Goal: Use online tool/utility: Use online tool/utility

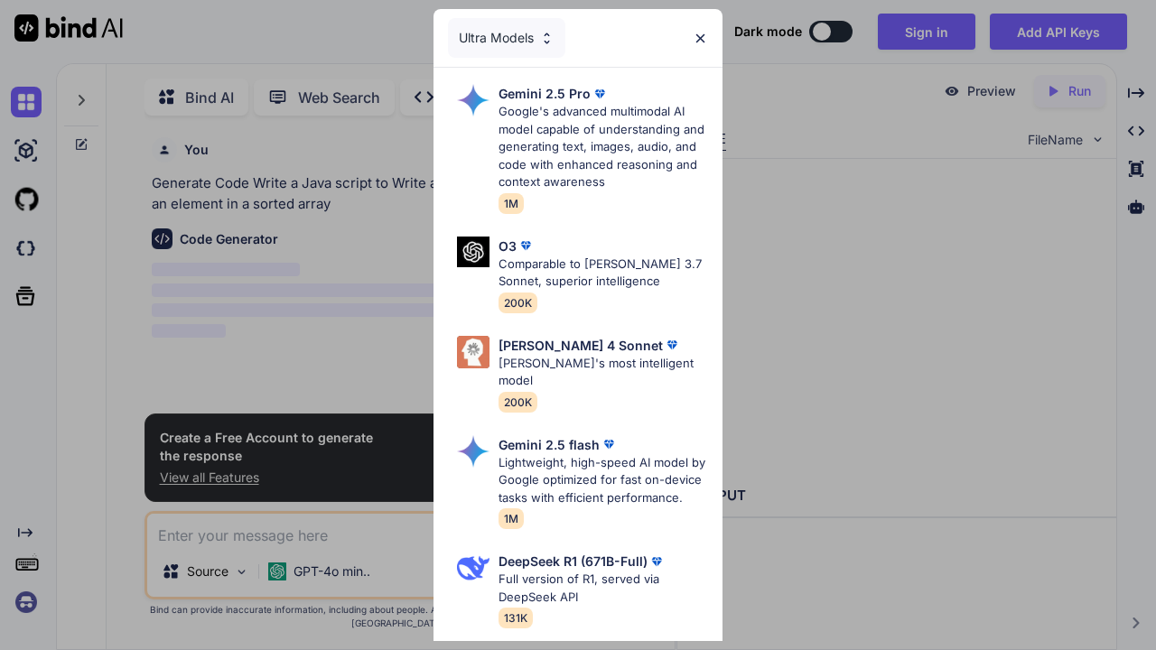
scroll to position [163, 0]
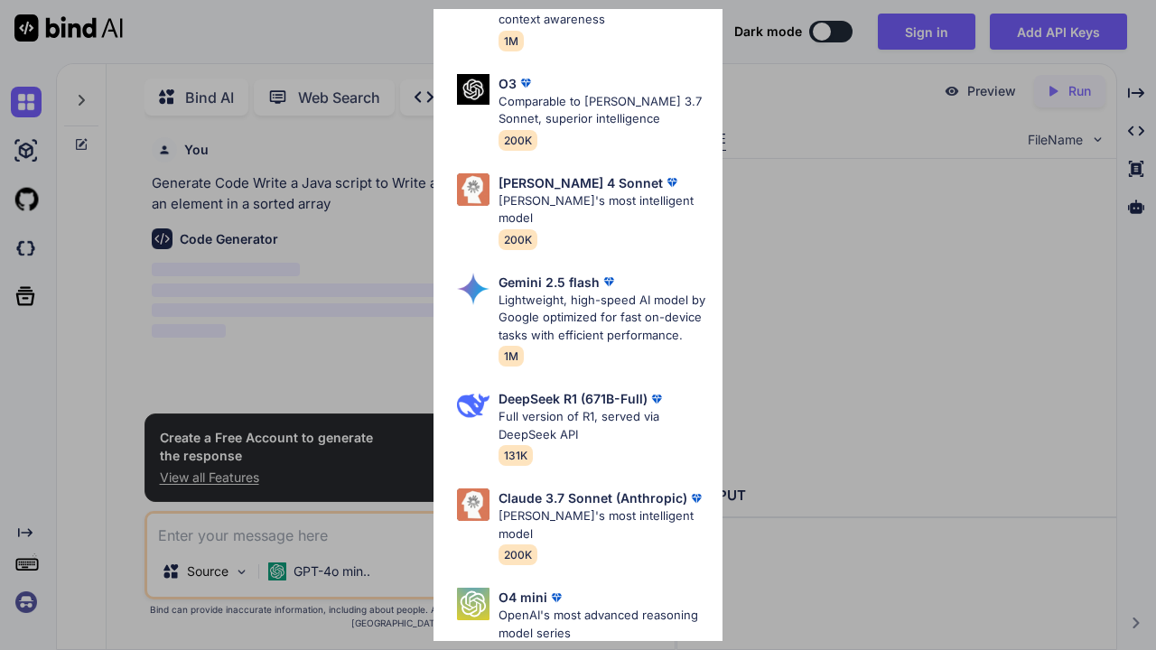
type textarea "x"
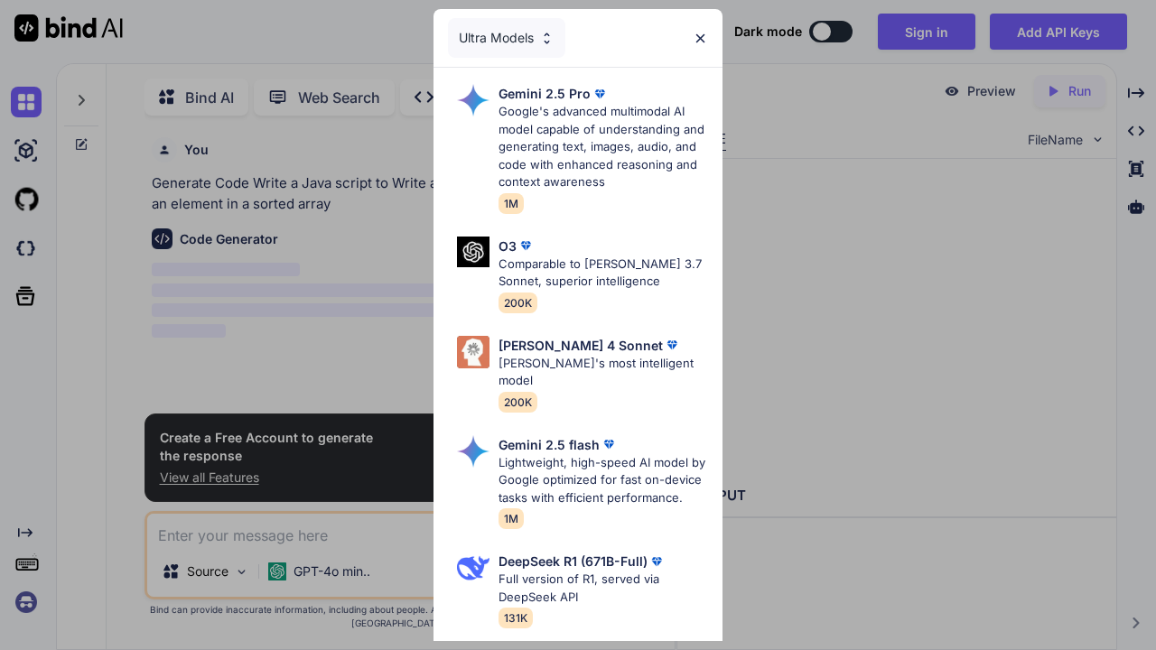
click at [697, 36] on img at bounding box center [700, 38] width 15 height 15
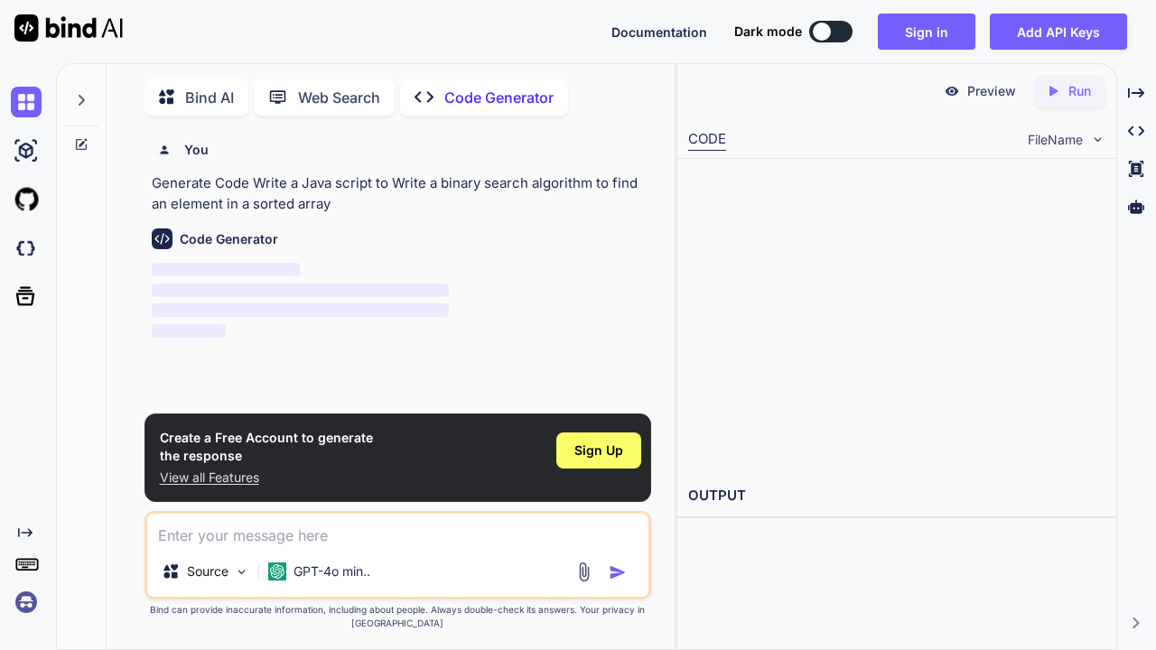
click at [621, 456] on span "Sign Up" at bounding box center [598, 451] width 49 height 18
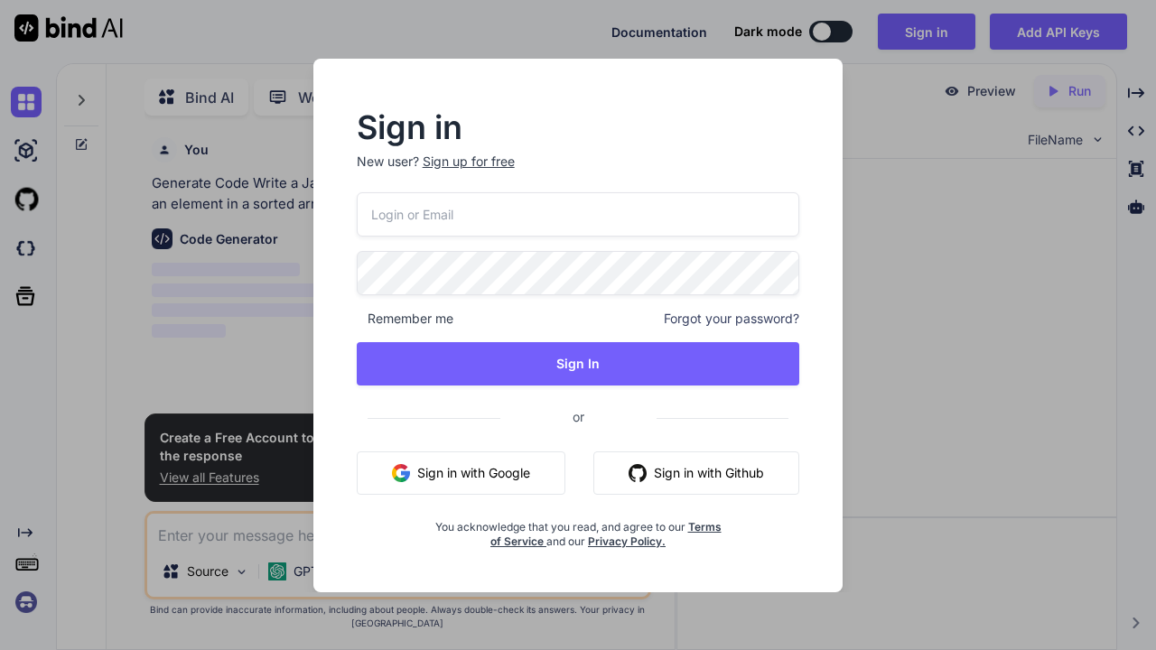
click at [455, 473] on button "Sign in with Google" at bounding box center [461, 473] width 209 height 43
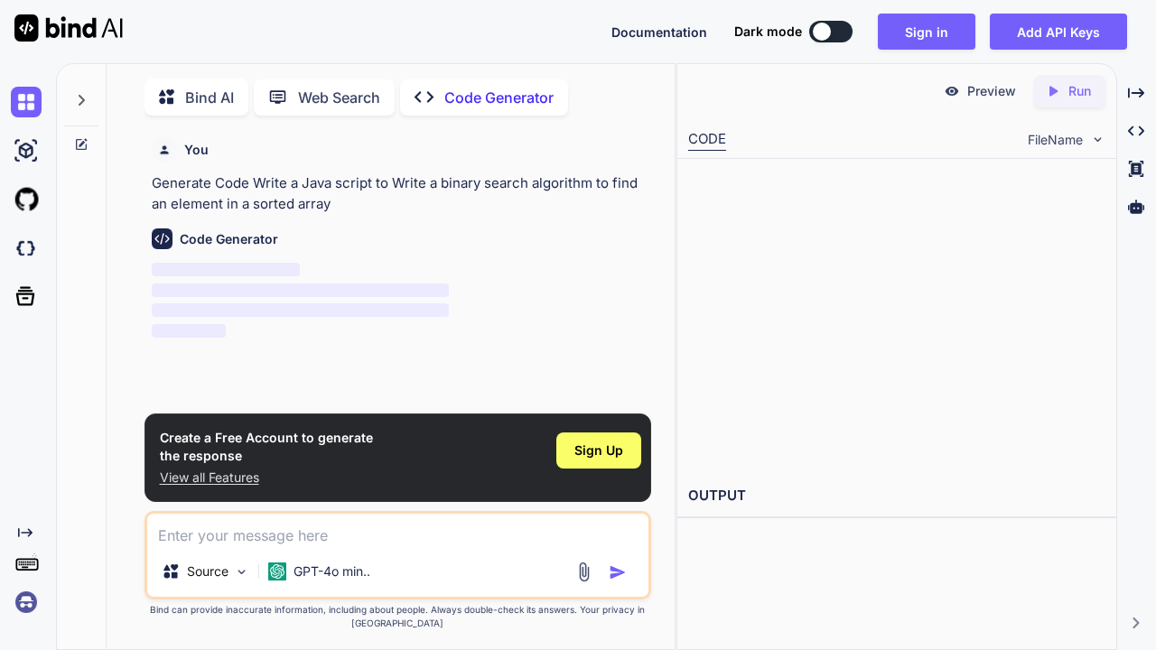
click at [455, 479] on div "Create a Free Account to generate the response View all Features Sign Up" at bounding box center [399, 458] width 508 height 89
click at [614, 453] on span "Sign Up" at bounding box center [598, 451] width 49 height 18
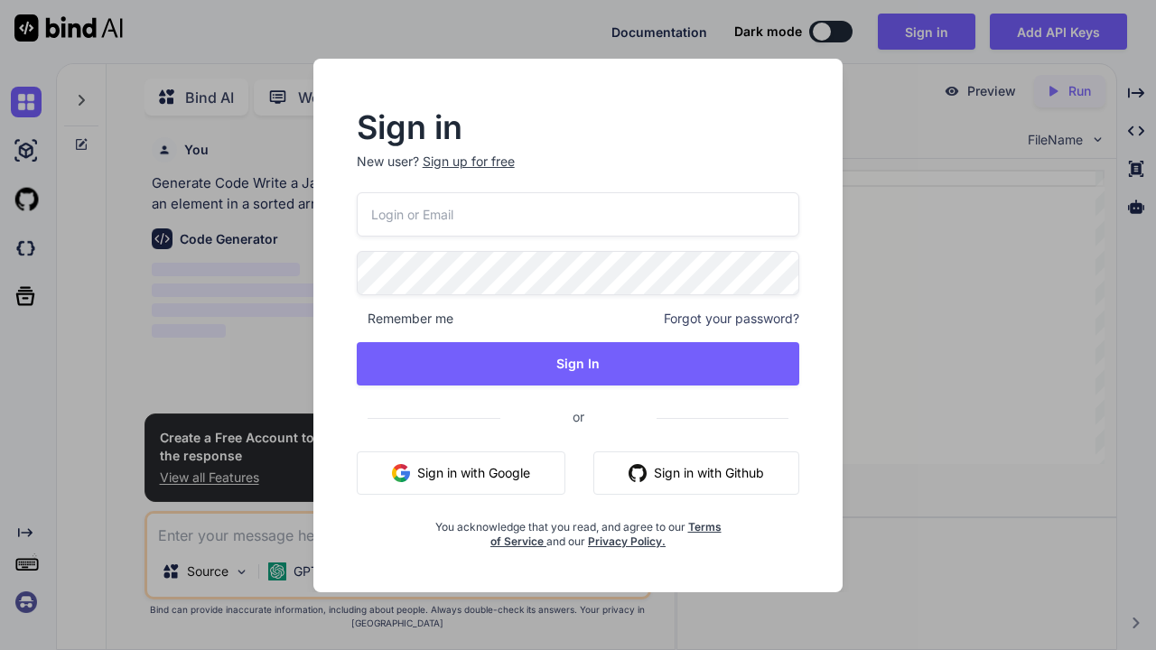
click at [502, 471] on button "Sign in with Google" at bounding box center [461, 473] width 209 height 43
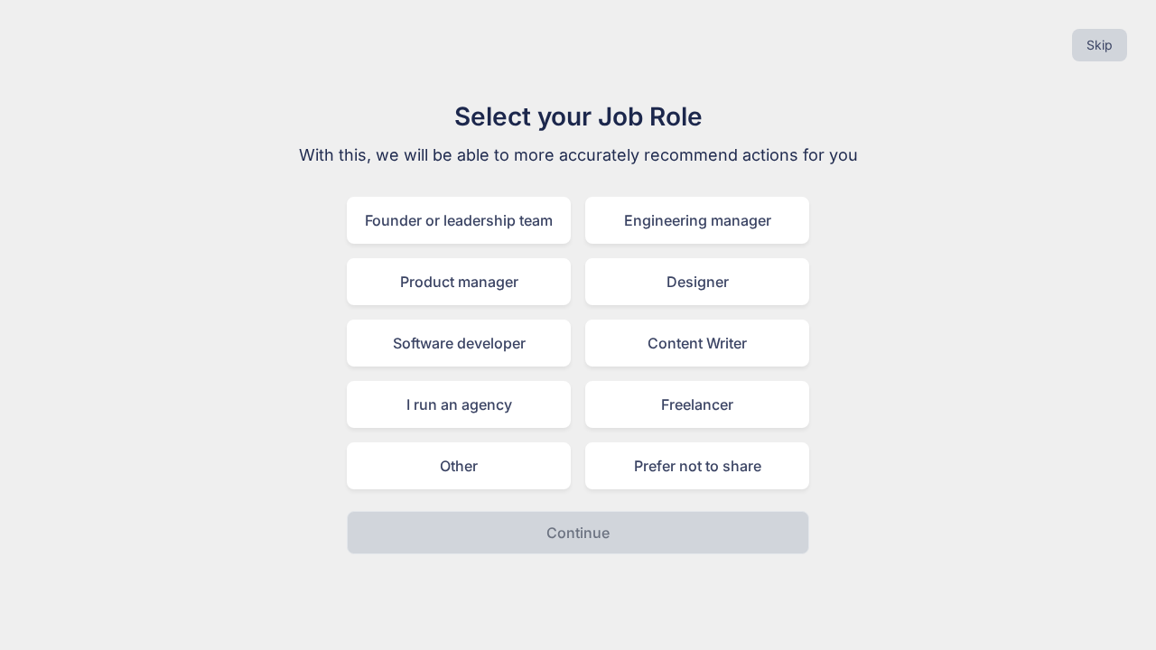
click at [533, 343] on div "Software developer" at bounding box center [459, 343] width 224 height 47
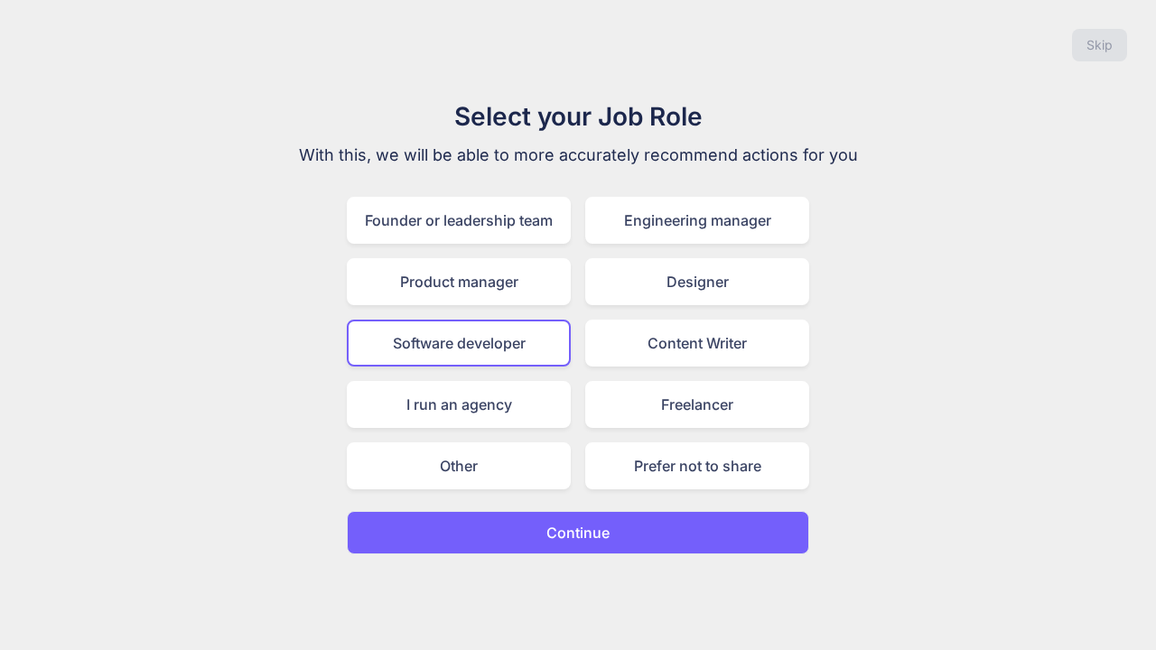
click at [533, 535] on button "Continue" at bounding box center [578, 532] width 462 height 43
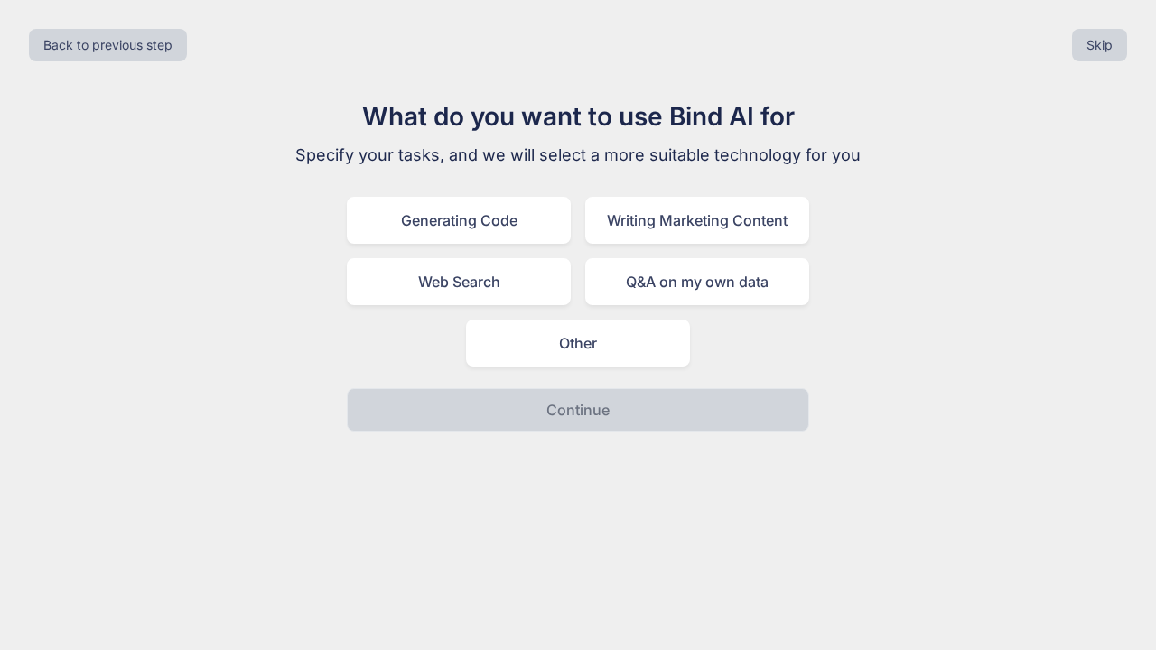
click at [533, 231] on div "Generating Code" at bounding box center [459, 220] width 224 height 47
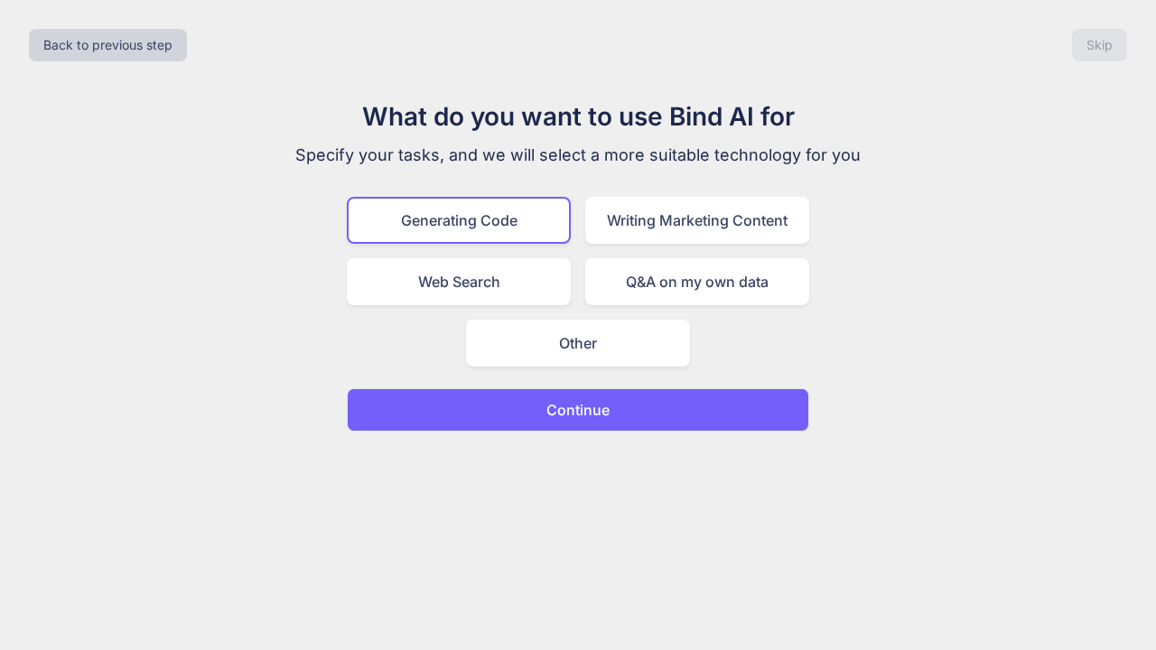
click at [533, 403] on button "Continue" at bounding box center [578, 409] width 462 height 43
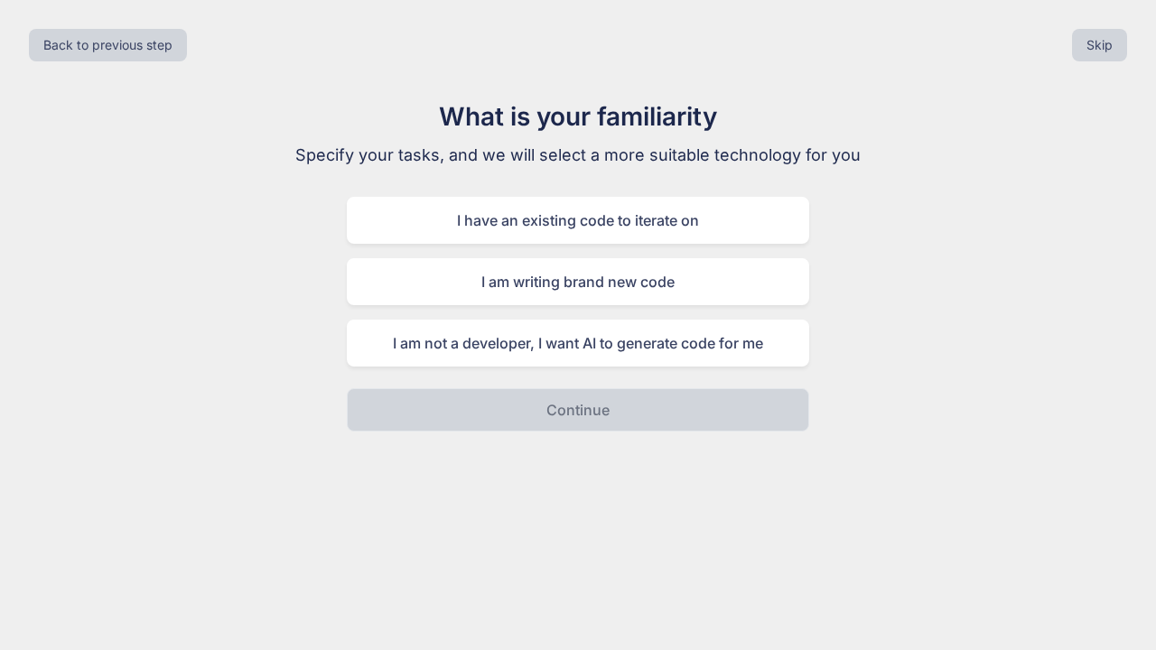
click at [766, 337] on div "I am not a developer, I want AI to generate code for me" at bounding box center [578, 343] width 462 height 47
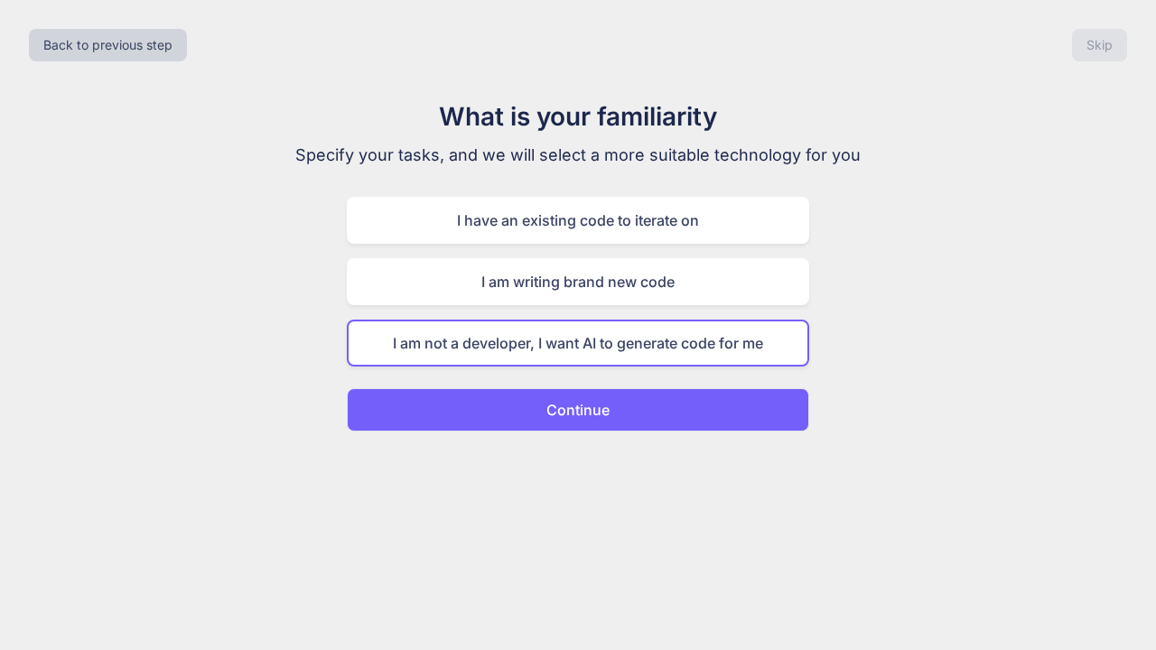
click at [766, 413] on button "Continue" at bounding box center [578, 409] width 462 height 43
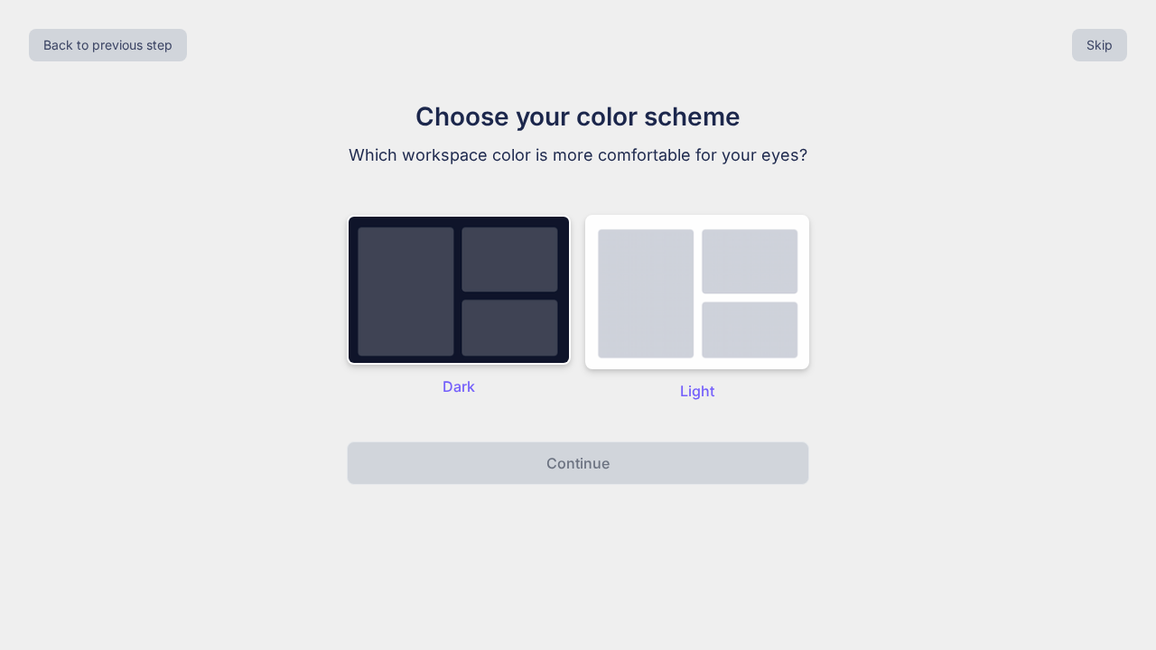
click at [491, 337] on img at bounding box center [459, 290] width 224 height 150
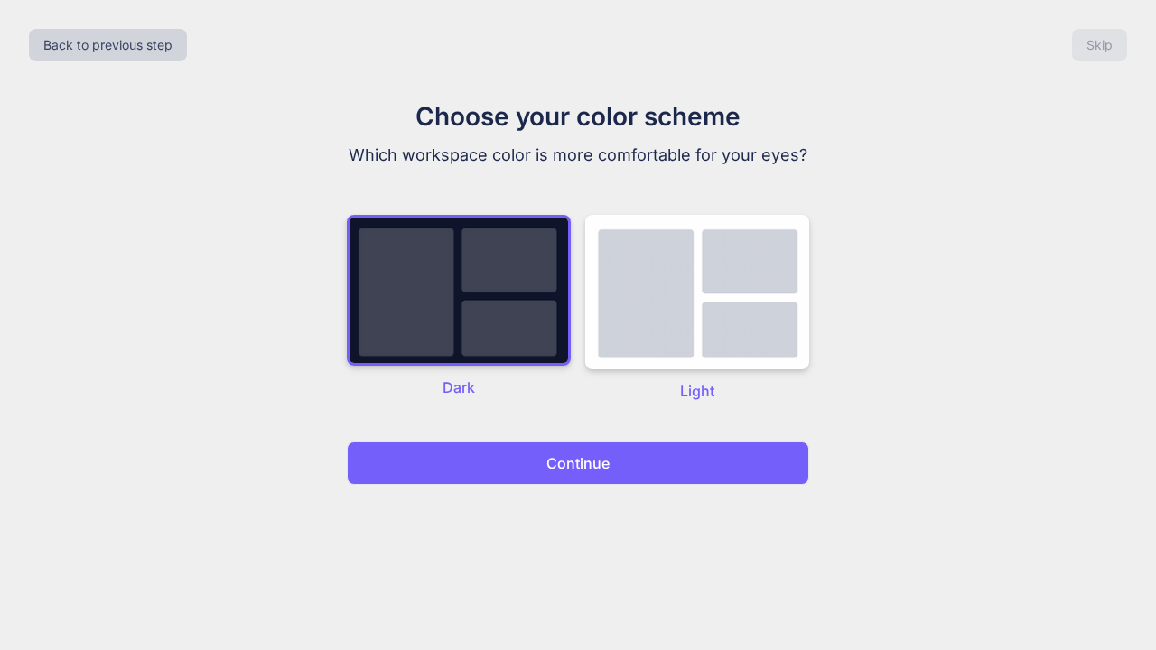
click at [491, 467] on button "Continue" at bounding box center [578, 463] width 462 height 43
click at [621, 458] on button "Continue" at bounding box center [578, 463] width 462 height 43
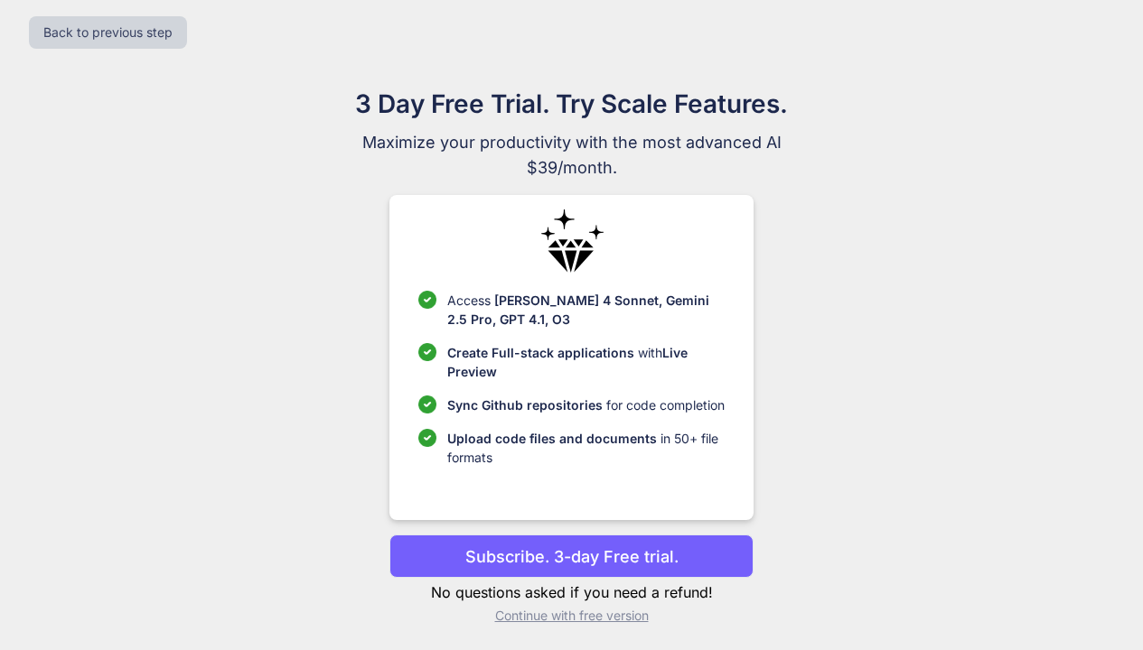
scroll to position [16, 0]
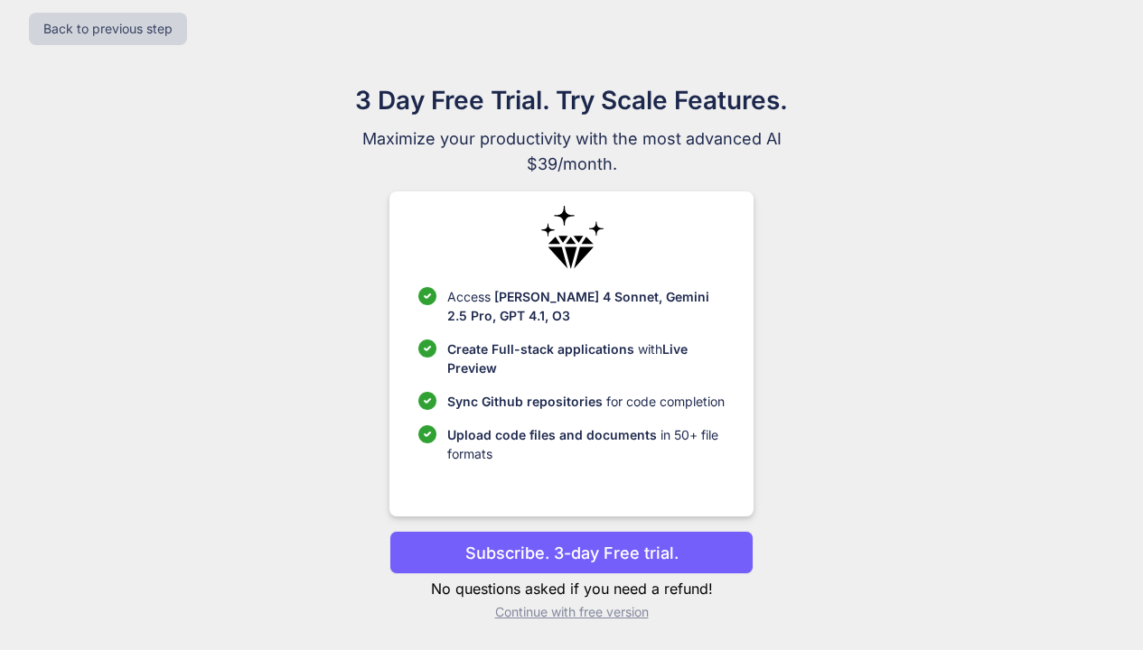
click at [643, 554] on p "Subscribe. 3-day Free trial." at bounding box center [571, 553] width 213 height 24
click at [634, 554] on p "Subscribe. 3-day Free trial." at bounding box center [571, 553] width 213 height 24
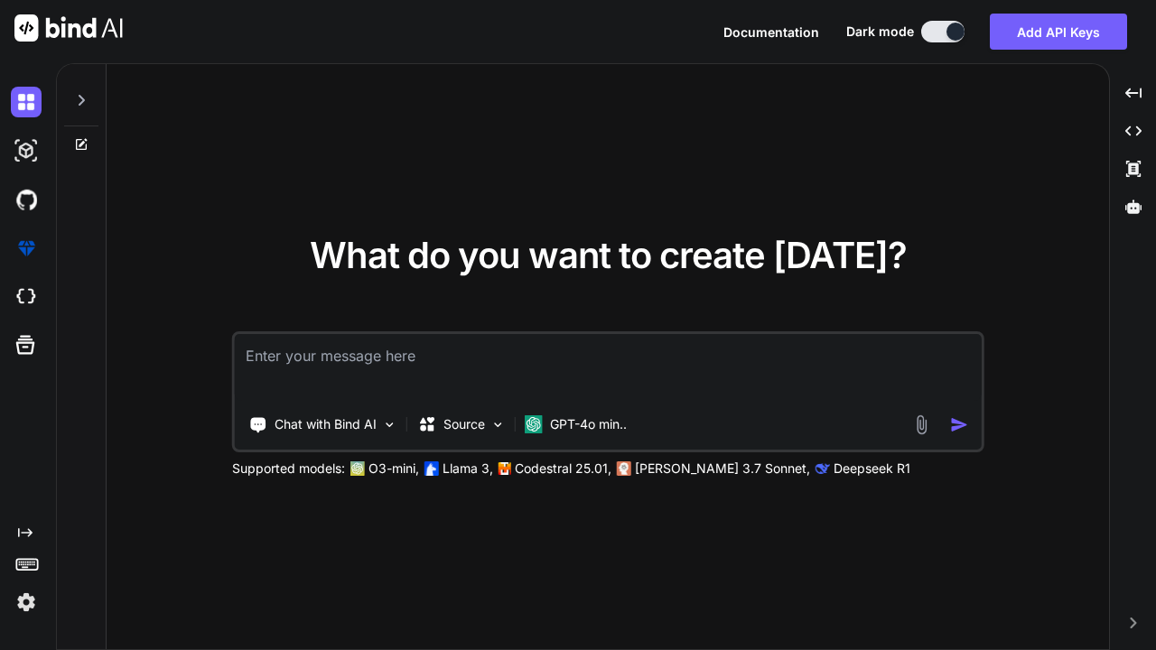
click at [499, 432] on img at bounding box center [497, 424] width 15 height 15
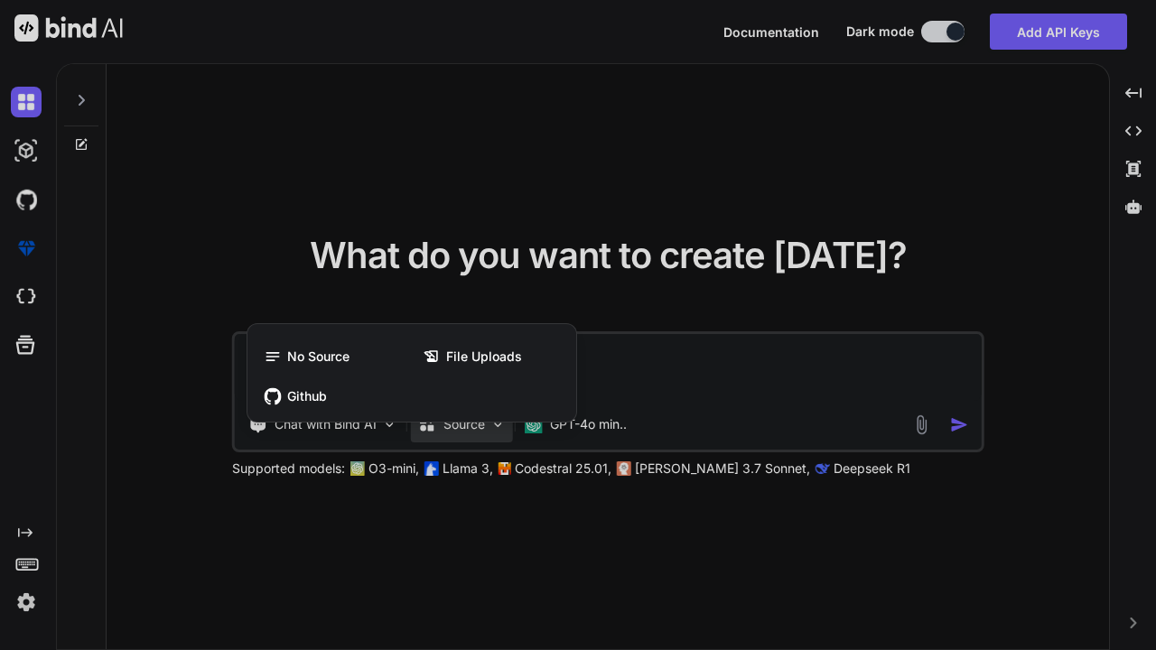
click at [719, 157] on div at bounding box center [578, 325] width 1156 height 650
type textarea "x"
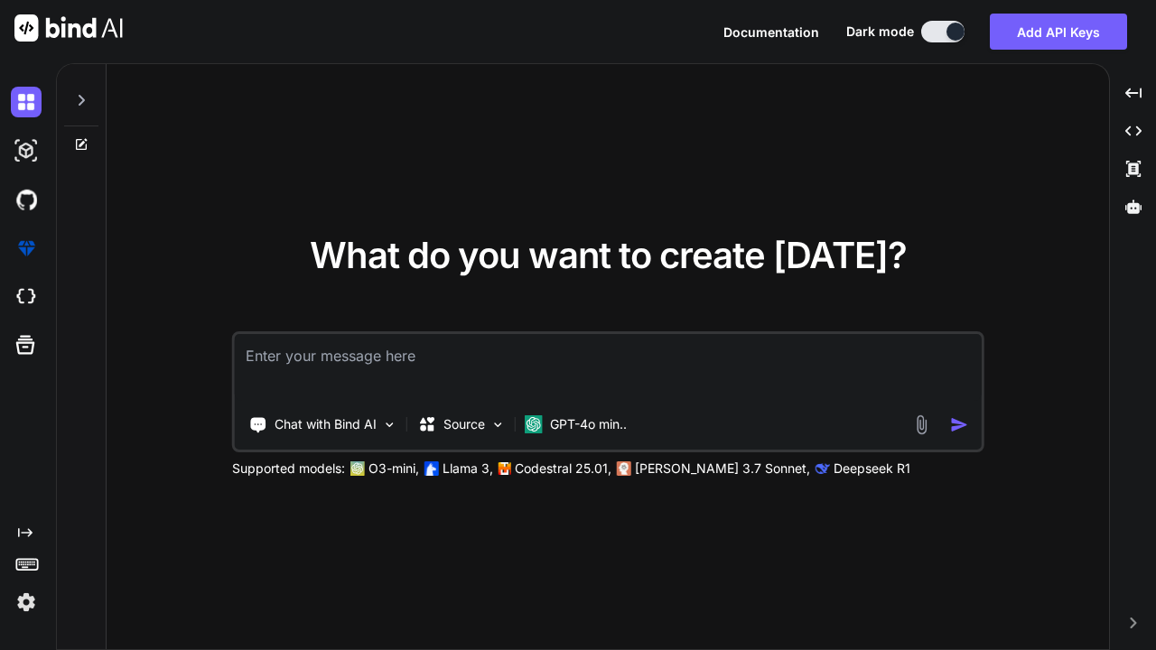
click at [573, 358] on textarea at bounding box center [608, 367] width 747 height 67
type textarea "a"
type textarea "x"
type textarea "a"
type textarea "x"
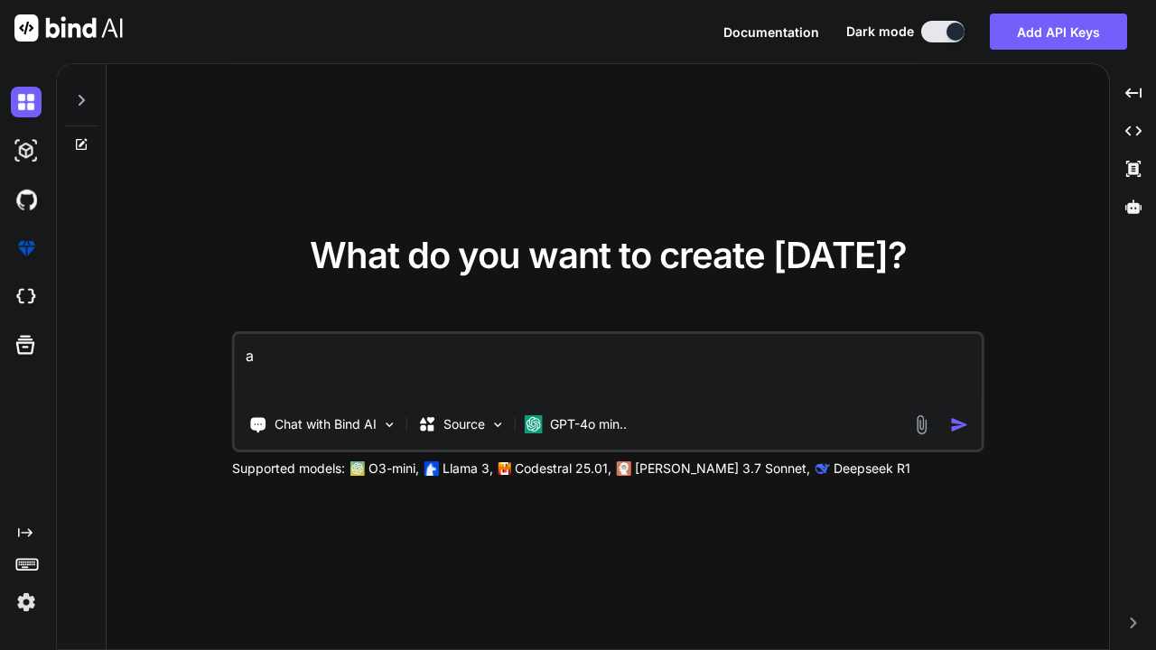
type textarea "a g"
type textarea "x"
type textarea "a ga"
type textarea "x"
type textarea "a gam"
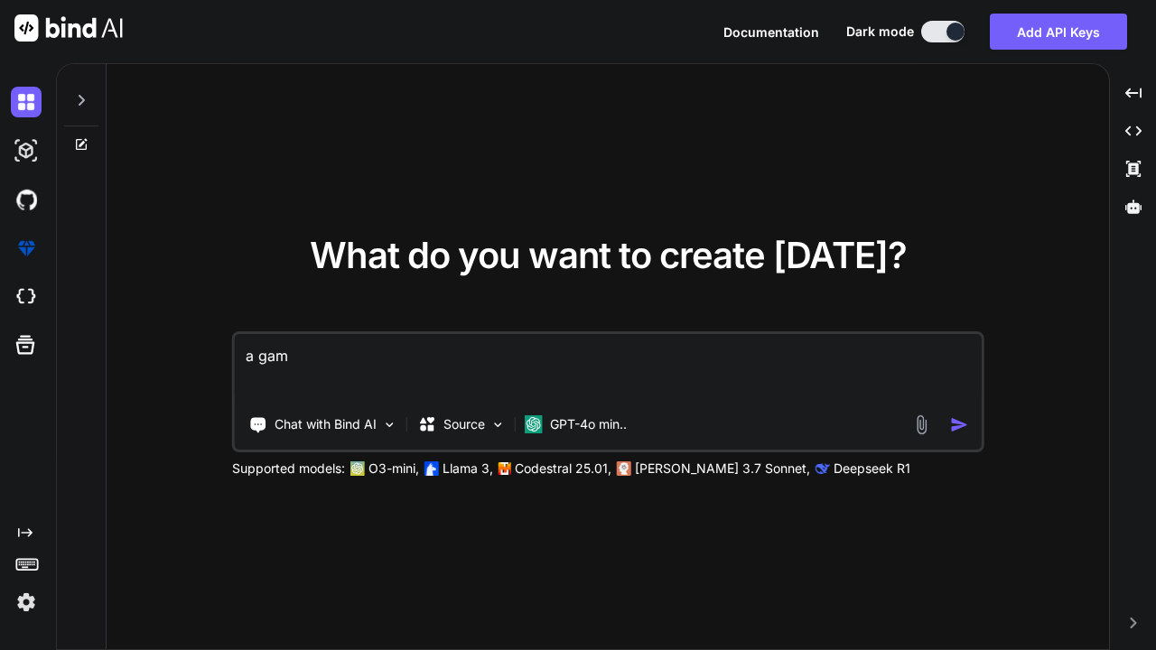
type textarea "x"
type textarea "a game"
type textarea "x"
type textarea "a game"
type textarea "x"
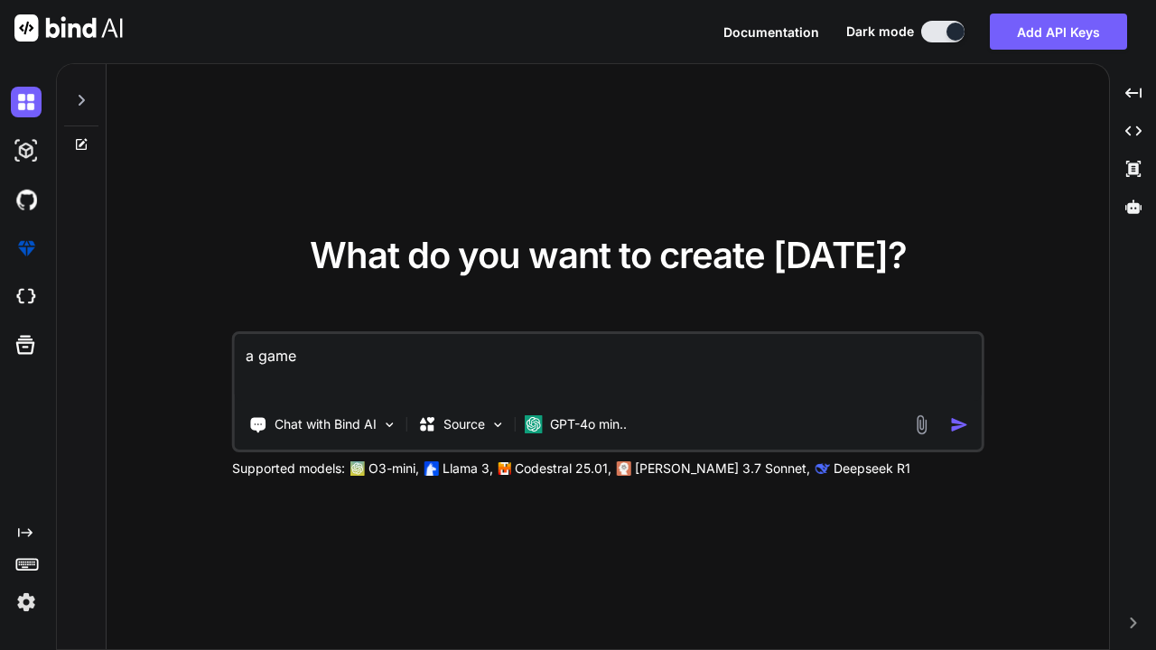
type textarea "a game c"
type textarea "x"
type textarea "a game co"
type textarea "x"
type textarea "a game cod"
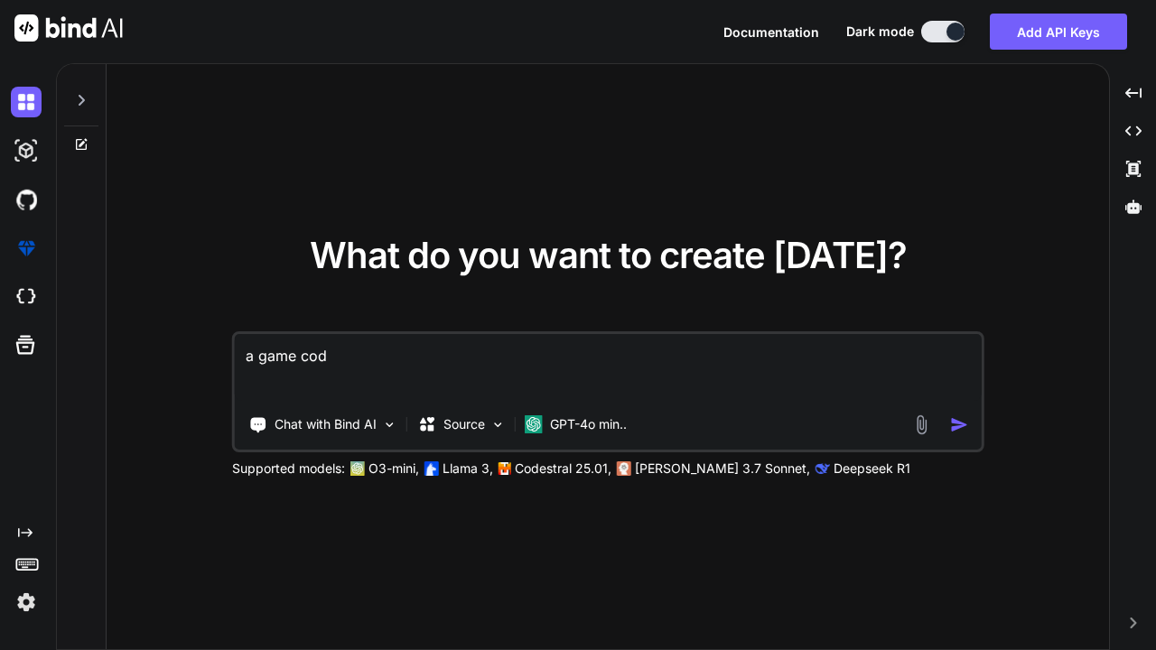
type textarea "x"
type textarea "a game code"
type textarea "x"
type textarea "a game code"
click at [957, 426] on img "button" at bounding box center [958, 424] width 19 height 19
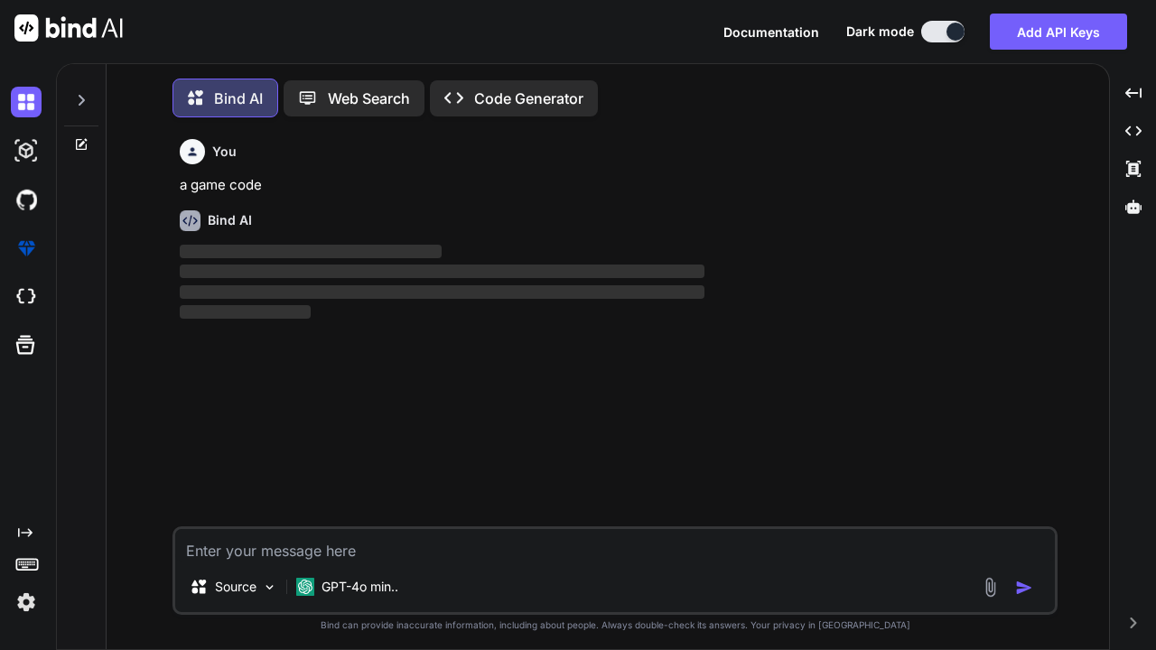
scroll to position [9, 0]
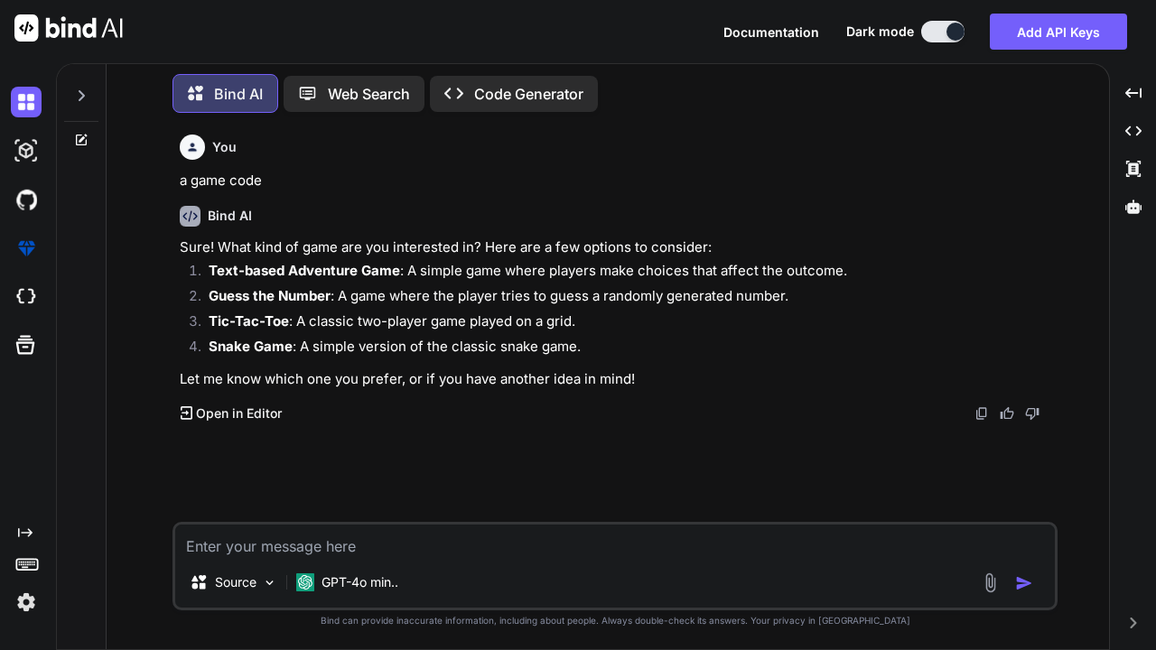
click at [527, 97] on p "Code Generator" at bounding box center [528, 94] width 109 height 22
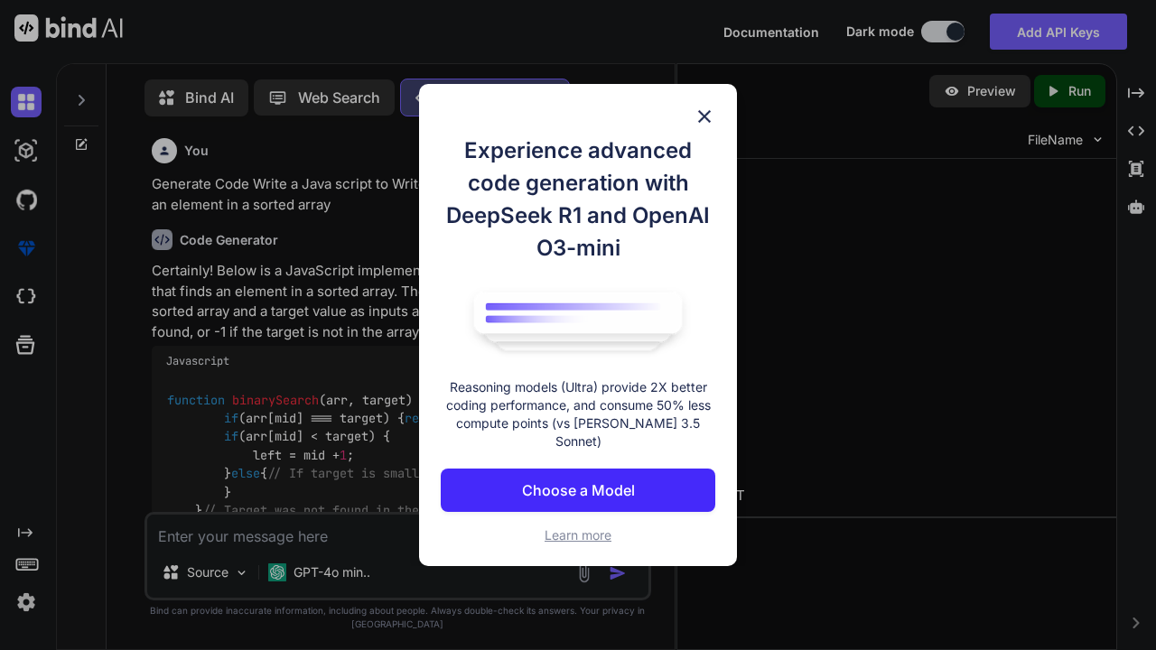
scroll to position [8, 0]
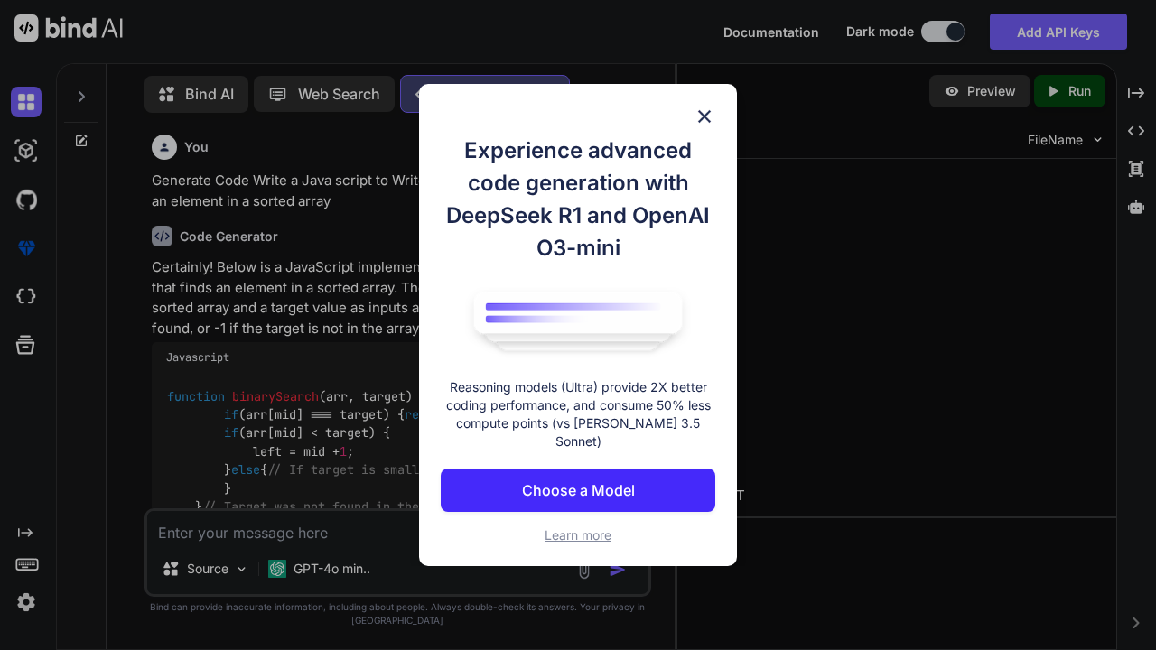
click at [837, 434] on div "Experience advanced code generation with DeepSeek R1 and OpenAI O3-mini Reasoni…" at bounding box center [578, 325] width 1156 height 650
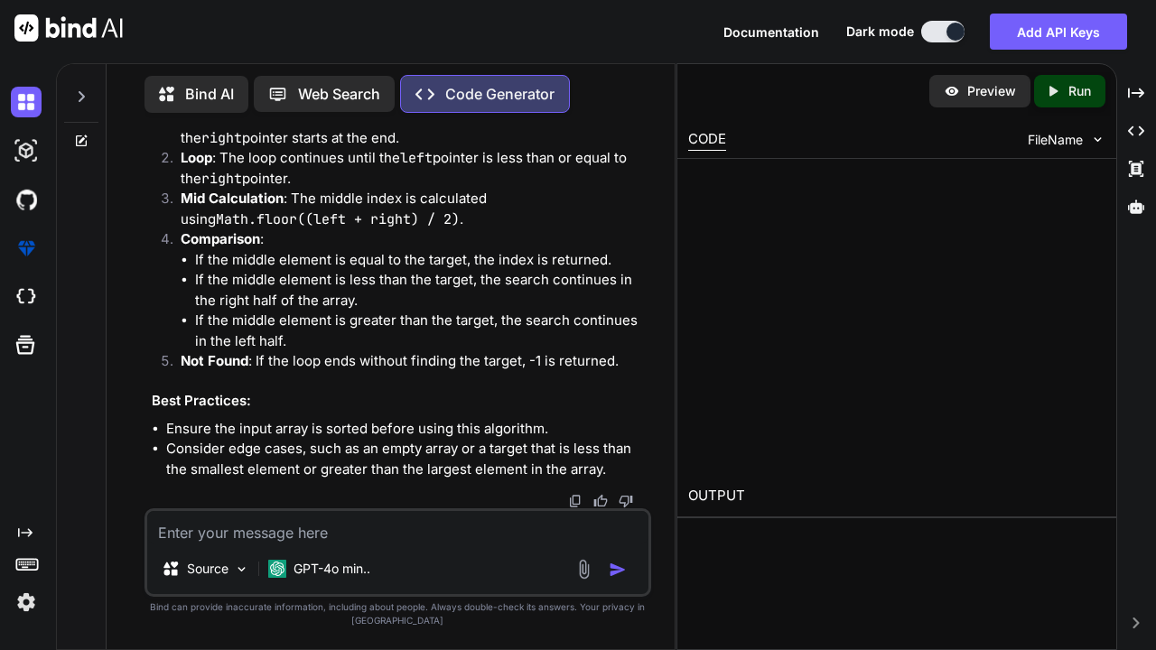
scroll to position [981, 0]
click at [572, 503] on img at bounding box center [575, 501] width 14 height 14
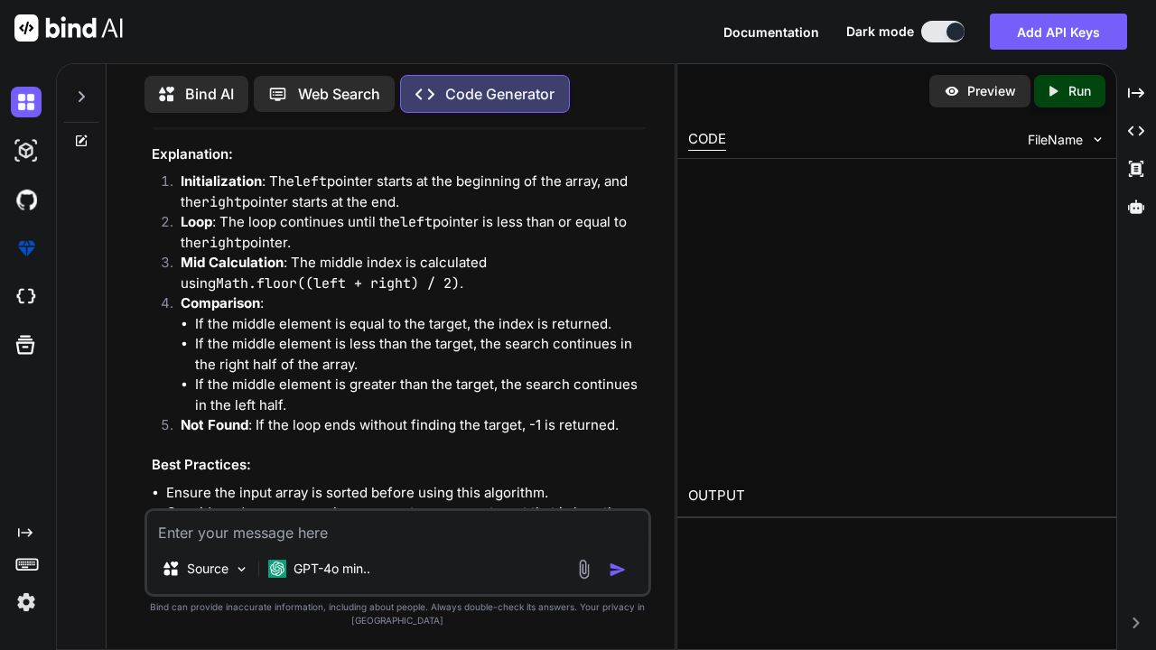
click at [1092, 143] on img at bounding box center [1097, 139] width 15 height 15
click at [1049, 91] on icon "Created with Pixso." at bounding box center [1053, 91] width 16 height 16
click at [1067, 97] on icon "Created with Pixso." at bounding box center [1056, 91] width 23 height 16
click at [1072, 92] on p "Run" at bounding box center [1079, 91] width 23 height 18
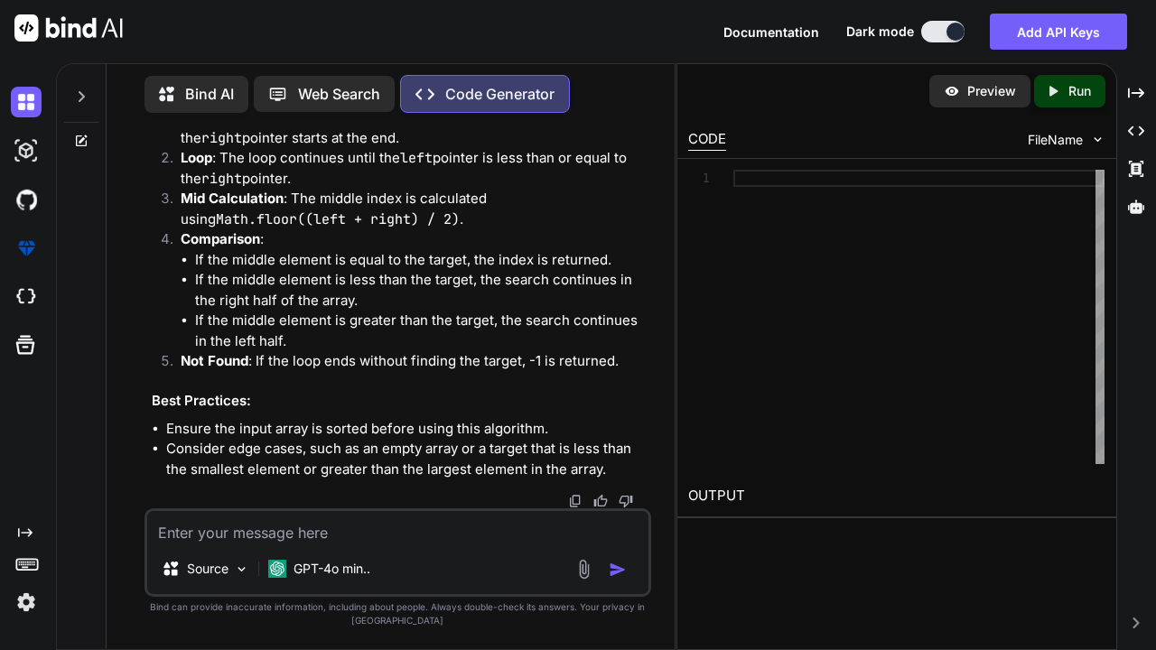
scroll to position [818, 0]
click at [25, 145] on img at bounding box center [26, 150] width 31 height 31
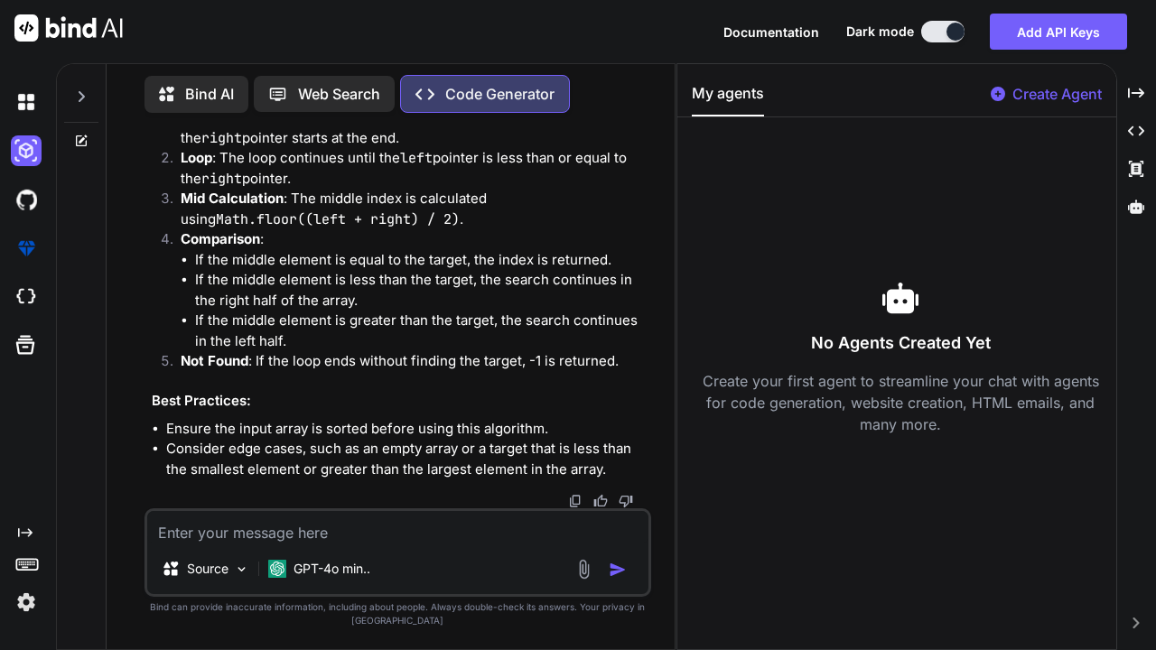
click at [1026, 98] on p "Create Agent" at bounding box center [1056, 94] width 89 height 22
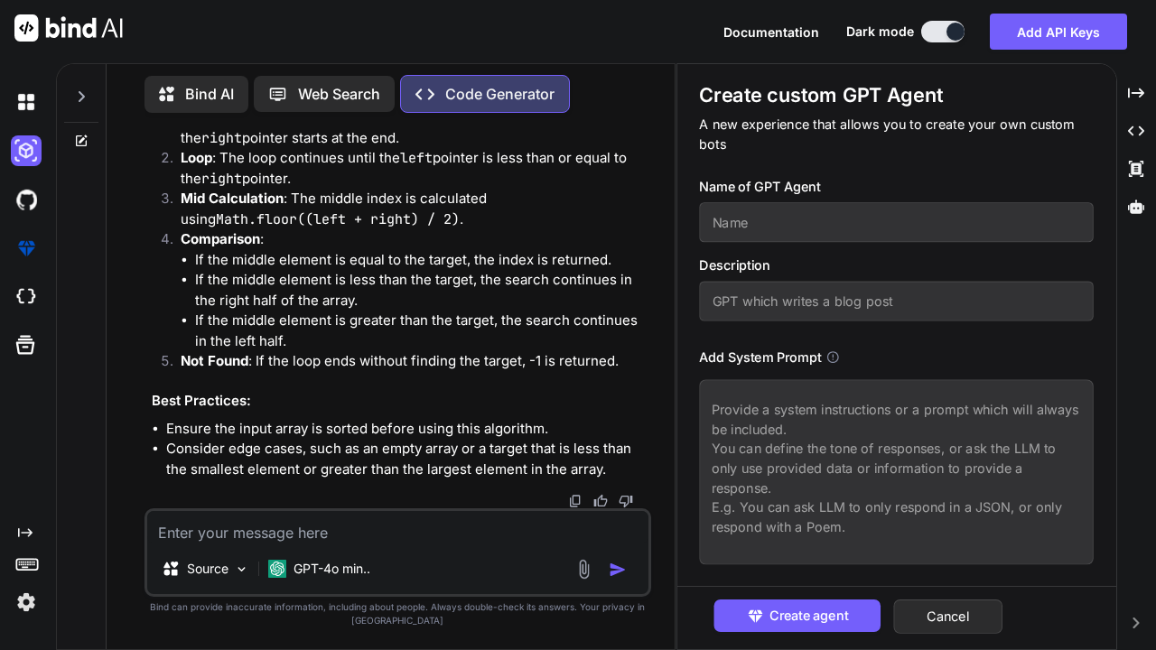
click at [1026, 213] on input "text" at bounding box center [897, 222] width 395 height 40
type textarea "x"
type input "T"
type textarea "x"
type input "TE"
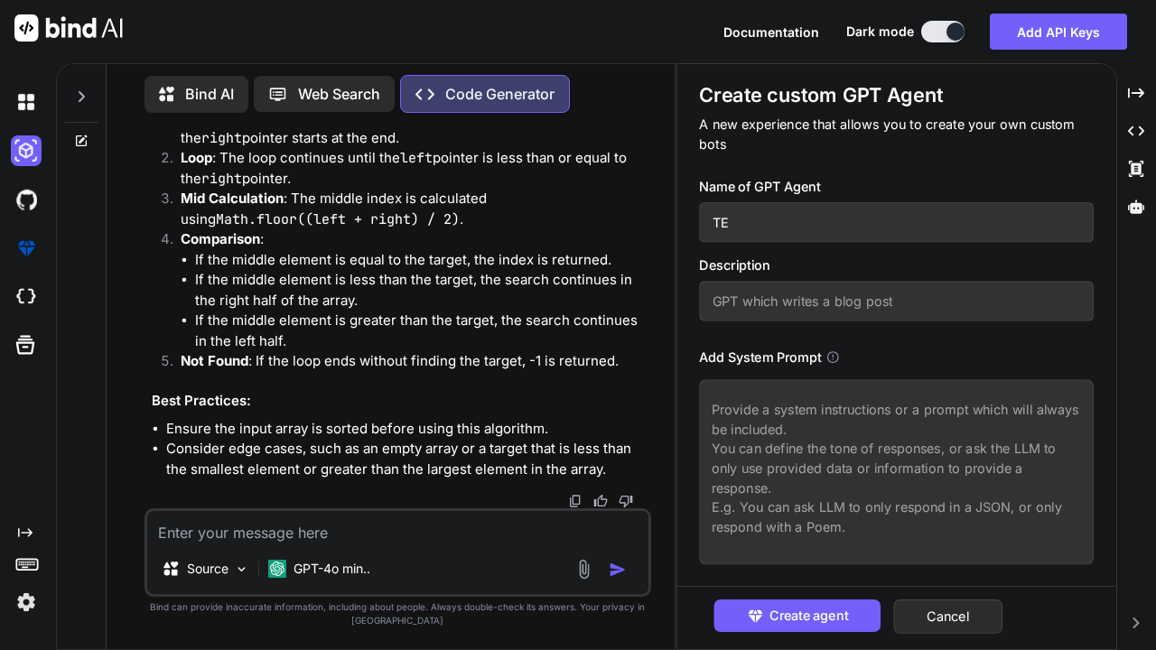
type textarea "x"
type input "TED"
click at [977, 294] on input "text" at bounding box center [897, 302] width 395 height 40
type textarea "x"
type input "G"
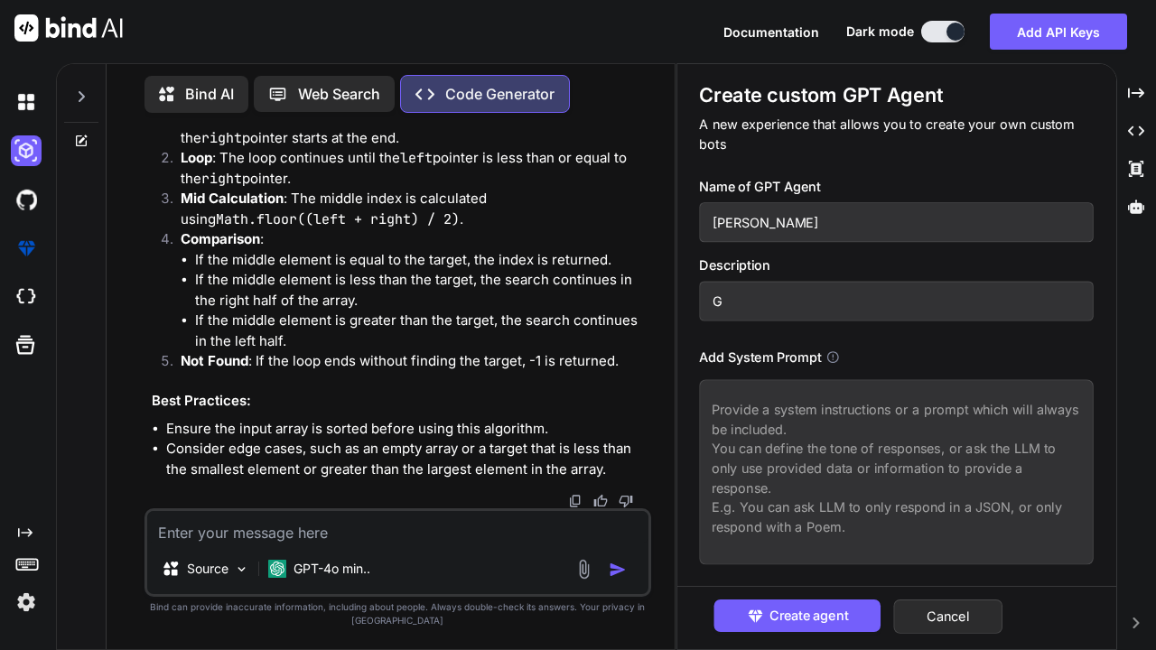
type textarea "x"
type input "GP"
type textarea "x"
type input "GPT"
type textarea "x"
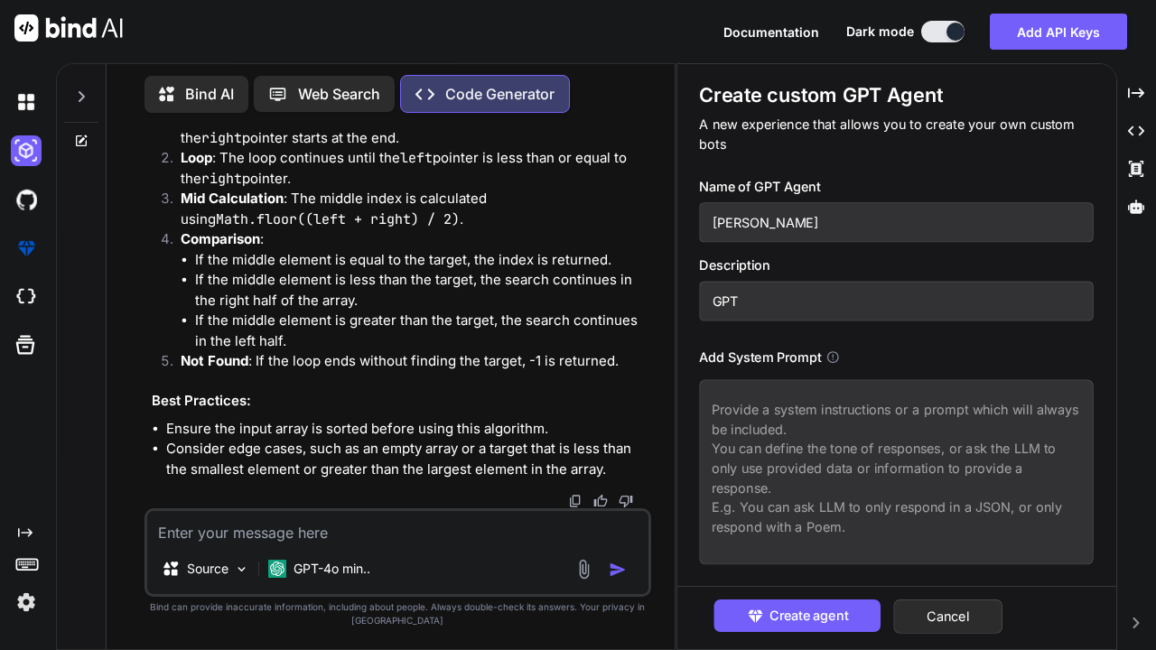
type input "GPTA"
type textarea "x"
type input "GPTA"
type textarea "x"
type input "GPTA W"
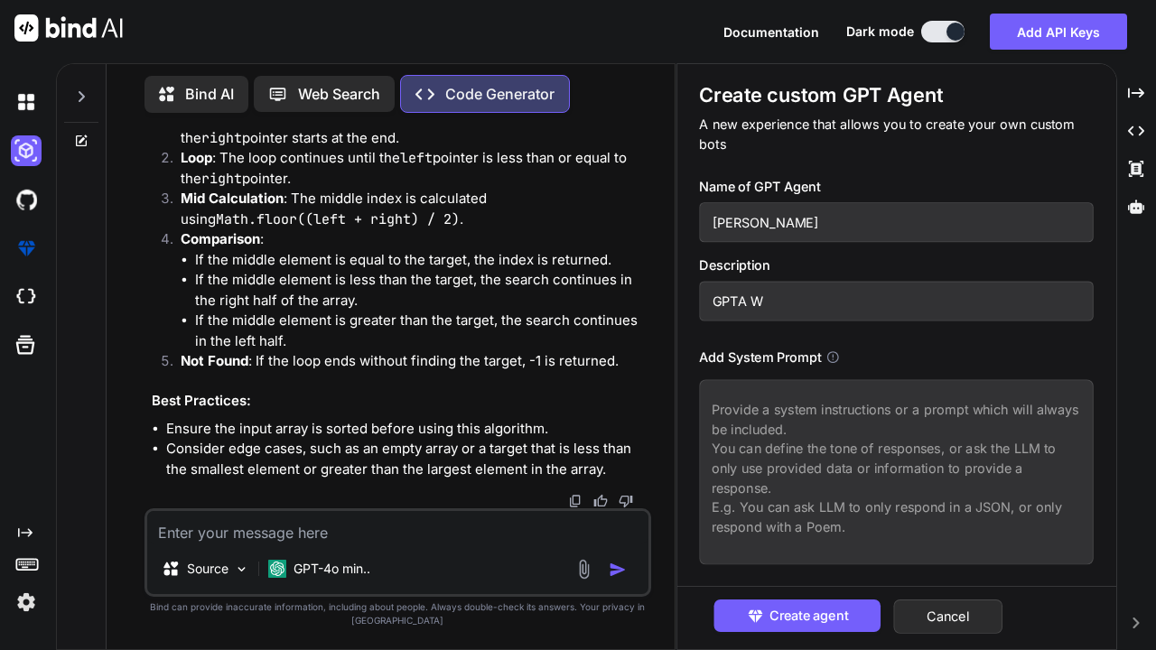
type textarea "x"
type input "GPTA Wh"
type textarea "x"
type input "GPTA Whi"
type textarea "x"
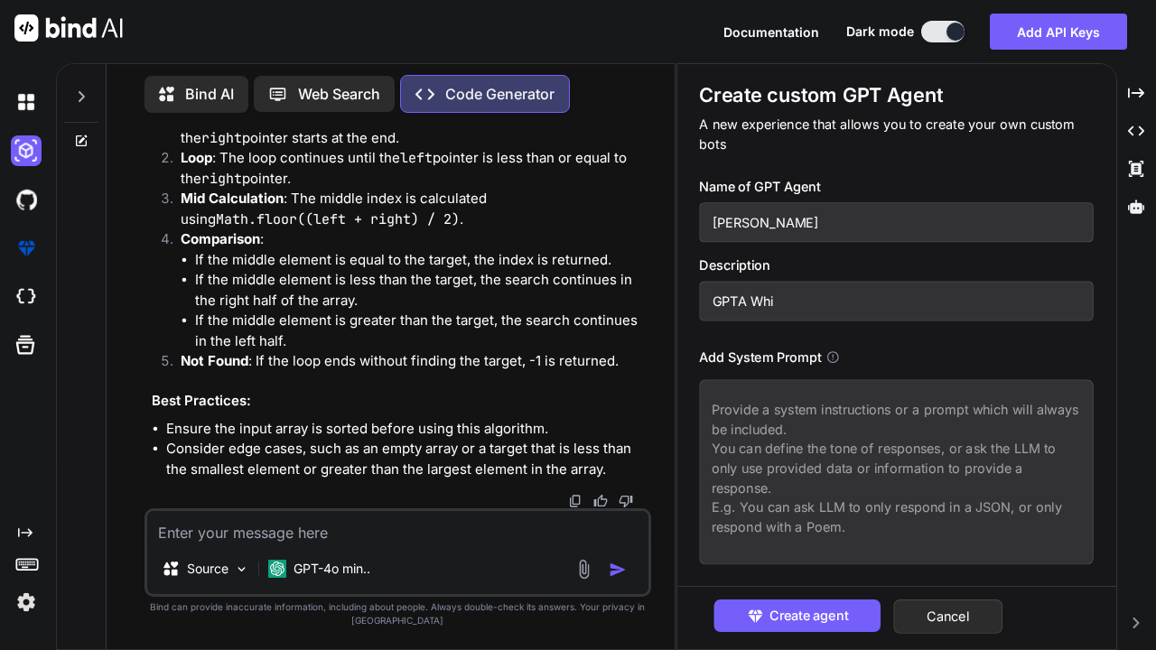
type input "GPTA Whic"
type textarea "x"
type input "GPTA Which"
type textarea "x"
type input "GPTA Which"
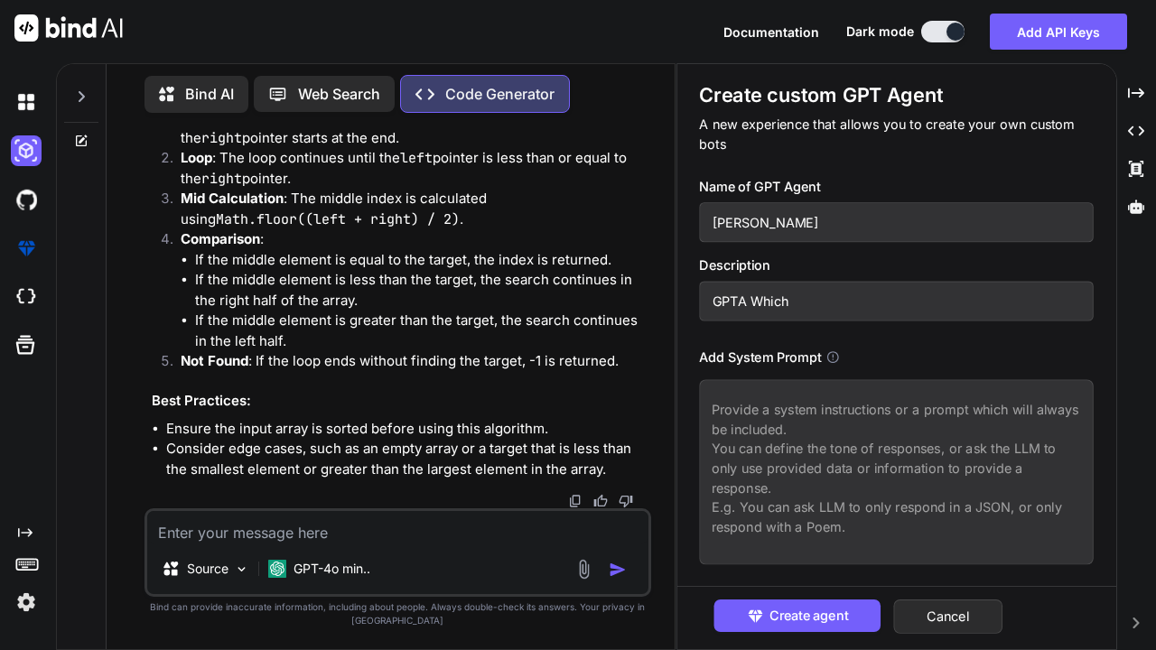
type textarea "x"
type input "GPTA Which w"
type textarea "x"
type input "GPTA Which wr"
type textarea "x"
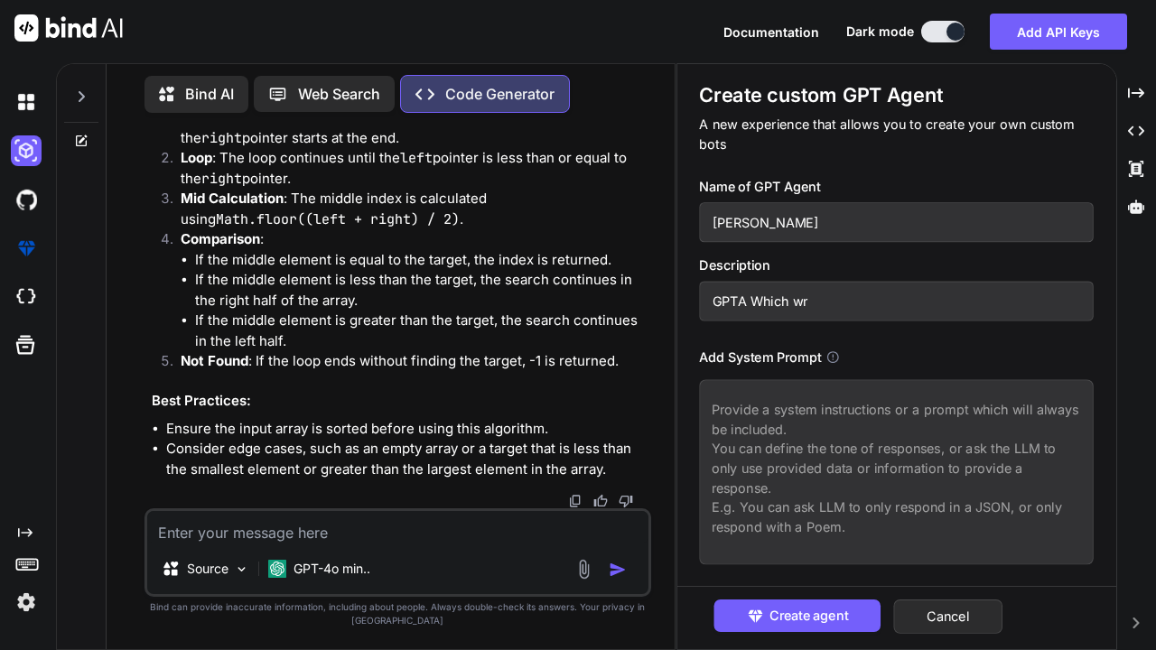
type input "GPTA Which wri"
type textarea "x"
type input "GPTA Which writ"
type textarea "x"
type input "GPTA Which write"
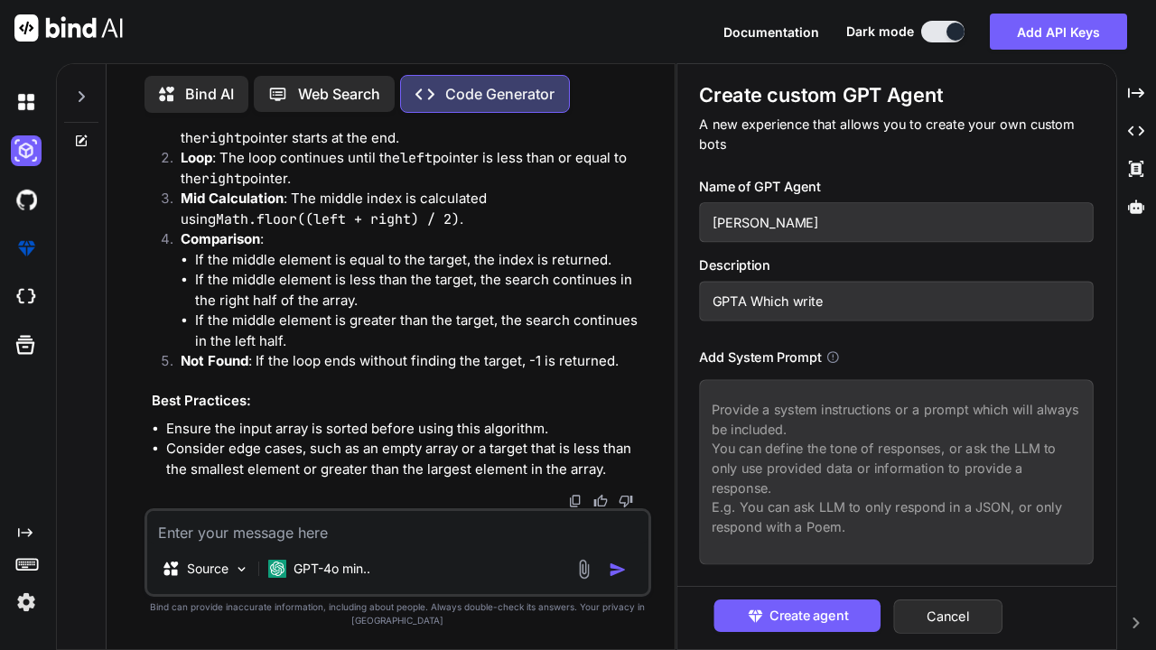
type textarea "x"
type input "GPTA Which writes"
type textarea "x"
type input "GPTA Which writes"
type textarea "x"
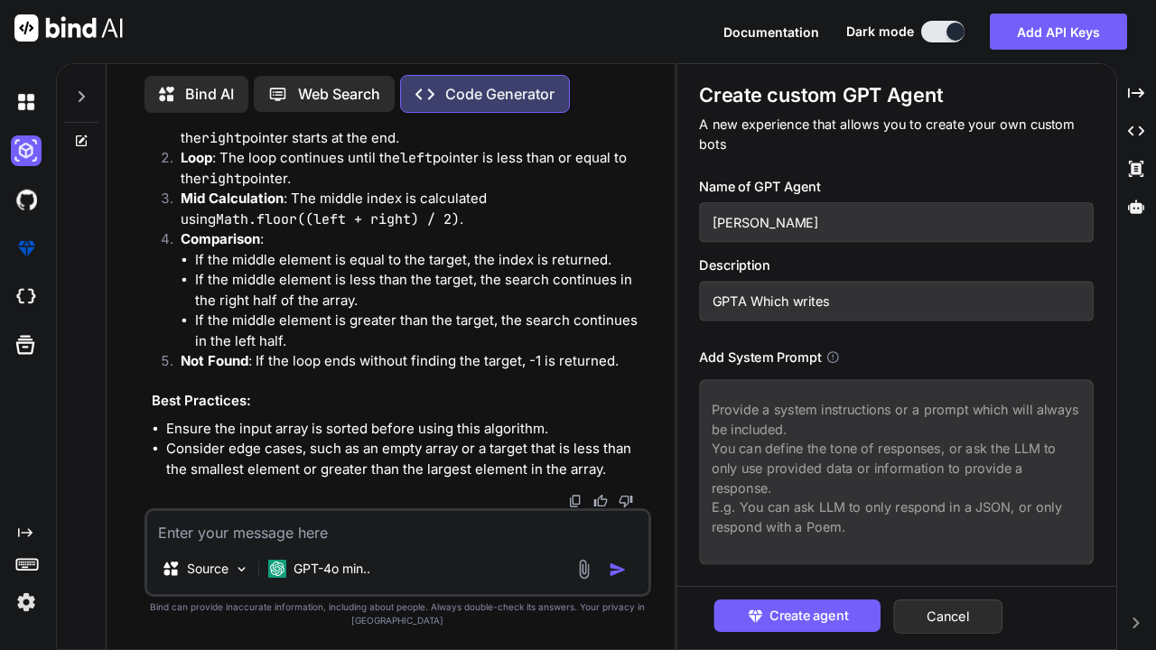
type input "GPTA Which writes a"
type textarea "x"
type input "GPTA Which writes a"
type textarea "x"
type input "GPTA Which writes a b"
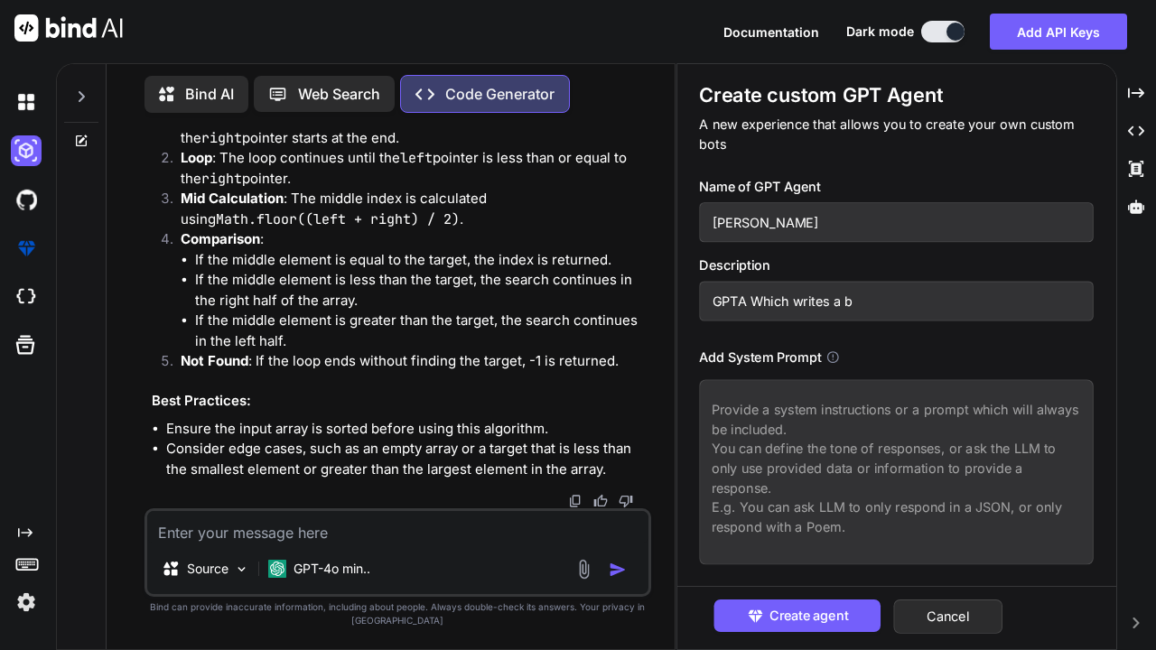
type textarea "x"
type input "GPTA Which writes a bl"
type textarea "x"
type input "GPTA Which writes a blo"
type textarea "x"
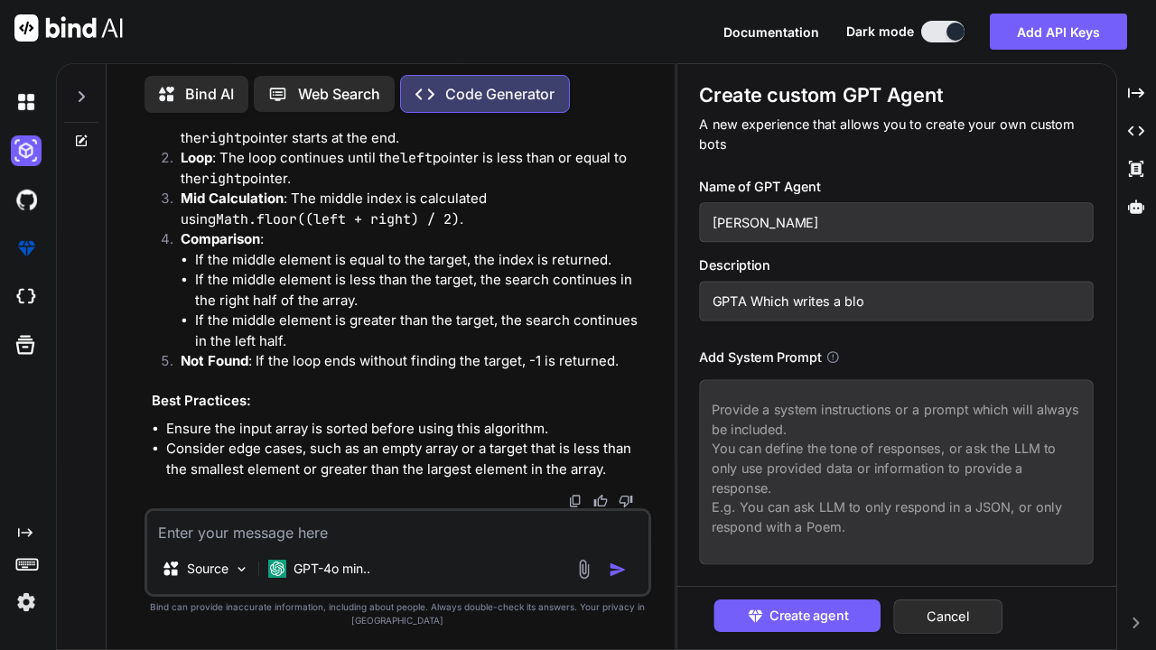
type input "GPTA Which writes a blog"
type textarea "x"
type input "GPTA Which writes a blog"
type textarea "x"
type input "GPTA Which writes a blog p"
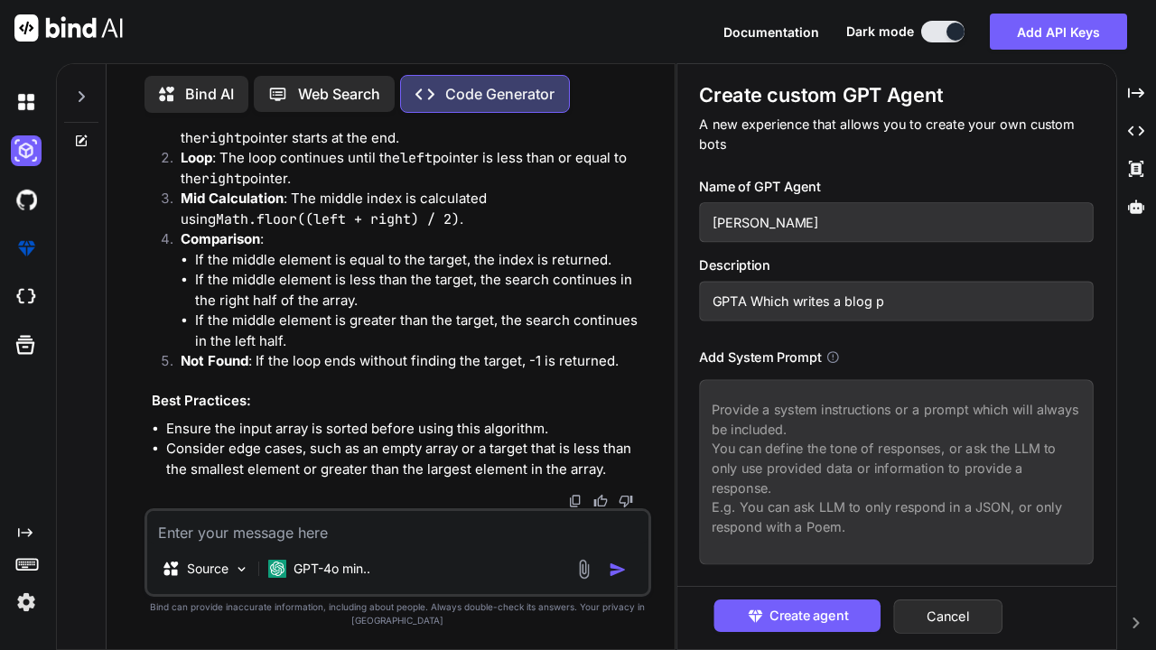
type textarea "x"
type input "GPTA Which writes a blog po"
type textarea "x"
type input "GPTA Which writes a blog pos"
type textarea "x"
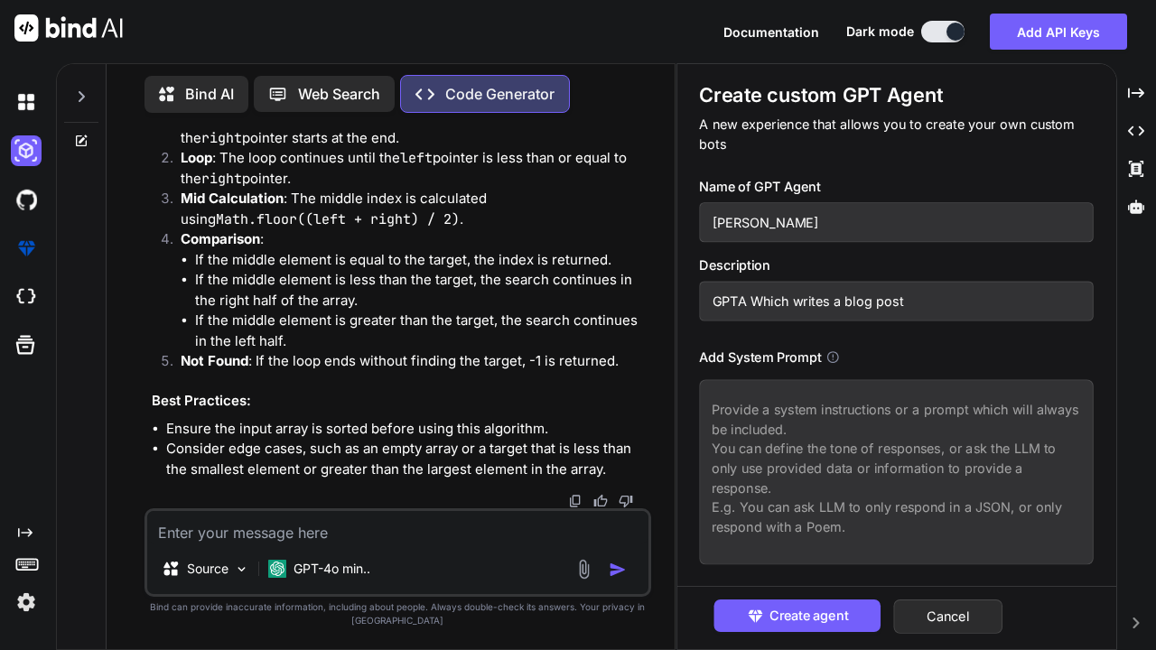
type input "GPTA Which writes a blog post"
click at [841, 396] on textarea at bounding box center [897, 471] width 395 height 185
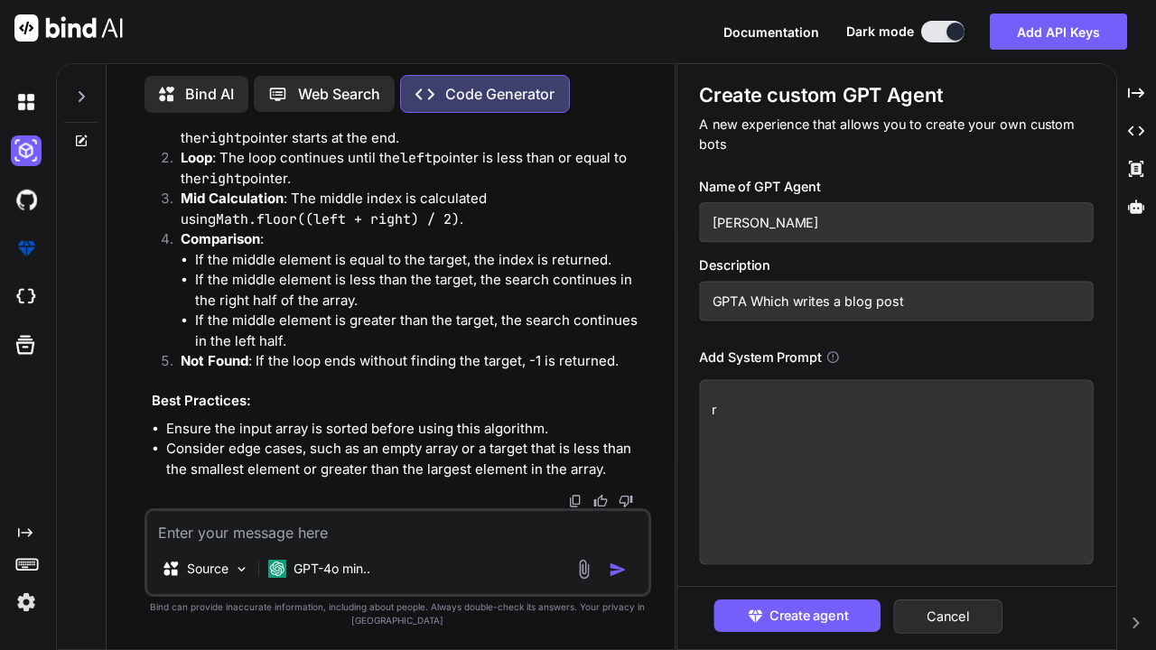
type textarea "x"
type textarea "r"
type textarea "x"
type textarea "re"
type textarea "x"
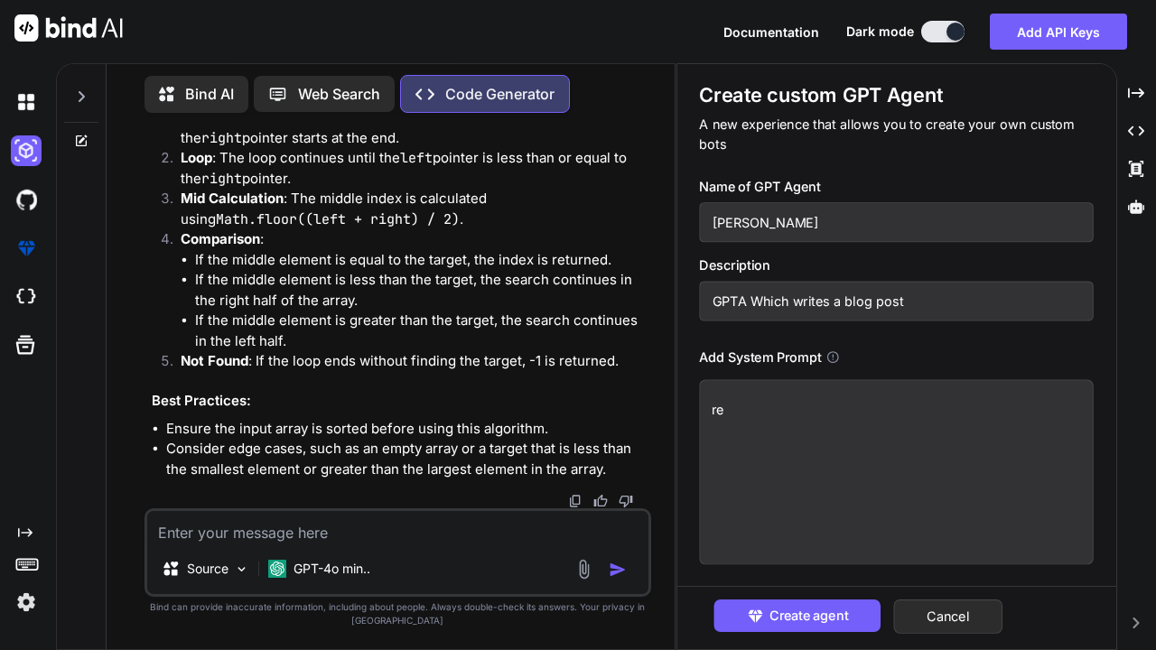
type textarea "res"
type textarea "x"
type textarea "resp"
type textarea "x"
type textarea "respo"
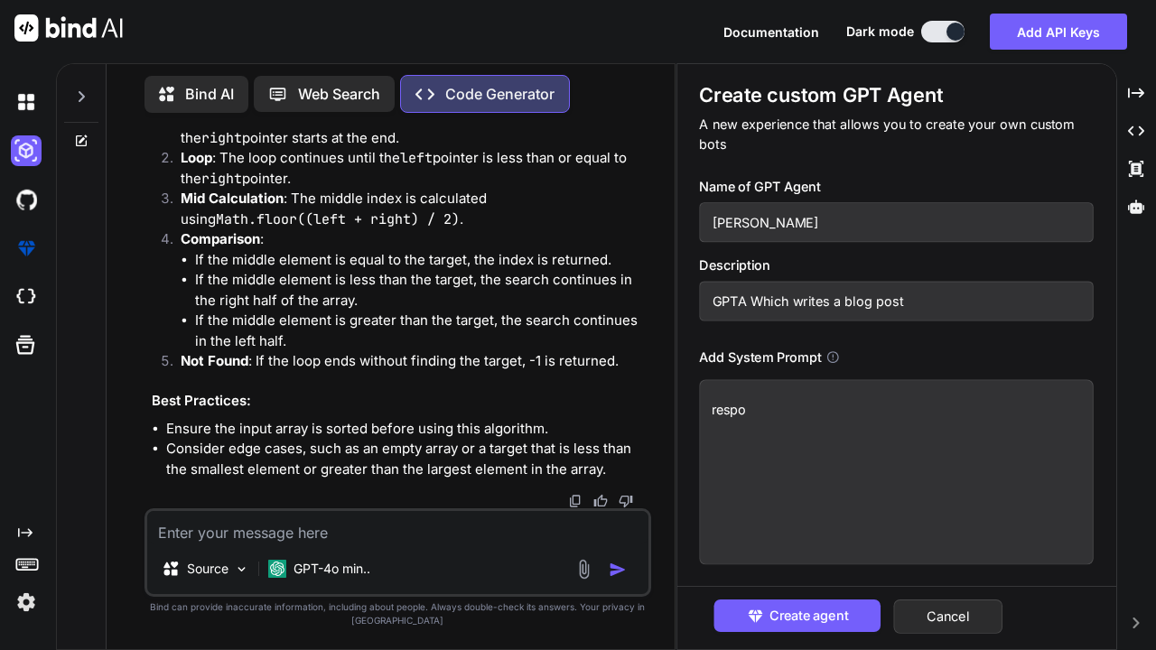
type textarea "x"
type textarea "respoo"
type textarea "x"
type textarea "respo"
type textarea "x"
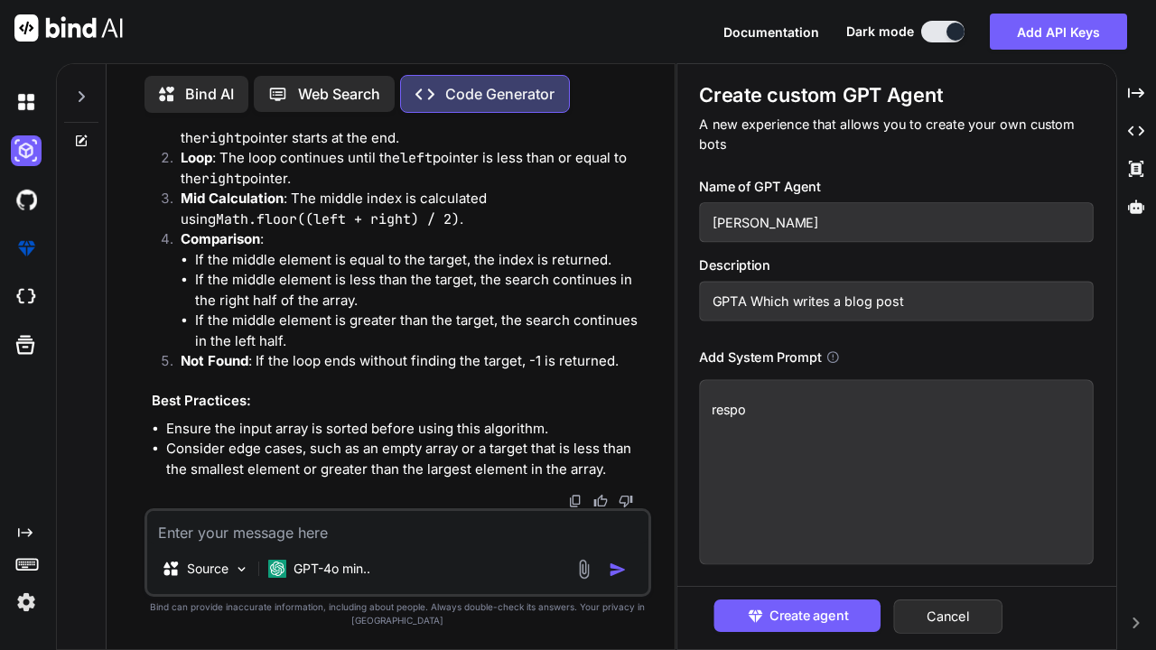
type textarea "respon"
type textarea "x"
type textarea "respond"
type textarea "x"
type textarea "respond"
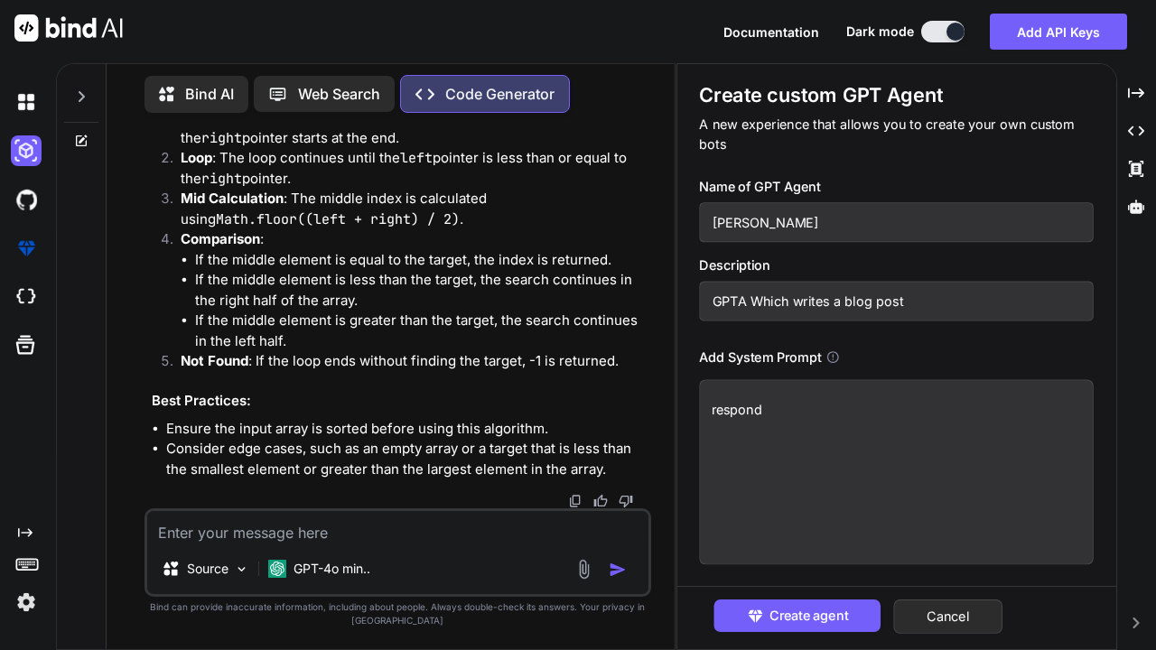
type textarea "x"
type textarea "respond o"
type textarea "x"
type textarea "respond on"
type textarea "x"
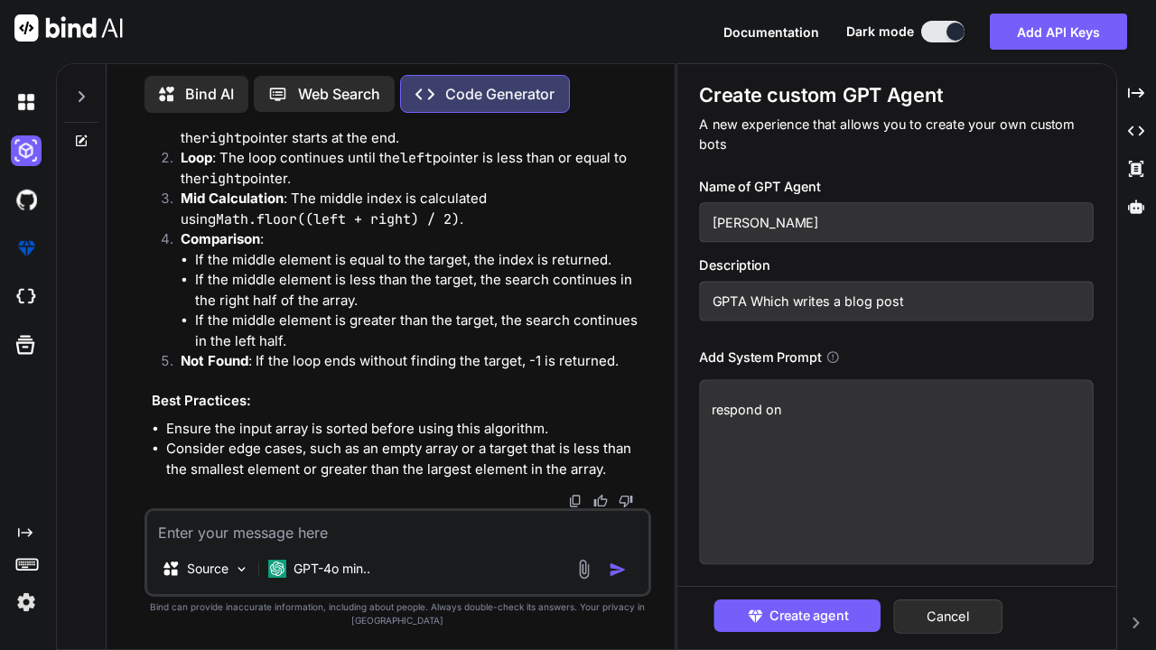
type textarea "respond on"
type textarea "x"
type textarea "respond on j"
type textarea "x"
type textarea "respond on js"
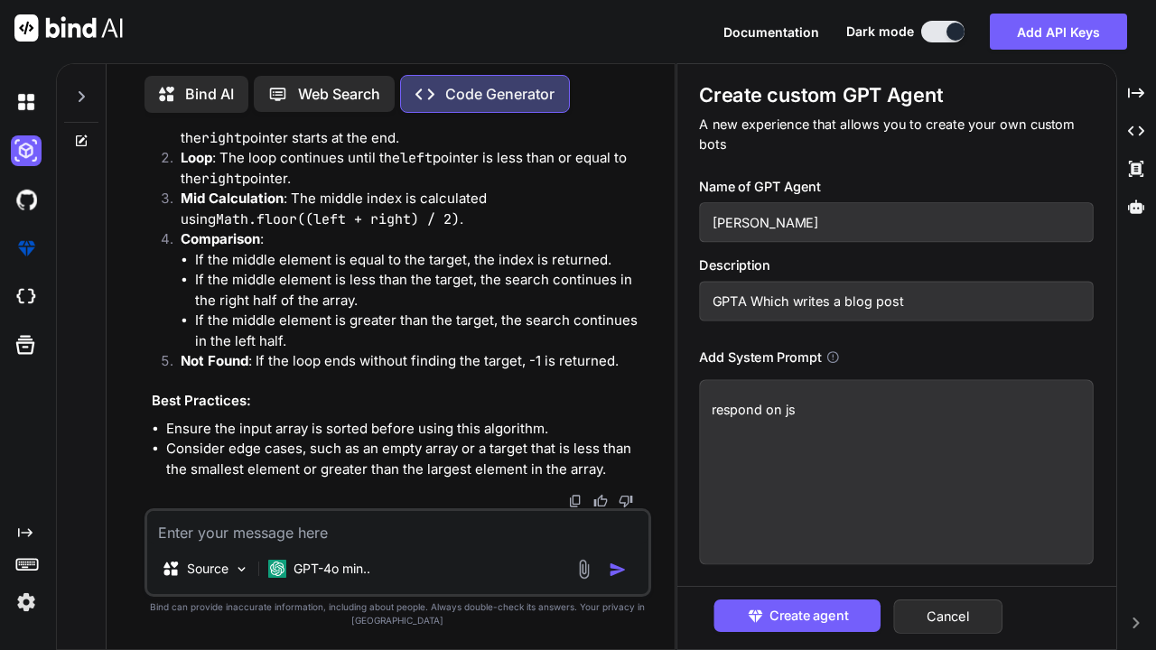
type textarea "x"
type textarea "respond on jso"
type textarea "x"
type textarea "respond on json"
click at [841, 635] on div "Create agent Cancel" at bounding box center [896, 617] width 438 height 63
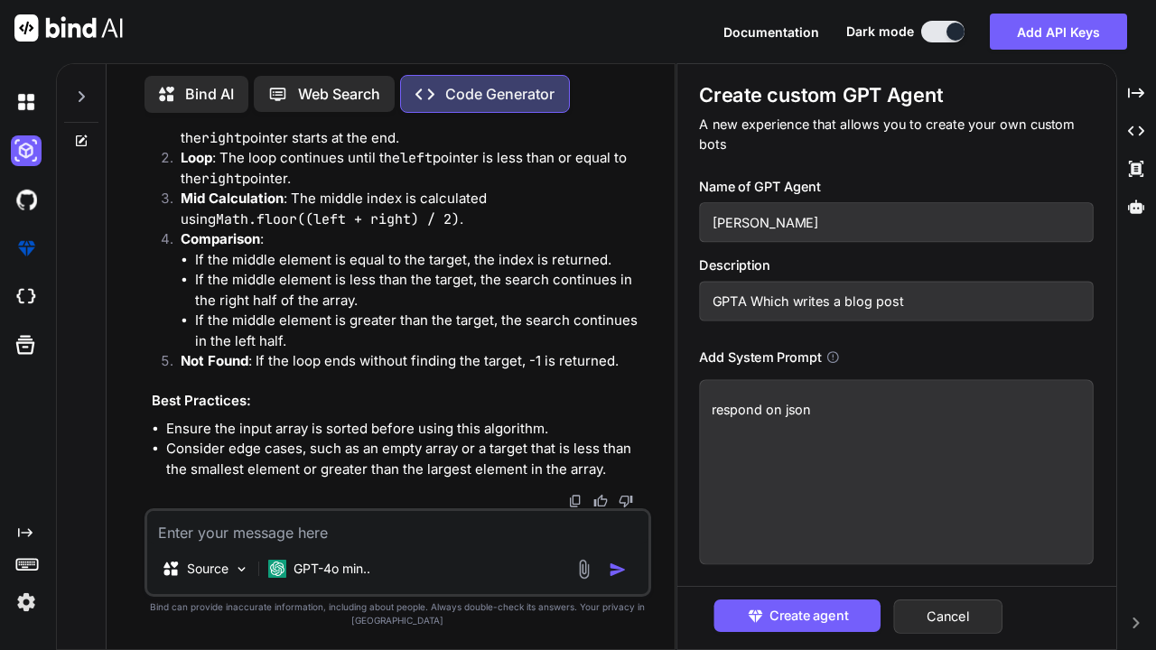
click at [841, 626] on button "Create agent" at bounding box center [797, 616] width 167 height 33
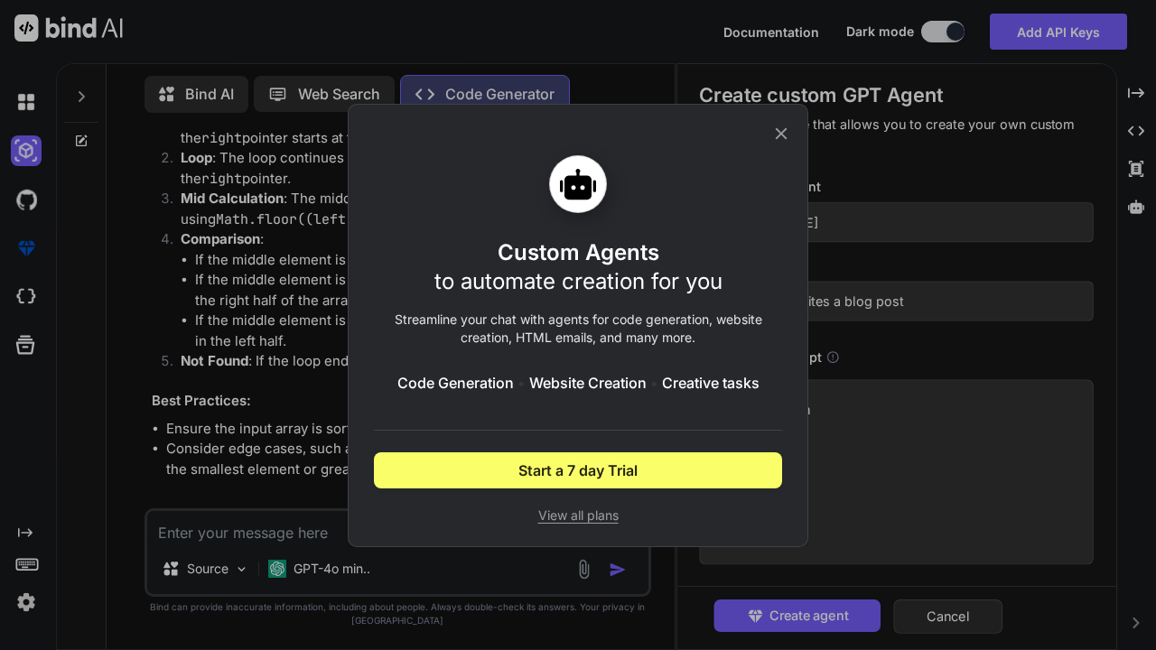
type textarea "x"
click at [704, 467] on button "Start a 7 day Trial" at bounding box center [578, 470] width 408 height 36
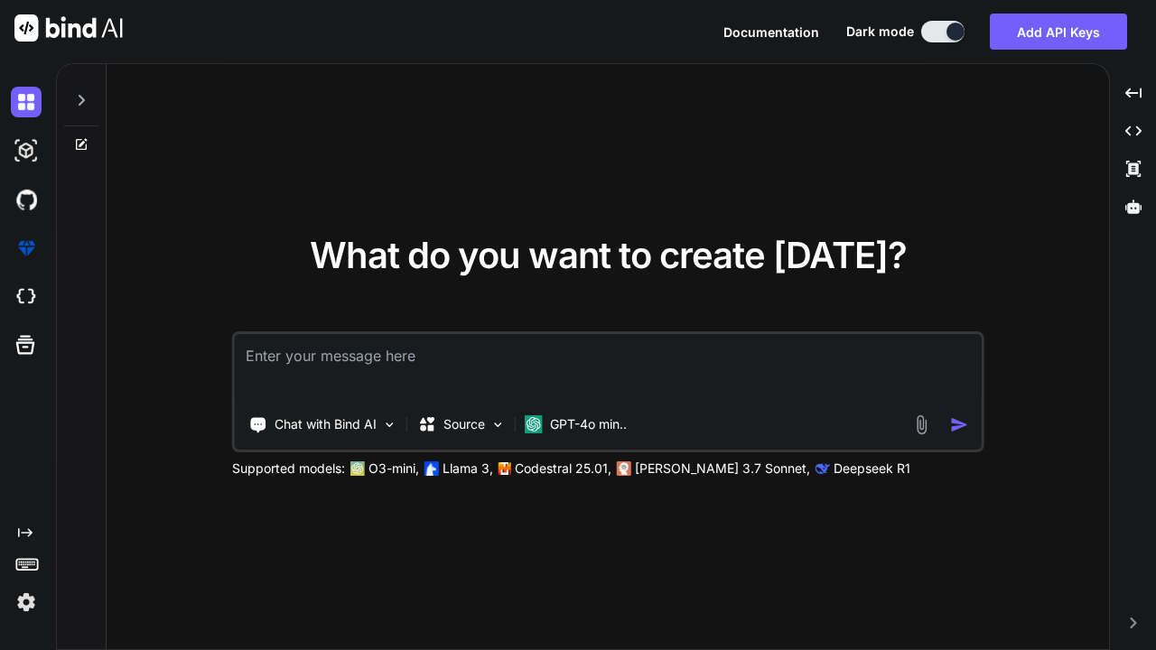
click at [387, 424] on img at bounding box center [389, 424] width 15 height 15
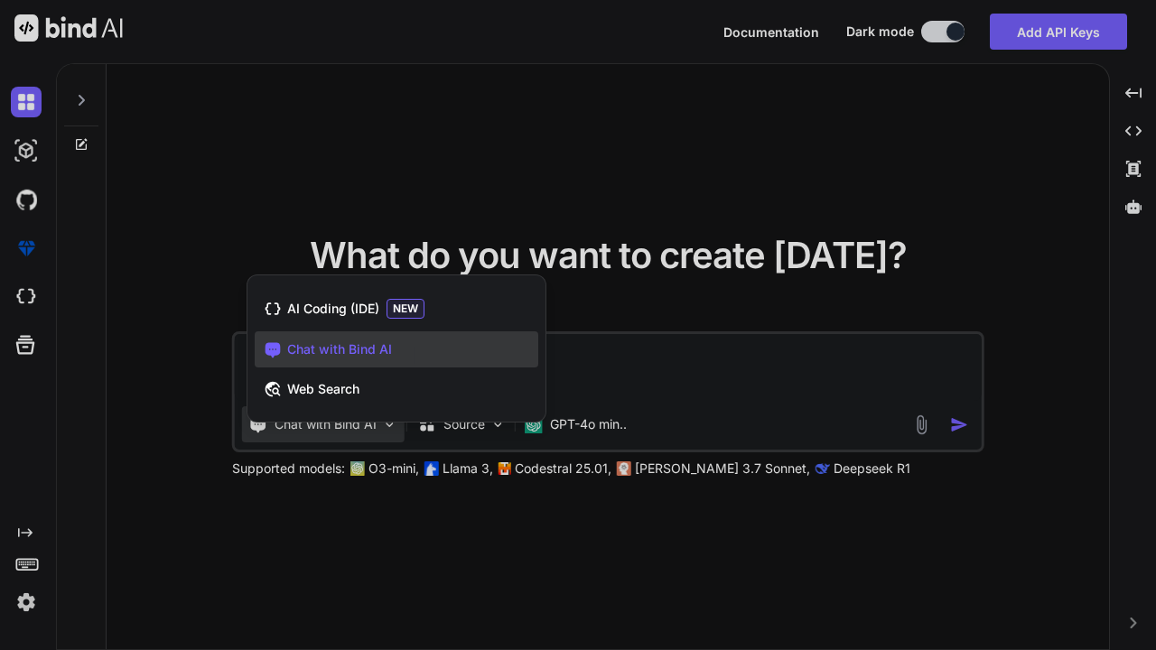
click at [387, 304] on span "NEW" at bounding box center [406, 309] width 38 height 20
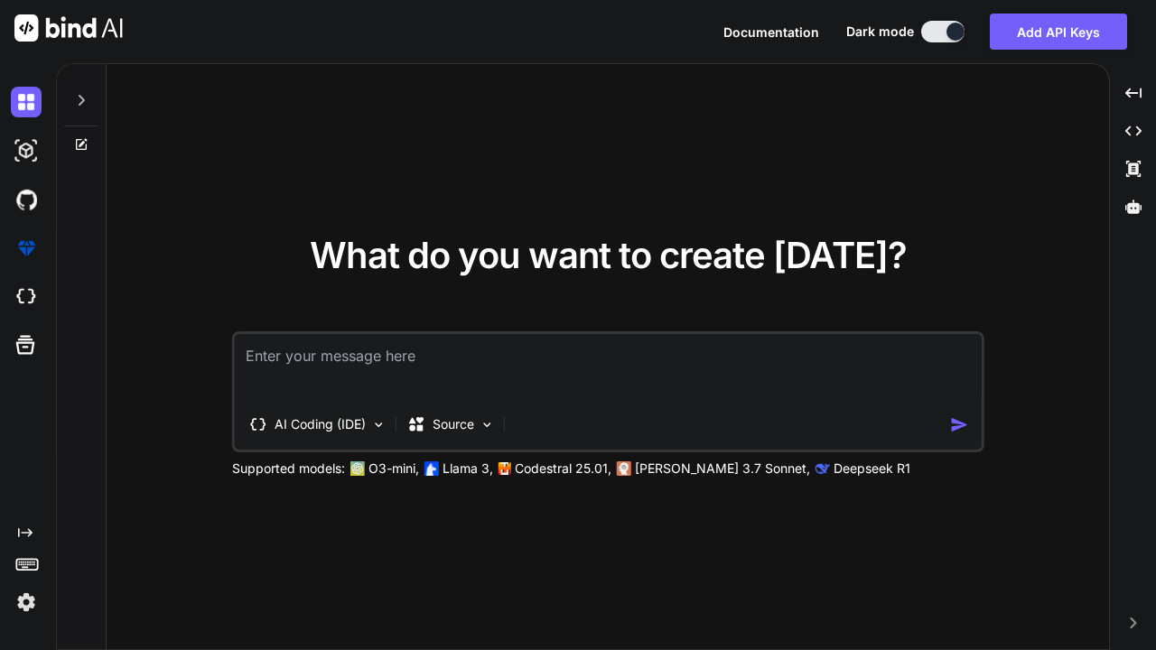
click at [486, 420] on img at bounding box center [487, 424] width 15 height 15
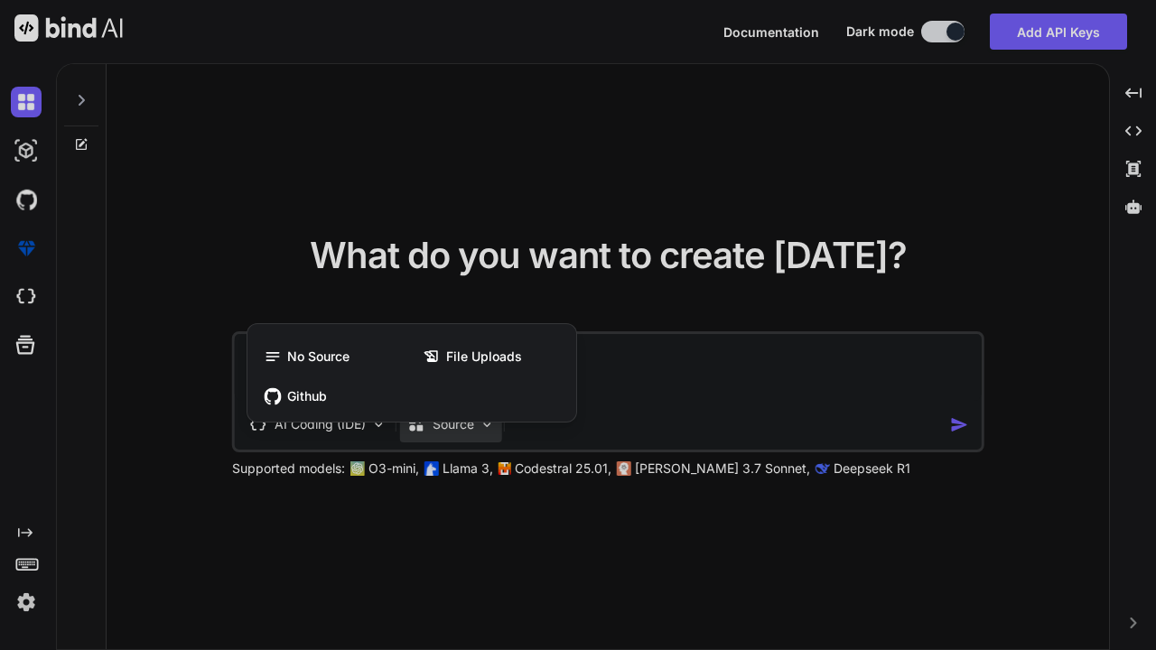
click at [134, 355] on div at bounding box center [578, 325] width 1156 height 650
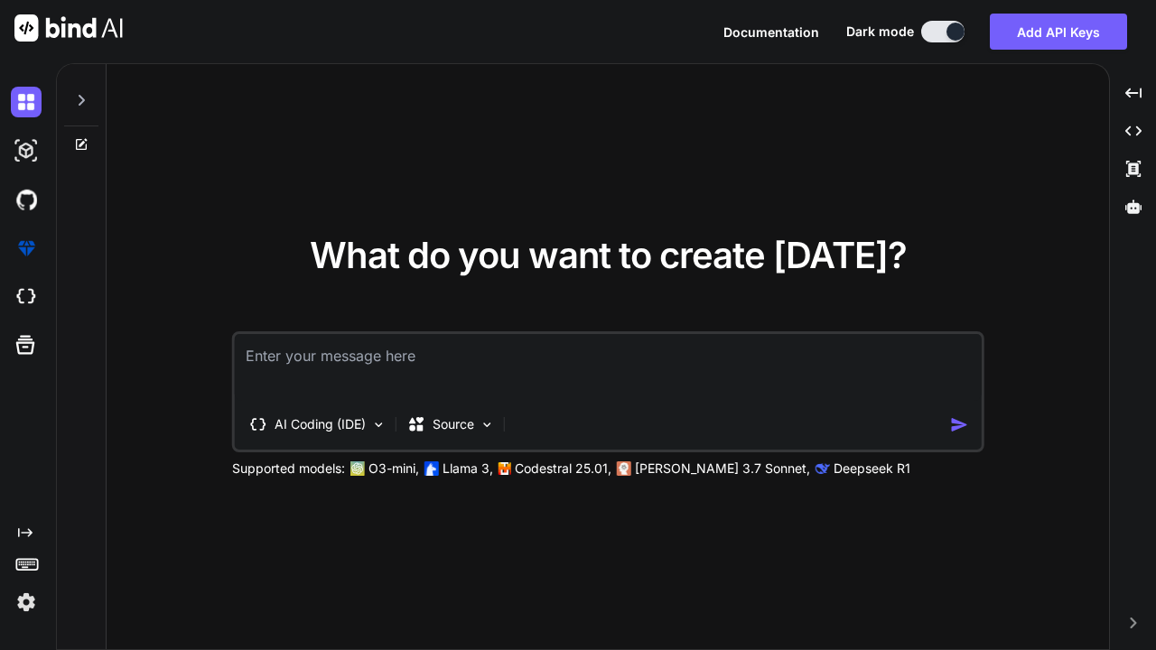
type textarea "x"
click at [21, 304] on img at bounding box center [26, 297] width 31 height 31
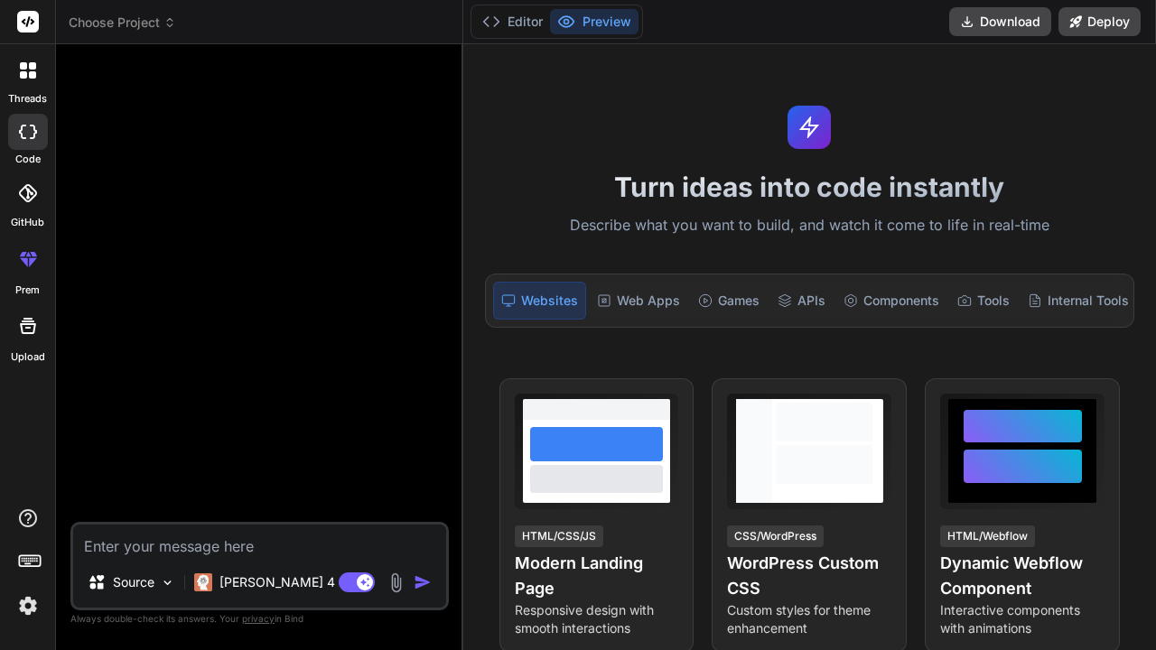
click at [731, 303] on div "Games" at bounding box center [729, 301] width 76 height 38
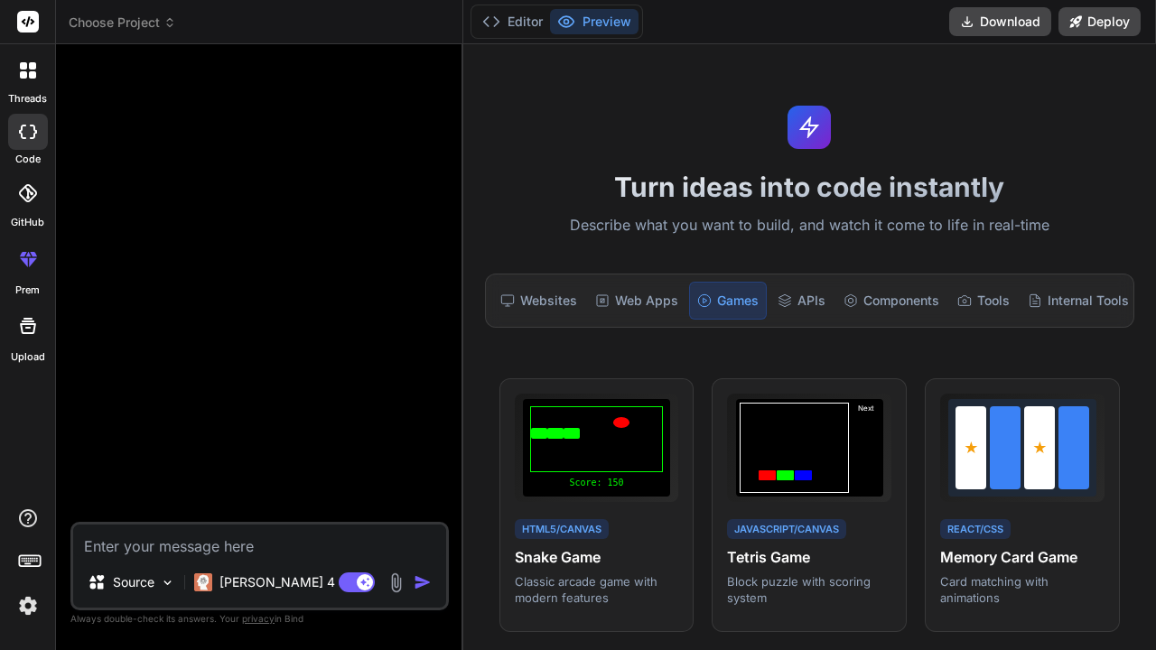
click at [672, 300] on div "Web Apps" at bounding box center [637, 301] width 98 height 38
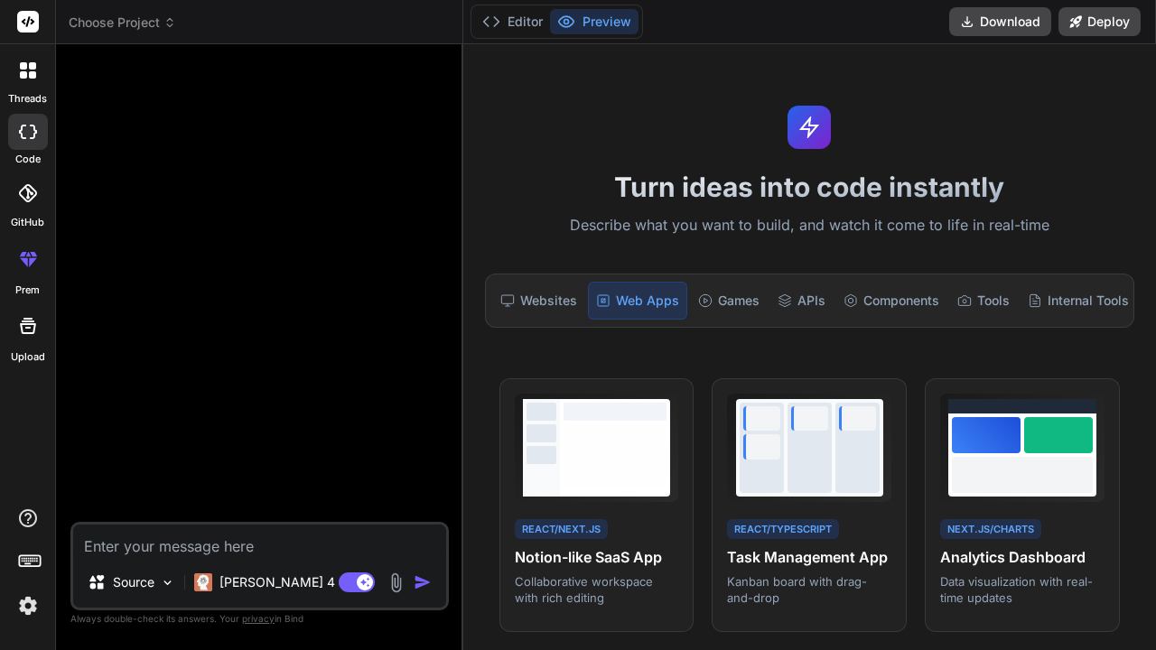
type textarea "x"
click at [838, 523] on div "React/TypeScript" at bounding box center [783, 529] width 112 height 21
click at [1041, 219] on p "Describe what you want to build, and watch it come to life in real-time" at bounding box center [809, 225] width 671 height 23
click at [1038, 219] on p "Describe what you want to build, and watch it come to life in real-time" at bounding box center [809, 225] width 671 height 23
click at [1021, 219] on p "Describe what you want to build, and watch it come to life in real-time" at bounding box center [809, 225] width 671 height 23
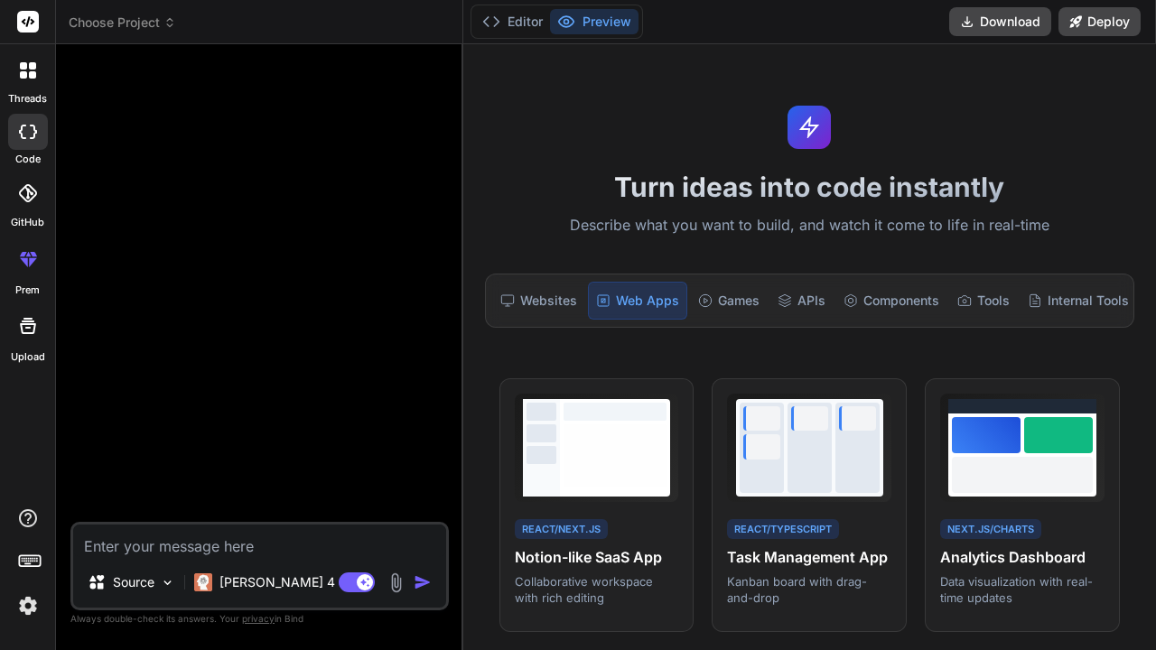
click at [522, 386] on div "React/Next.js Notion-like SaaS App Collaborative workspace with rich editing Vi…" at bounding box center [596, 505] width 195 height 255
click at [523, 415] on div at bounding box center [541, 448] width 37 height 98
click at [598, 415] on div "View Prompt" at bounding box center [628, 402] width 107 height 31
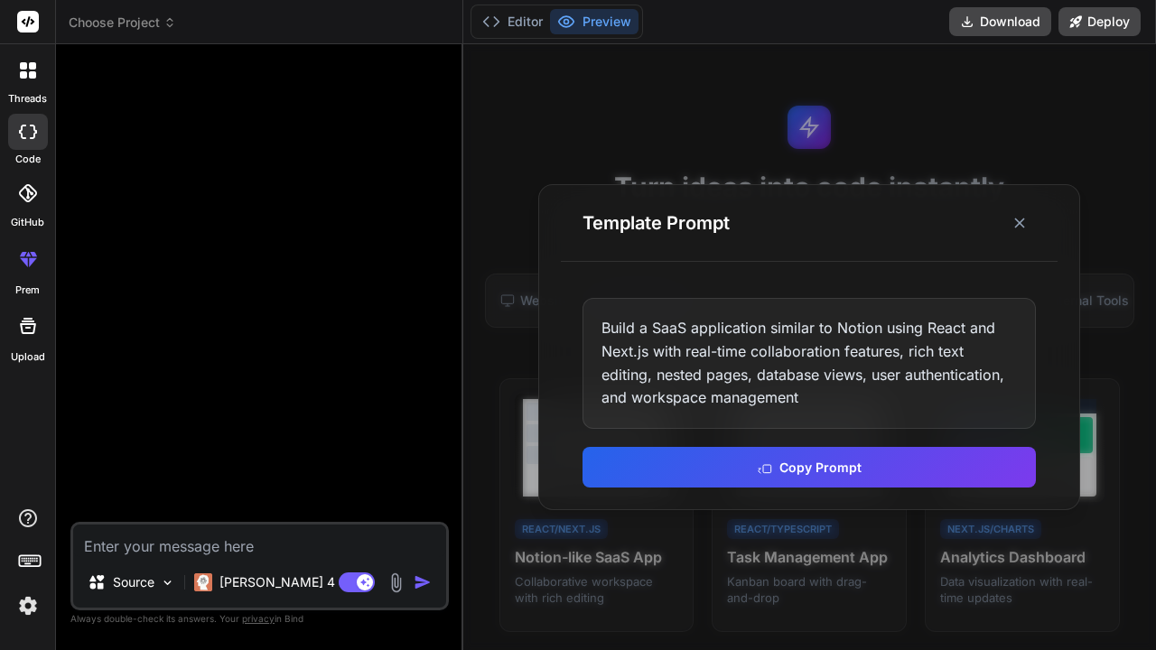
click at [851, 464] on button "Copy Prompt" at bounding box center [809, 467] width 453 height 41
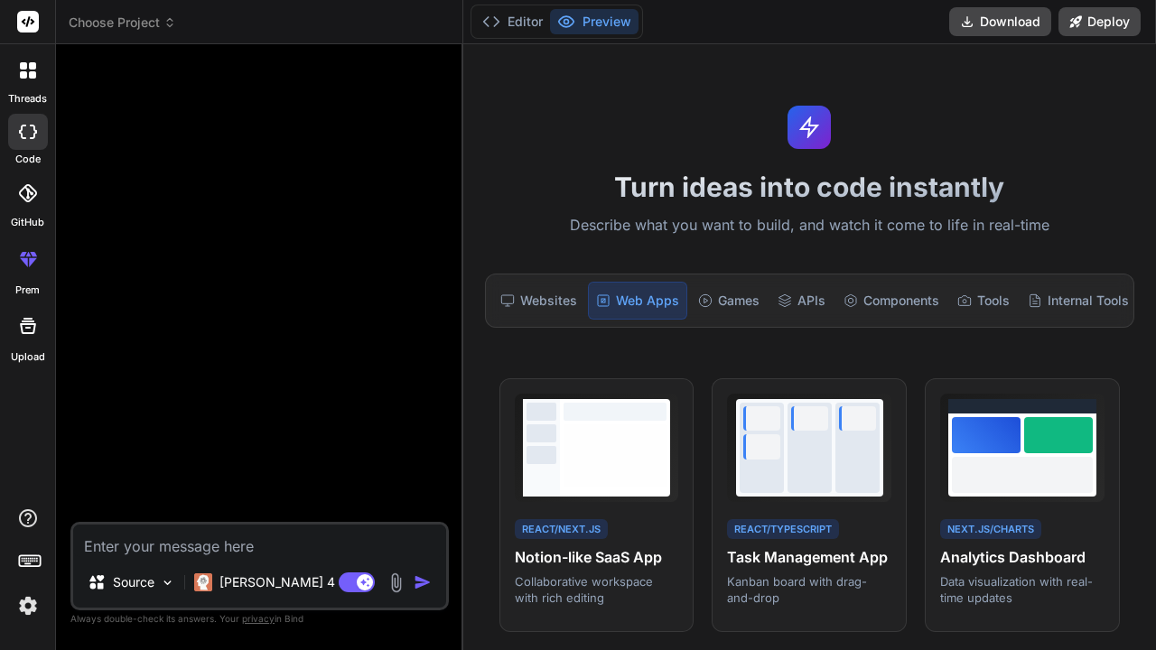
click at [981, 305] on div "Tools" at bounding box center [983, 301] width 67 height 38
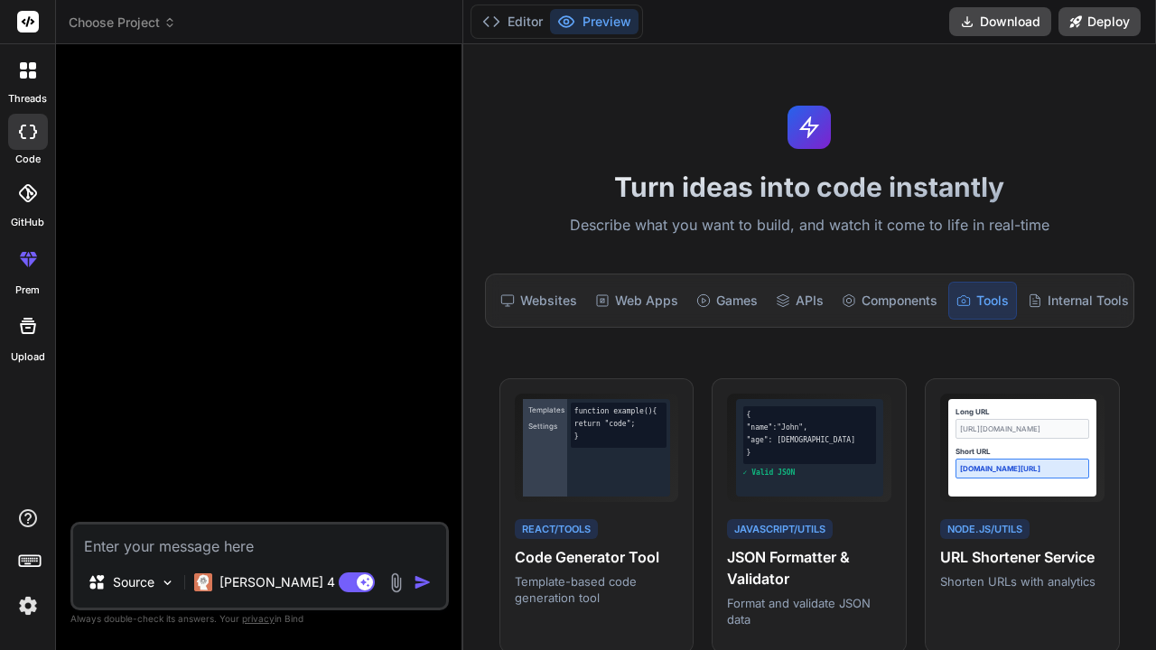
click at [637, 565] on h4 "Code Generator Tool" at bounding box center [597, 557] width 164 height 22
click at [637, 556] on h4 "Code Generator Tool" at bounding box center [597, 557] width 164 height 22
click at [803, 217] on p "Describe what you want to build, and watch it come to life in real-time" at bounding box center [809, 225] width 671 height 23
click at [1023, 217] on p "Describe what you want to build, and watch it come to life in real-time" at bounding box center [809, 225] width 671 height 23
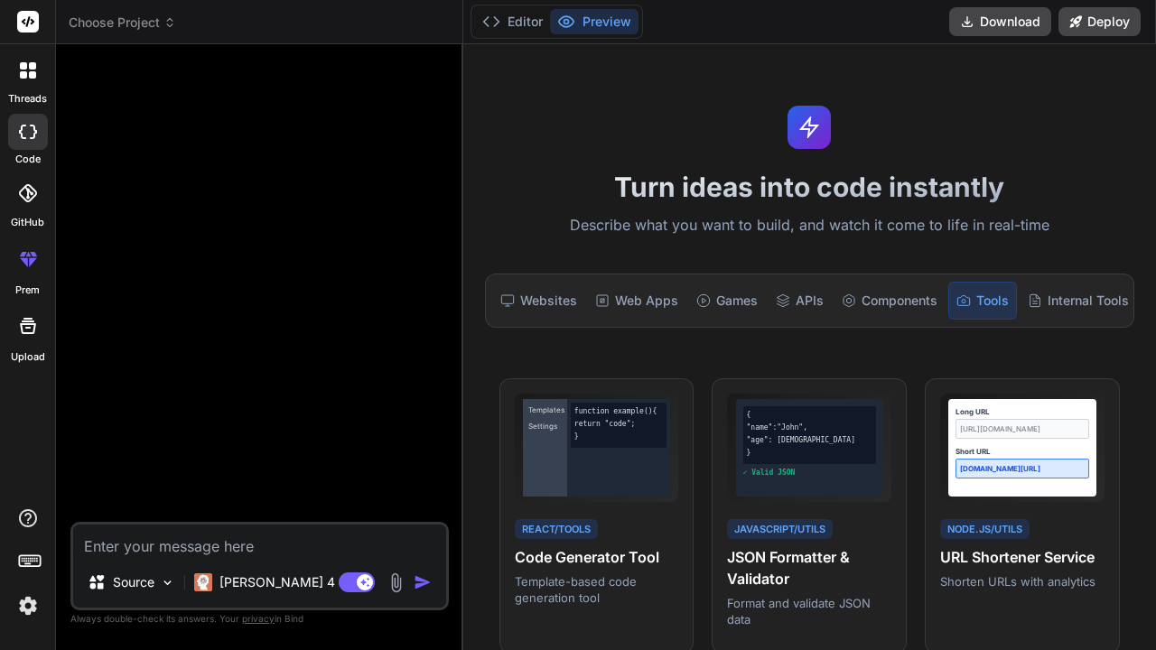
click at [893, 217] on p "Describe what you want to build, and watch it come to life in real-time" at bounding box center [809, 225] width 671 height 23
click at [496, 25] on polyline at bounding box center [496, 21] width 5 height 9
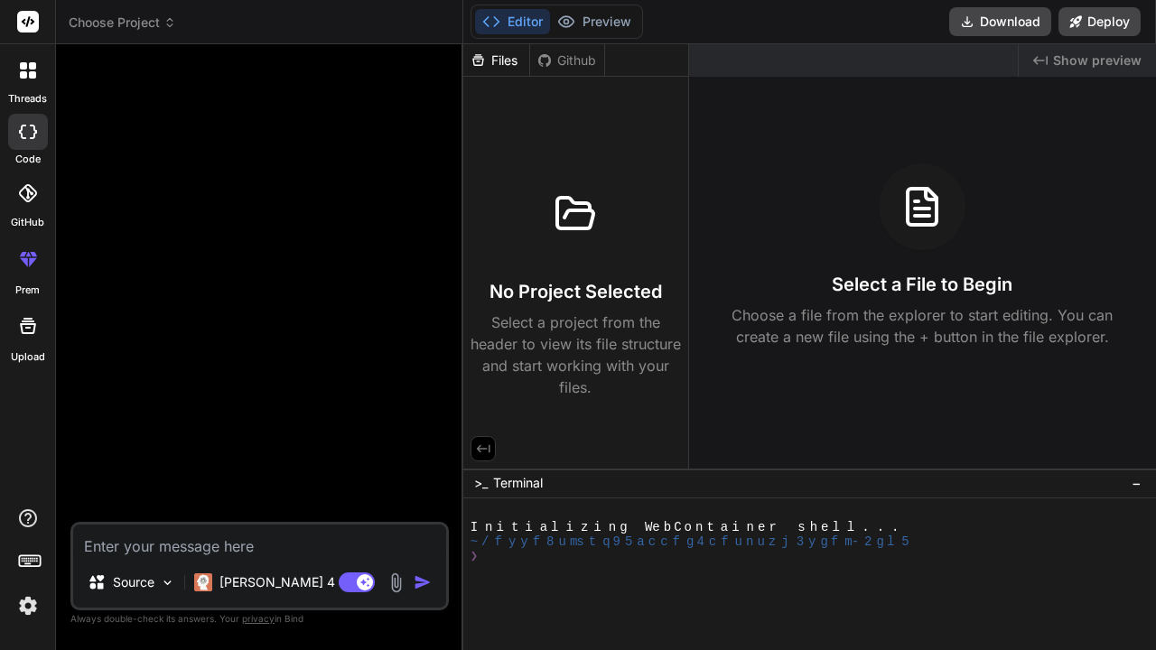
click at [481, 451] on icon at bounding box center [483, 449] width 16 height 16
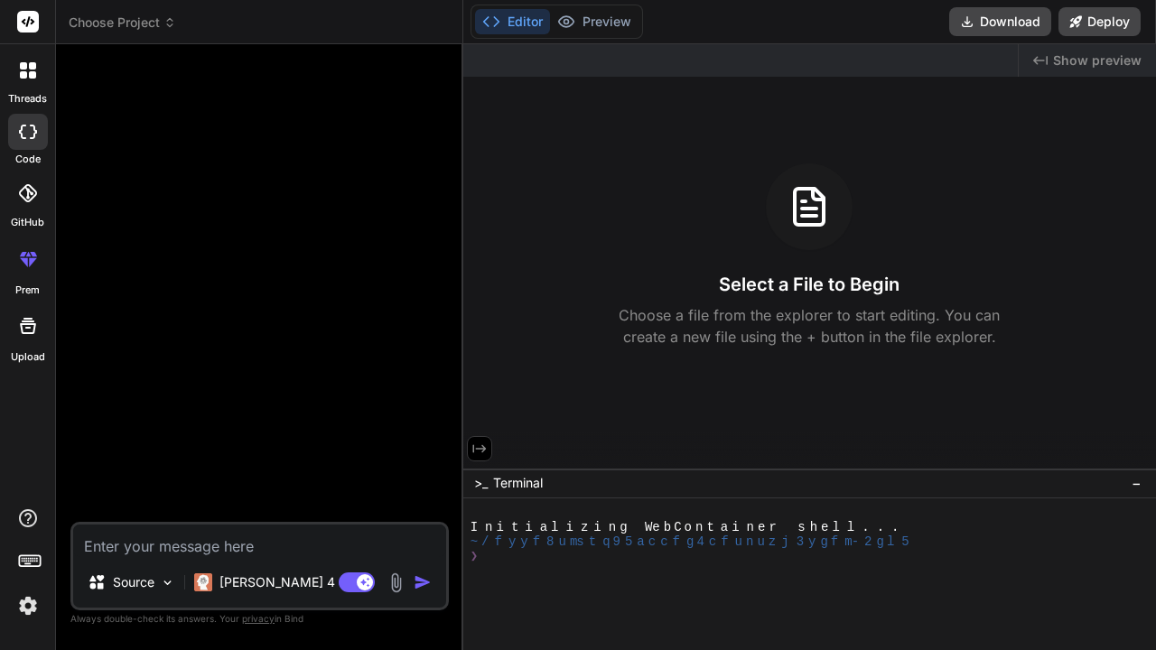
click at [481, 451] on icon at bounding box center [479, 449] width 16 height 16
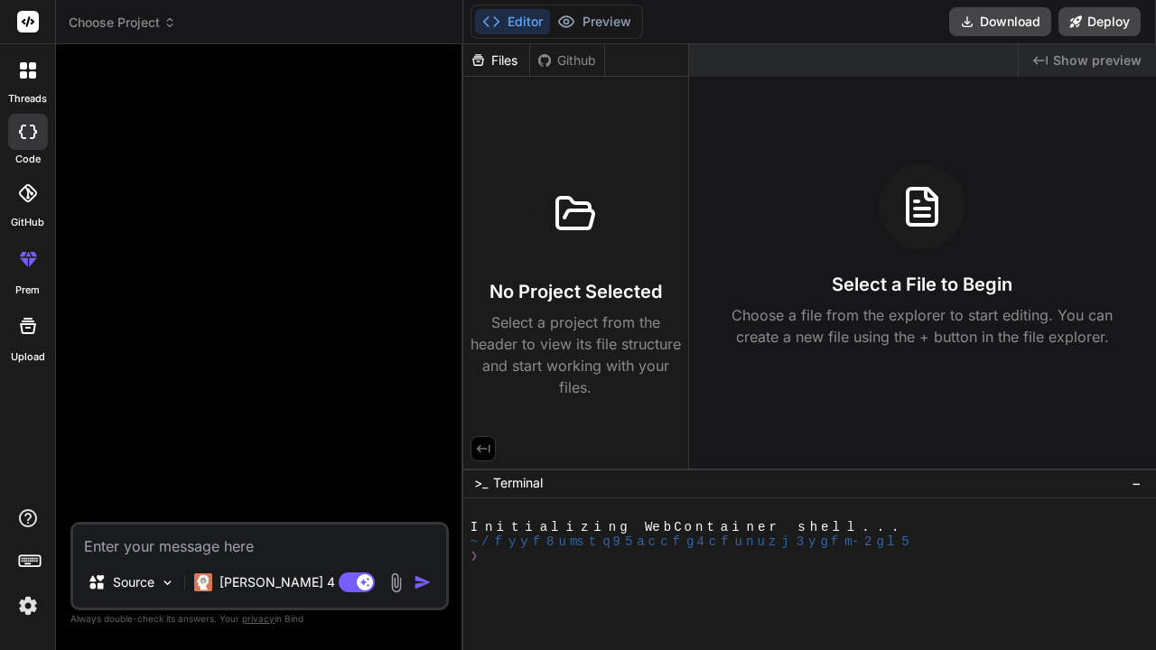
click at [272, 543] on textarea at bounding box center [259, 541] width 373 height 33
type textarea "c"
type textarea "x"
type textarea "co"
type textarea "x"
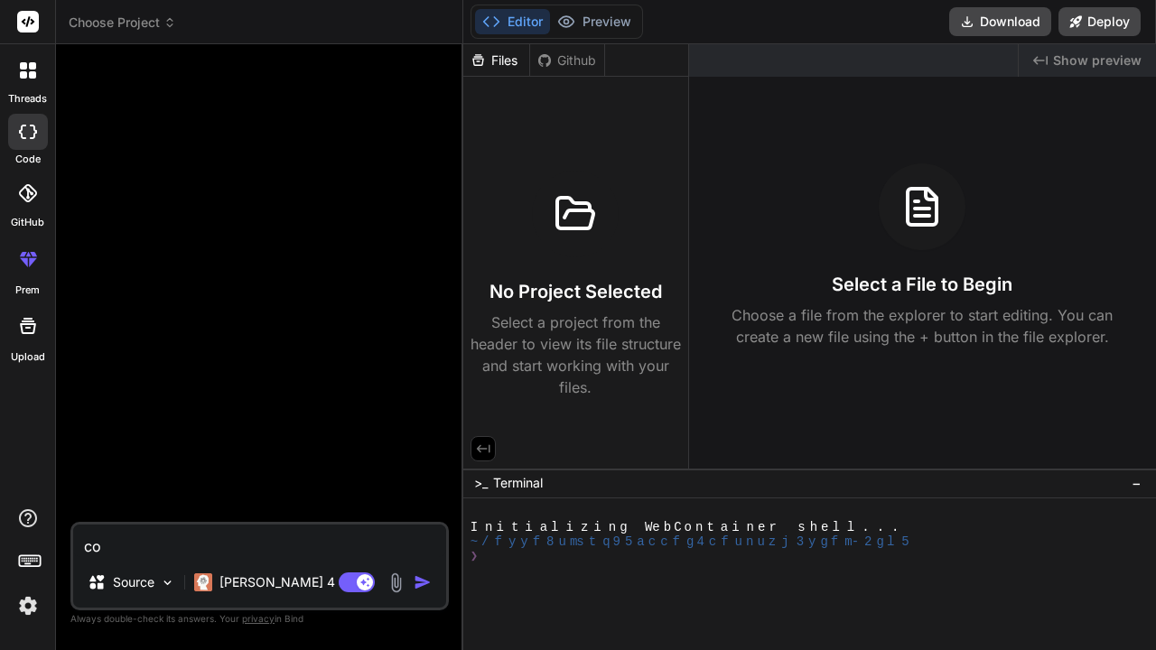
type textarea "cod"
type textarea "x"
type textarea "code"
type textarea "x"
type textarea "code"
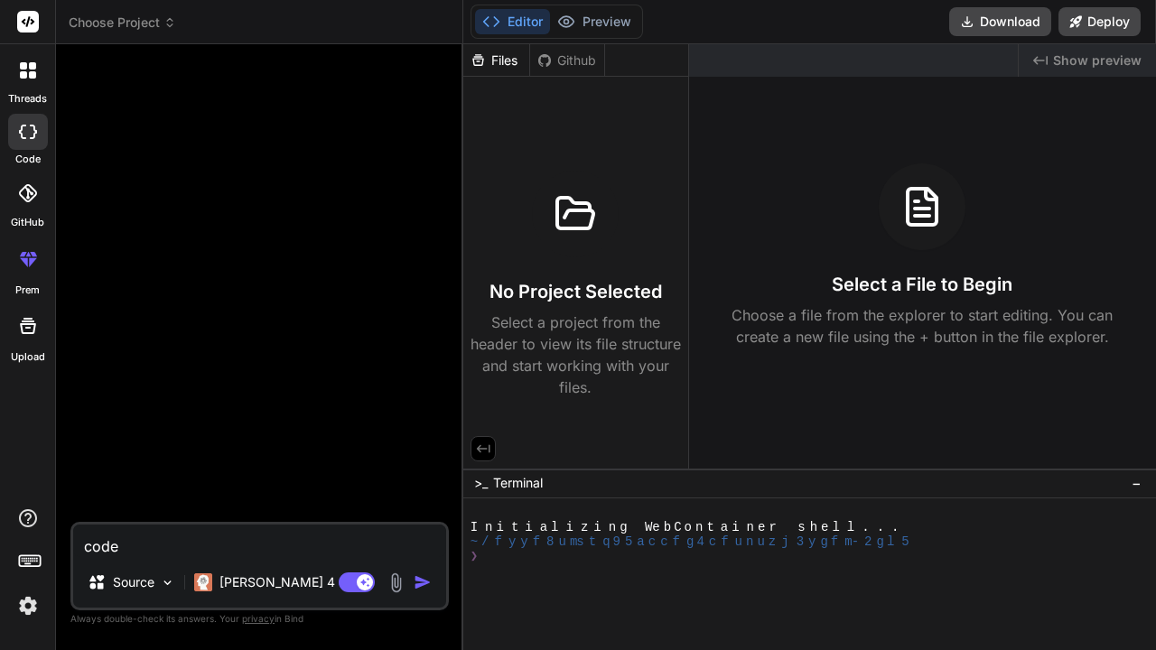
type textarea "x"
type textarea "code g"
type textarea "x"
type textarea "code generator"
type textarea "x"
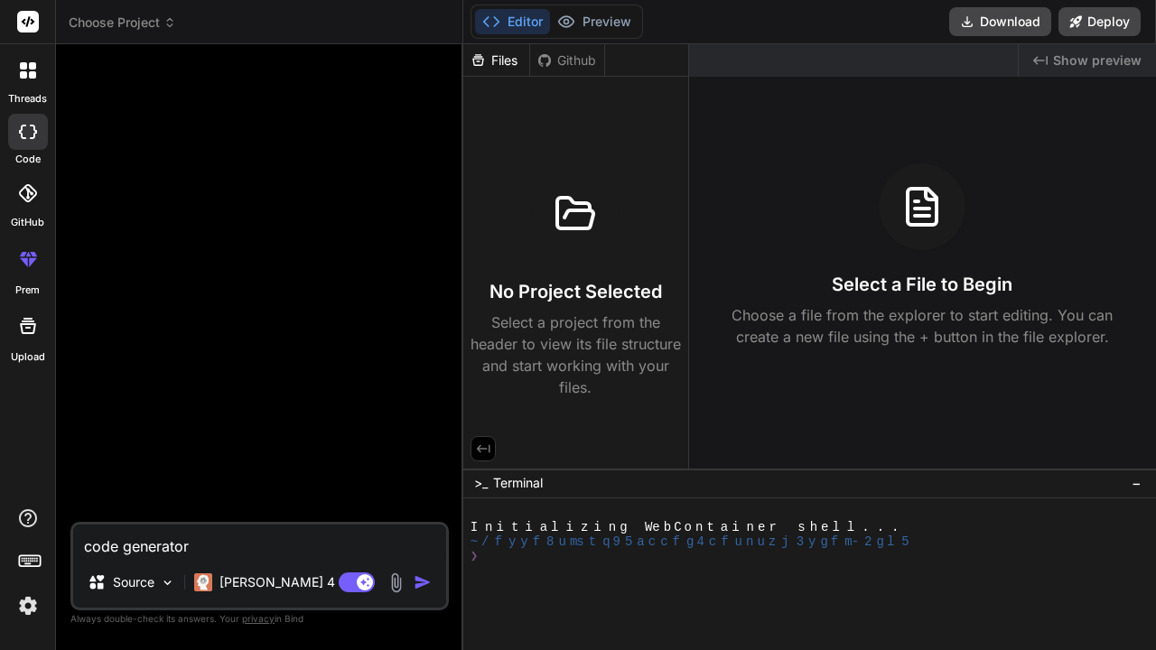
type textarea "code generator"
click at [421, 581] on img "button" at bounding box center [423, 583] width 18 height 18
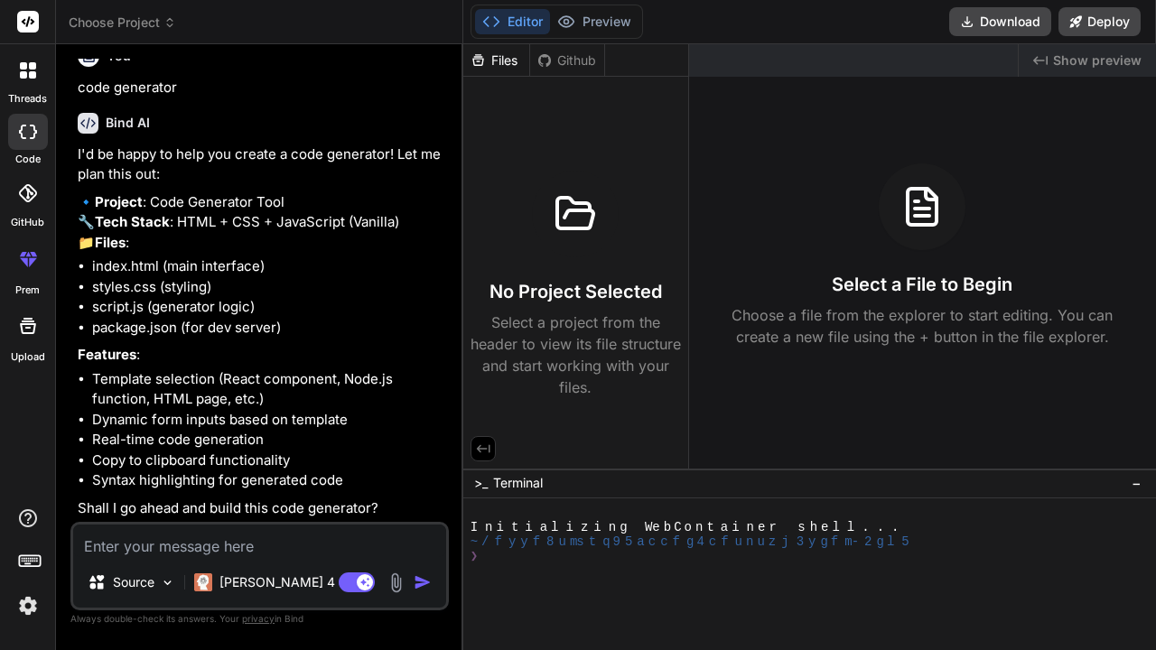
scroll to position [61, 0]
type textarea "x"
click at [309, 537] on textarea at bounding box center [259, 541] width 373 height 33
type textarea "y"
type textarea "x"
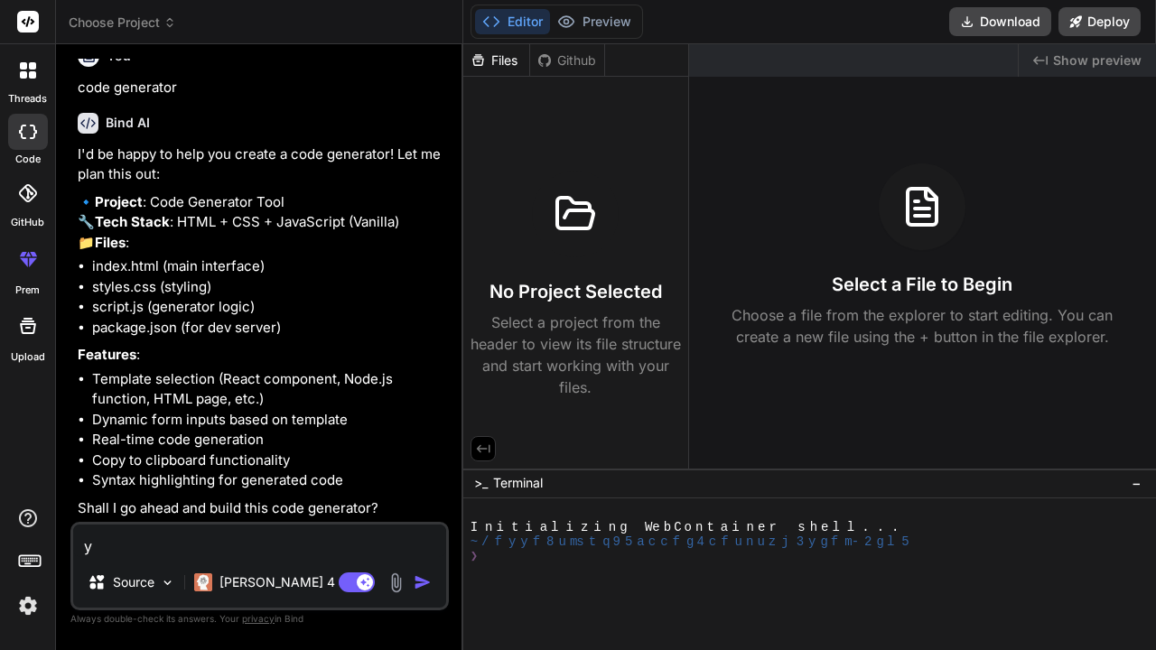
type textarea "ye"
type textarea "x"
type textarea "yes"
type textarea "x"
type textarea "yes"
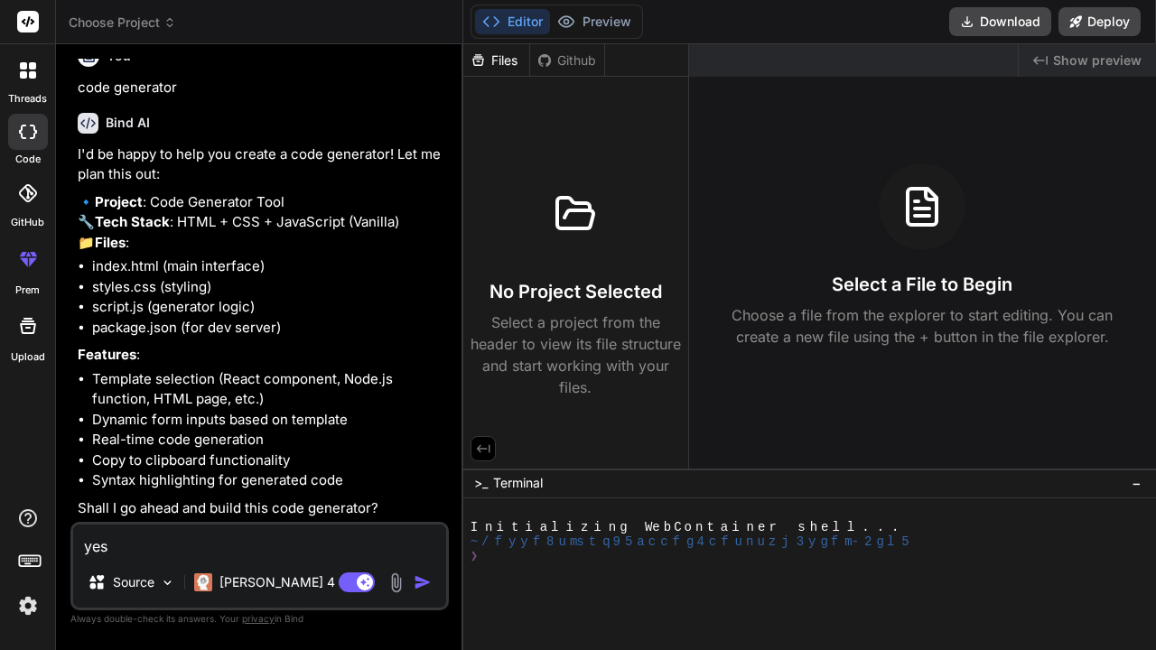
click at [417, 584] on img "button" at bounding box center [423, 583] width 18 height 18
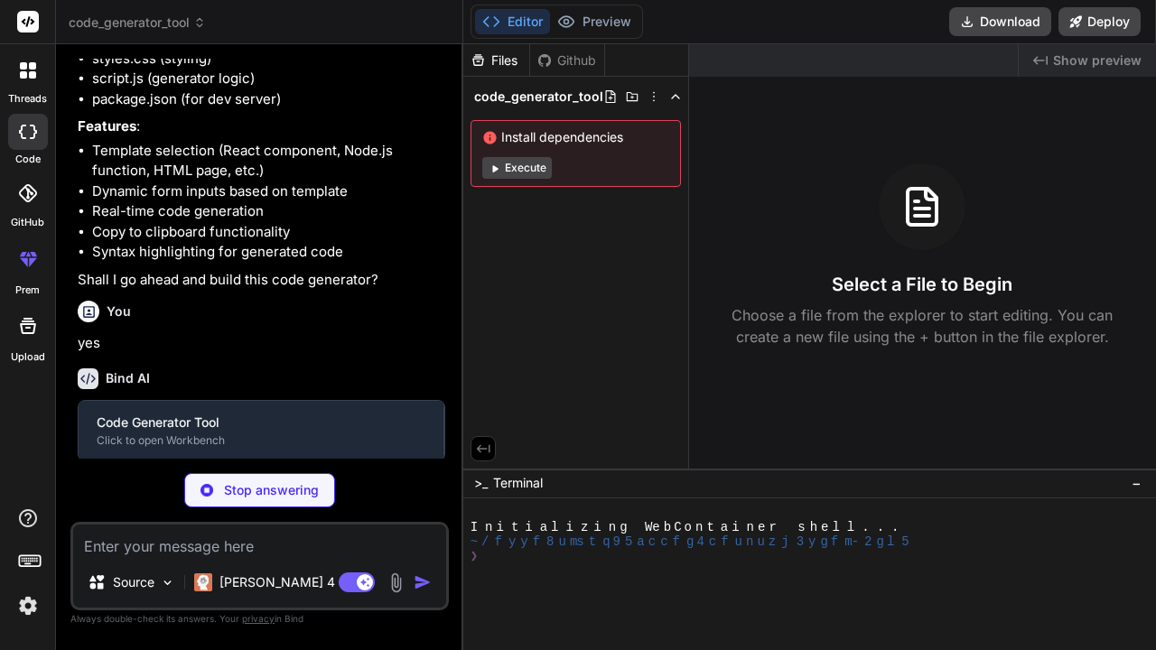
scroll to position [249, 0]
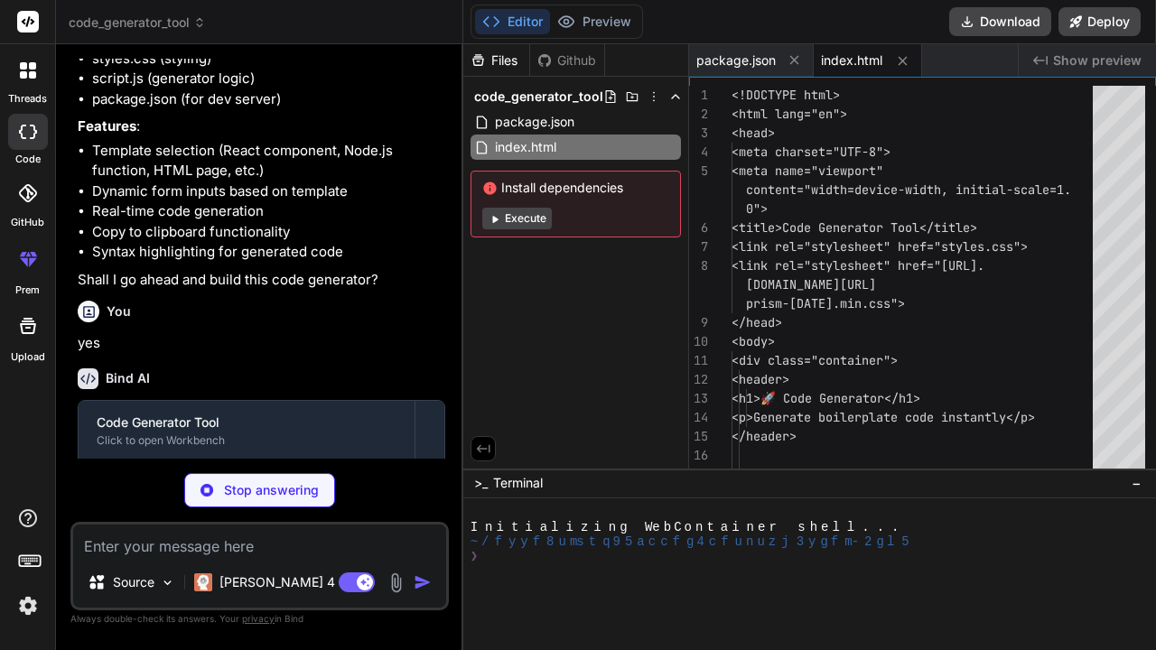
type textarea "x"
type textarea "js"></script> <script src="[URL][DOMAIN_NAME]"></script> <script src="script.js…"
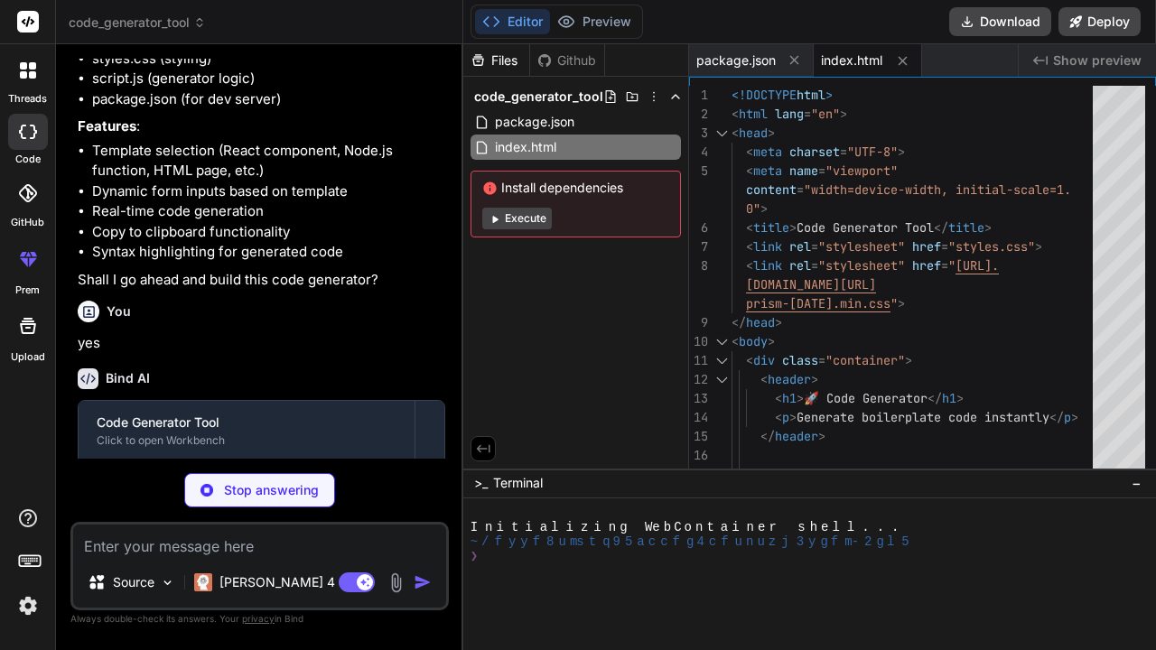
type textarea "x"
type textarea "} .generator-wrapper { padding: 1.5rem; } }"
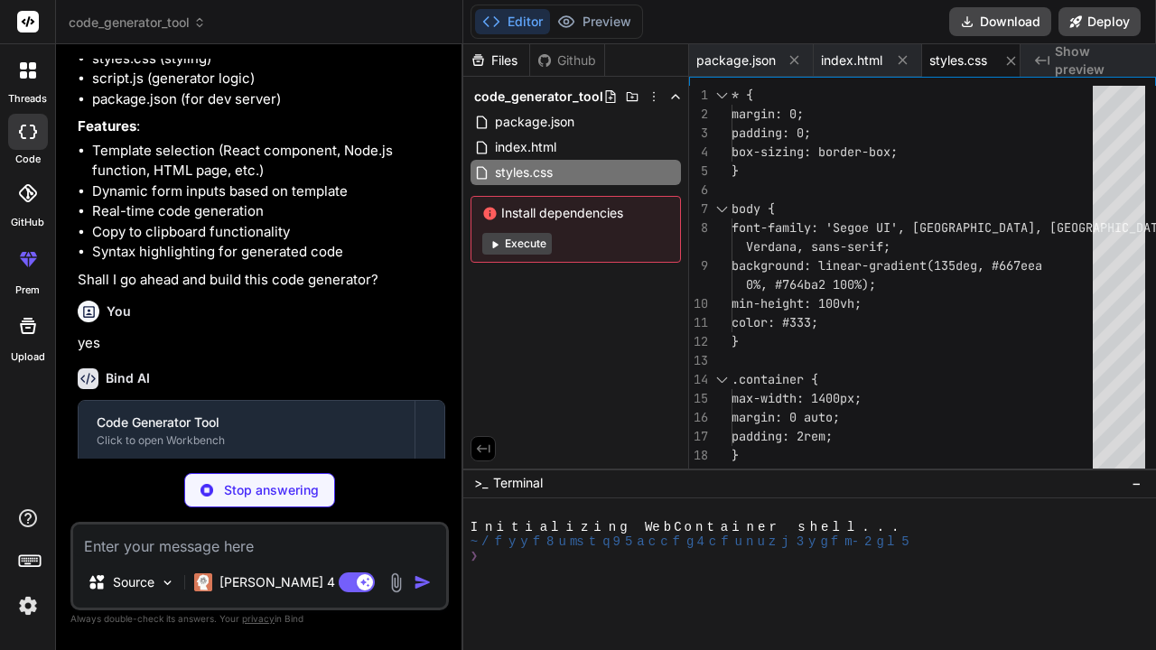
scroll to position [0, 10]
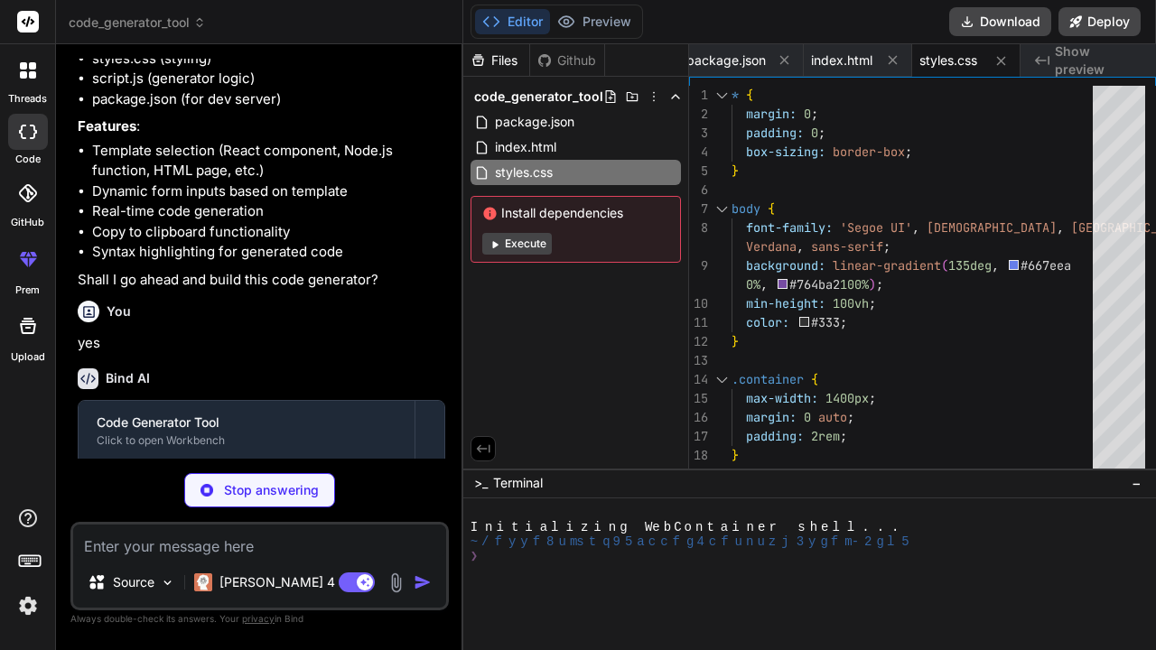
type textarea "x"
type textarea "font-size: 2rem; } .generator-wrapper { padding: 1.5rem; } }"
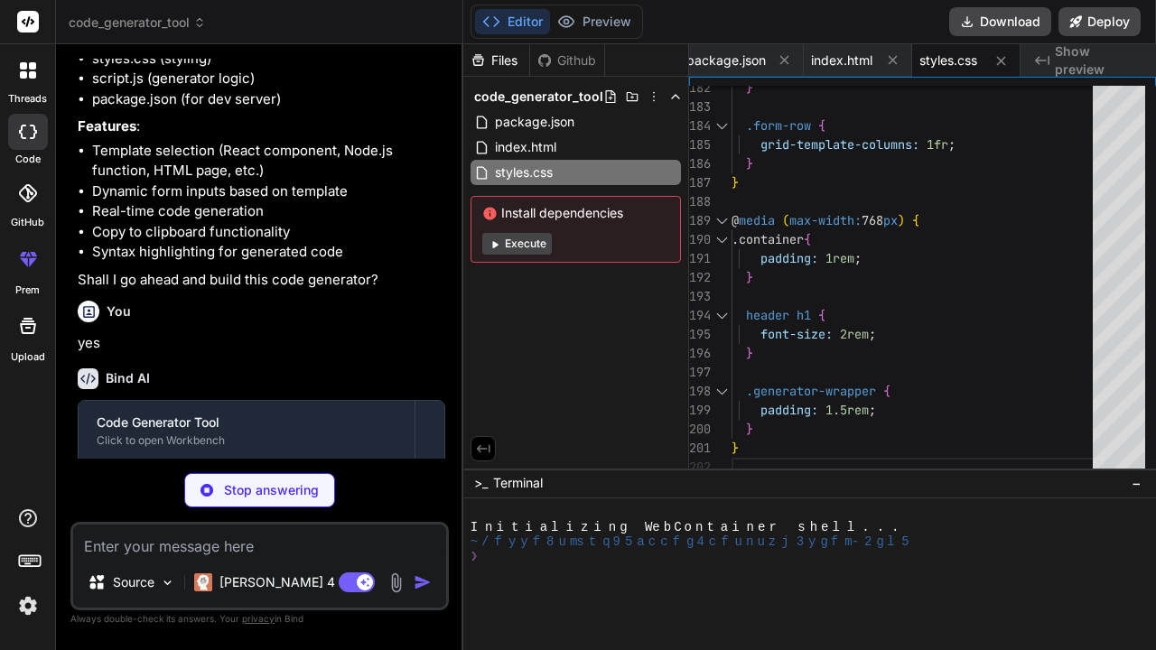
click at [508, 245] on button "Execute" at bounding box center [517, 244] width 70 height 22
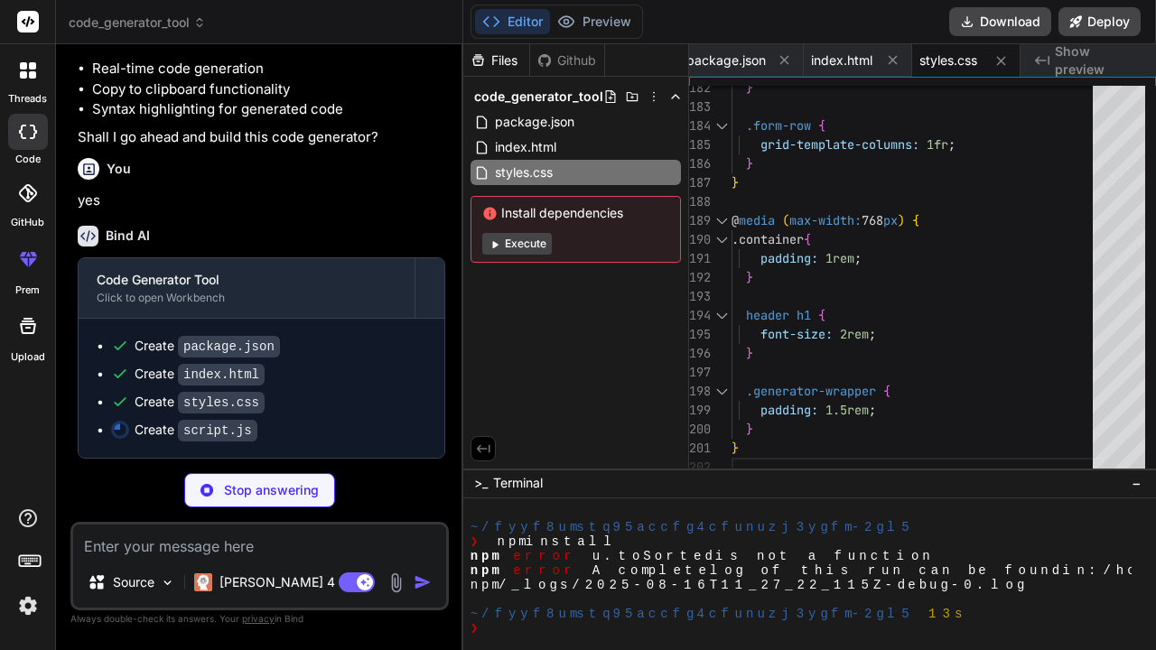
scroll to position [72, 0]
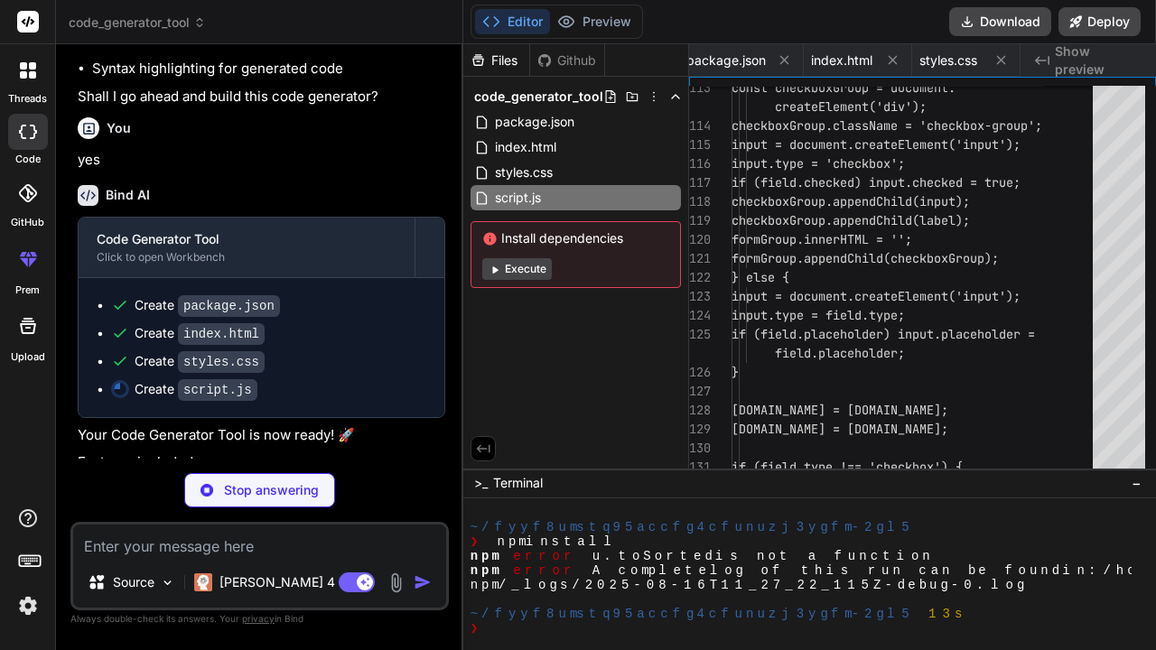
type textarea "x"
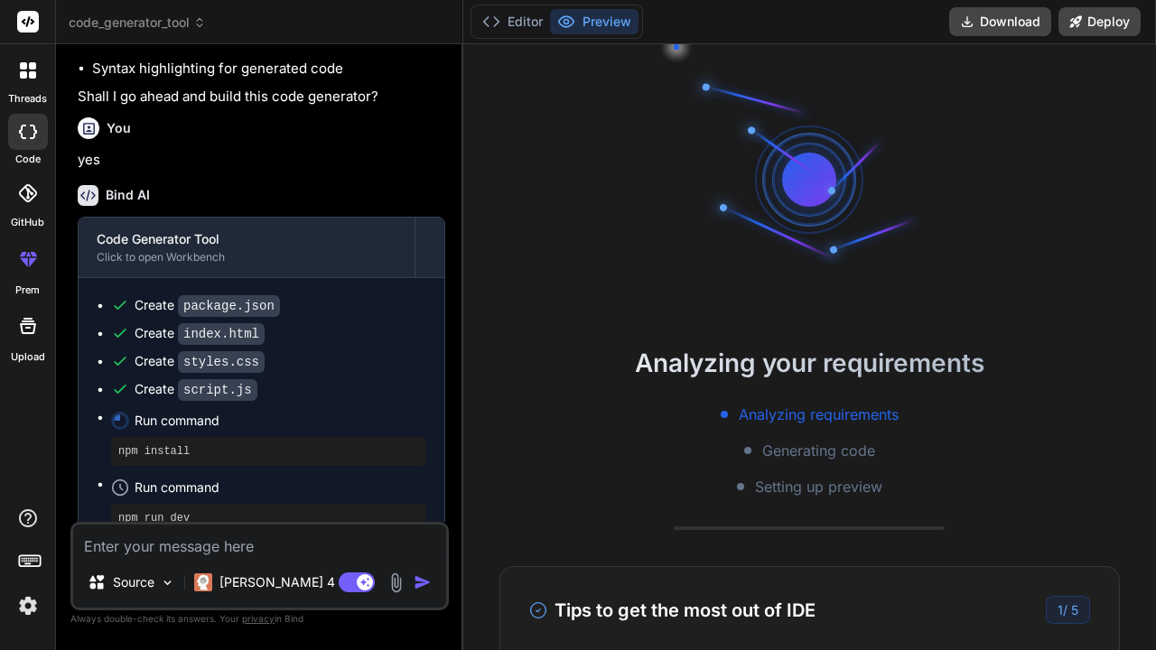
scroll to position [145, 0]
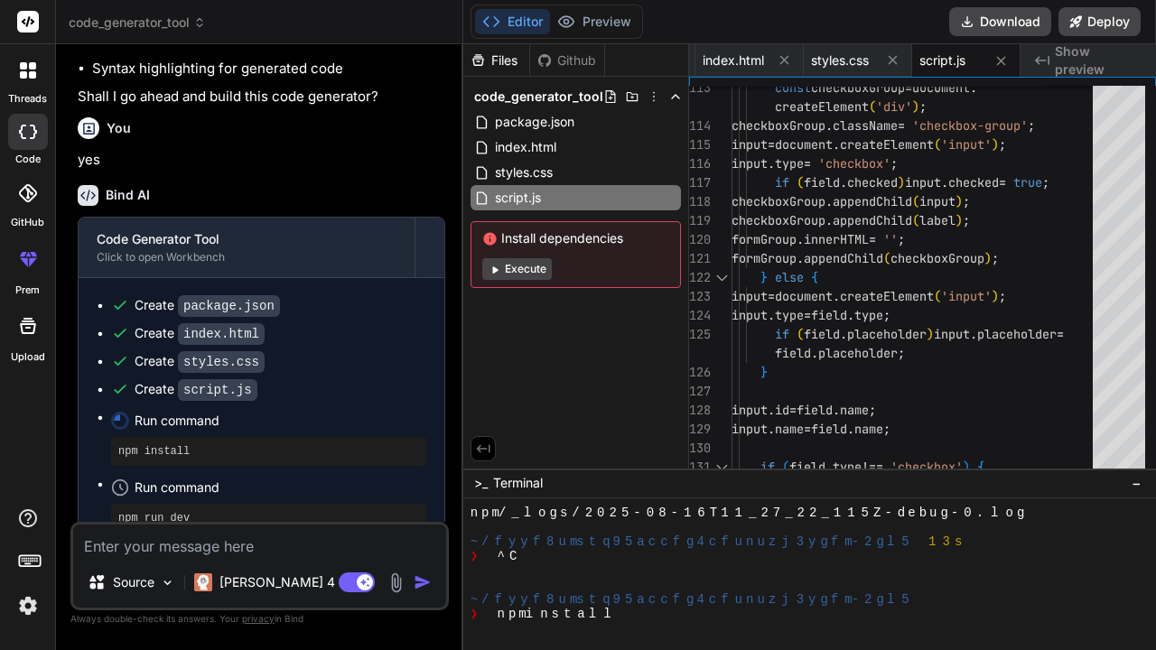
type textarea "x"
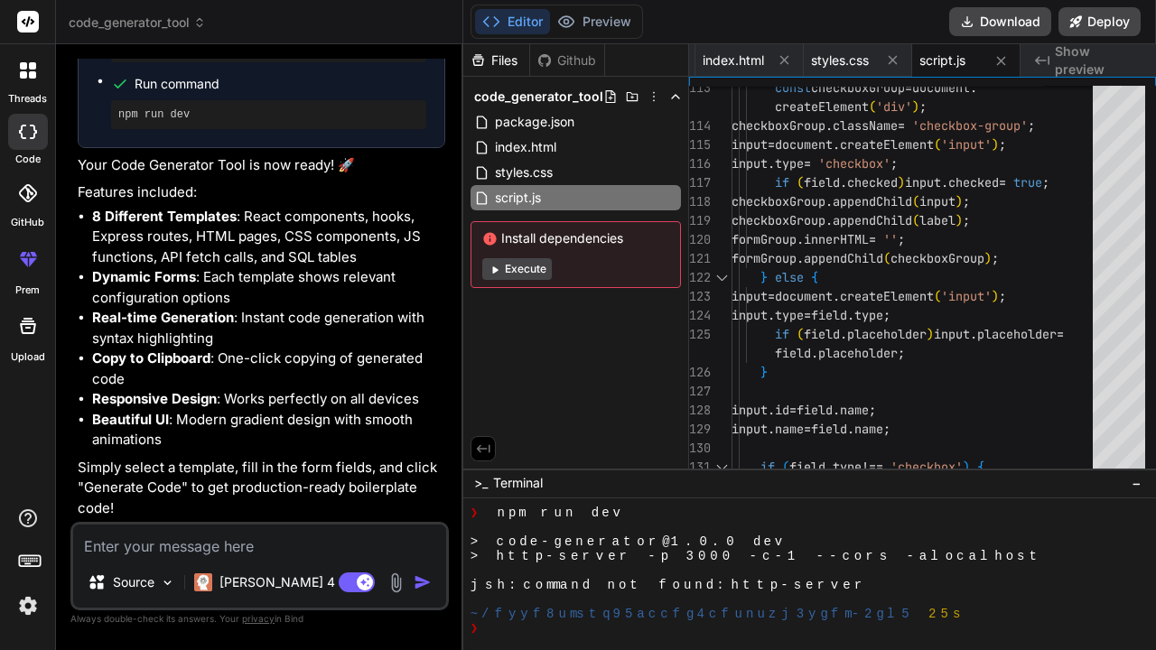
scroll to position [390, 0]
click at [330, 537] on textarea at bounding box center [259, 541] width 373 height 33
type textarea "ui"
type textarea "x"
type textarea "ui"
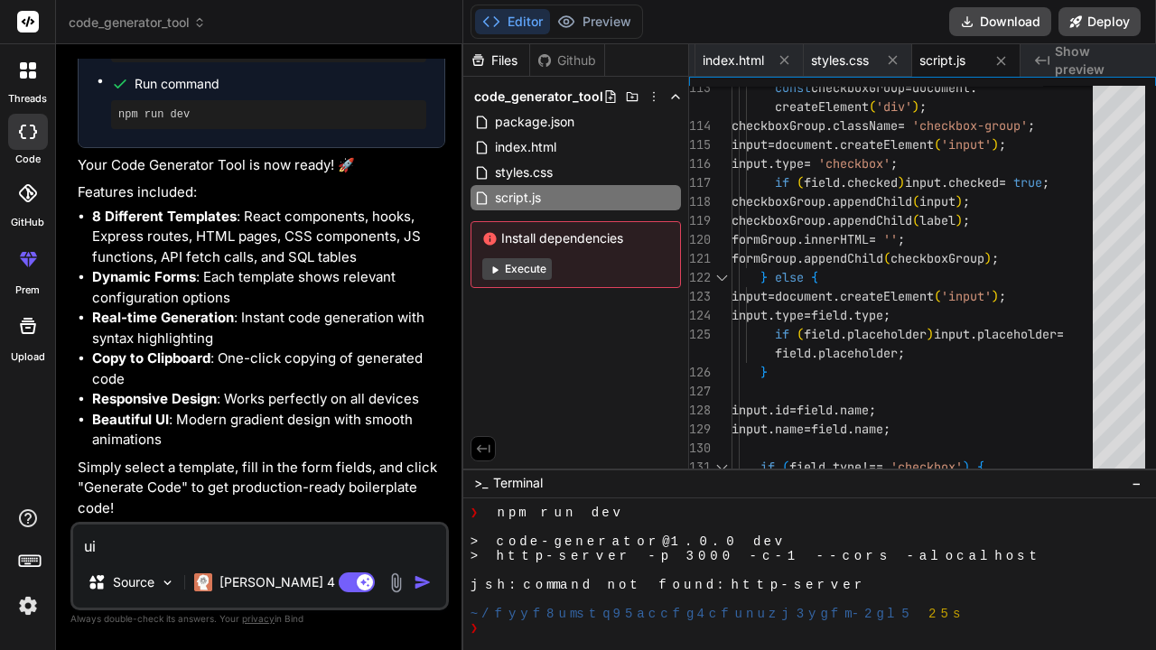
click at [422, 585] on img "button" at bounding box center [423, 583] width 18 height 18
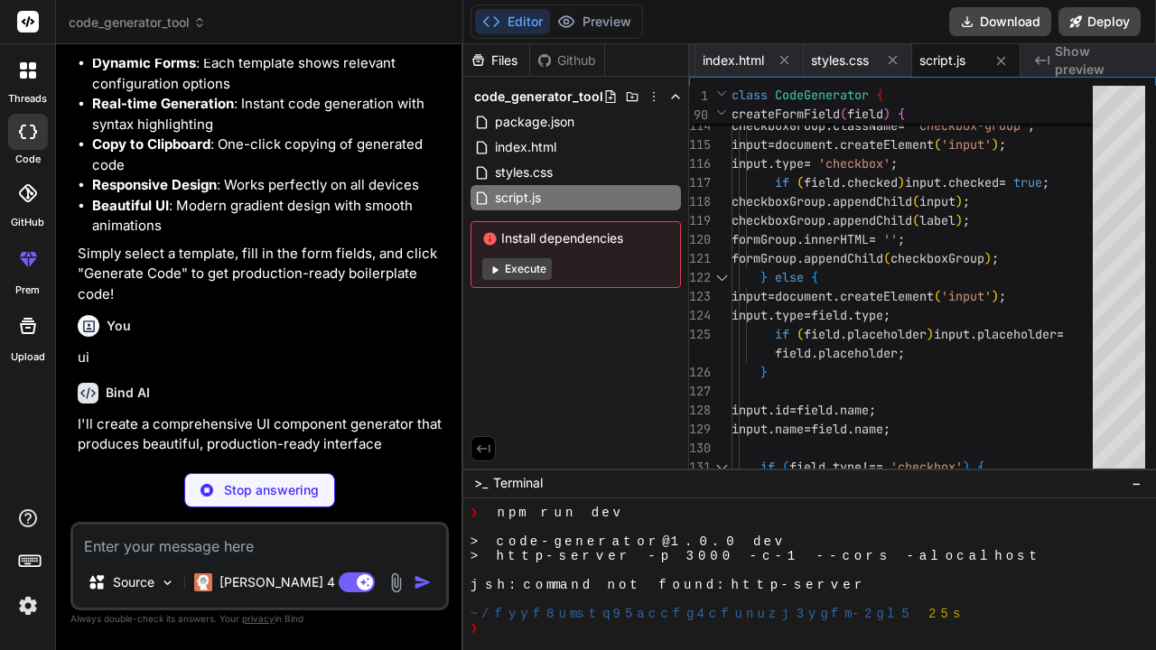
scroll to position [1065, 0]
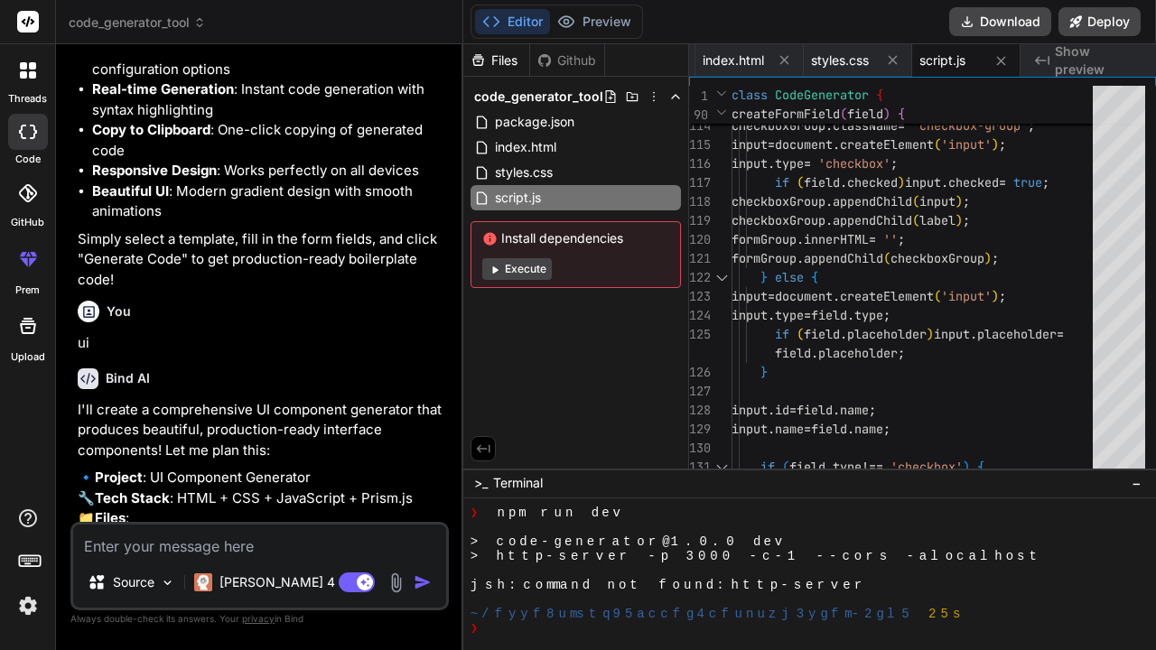
type textarea "x"
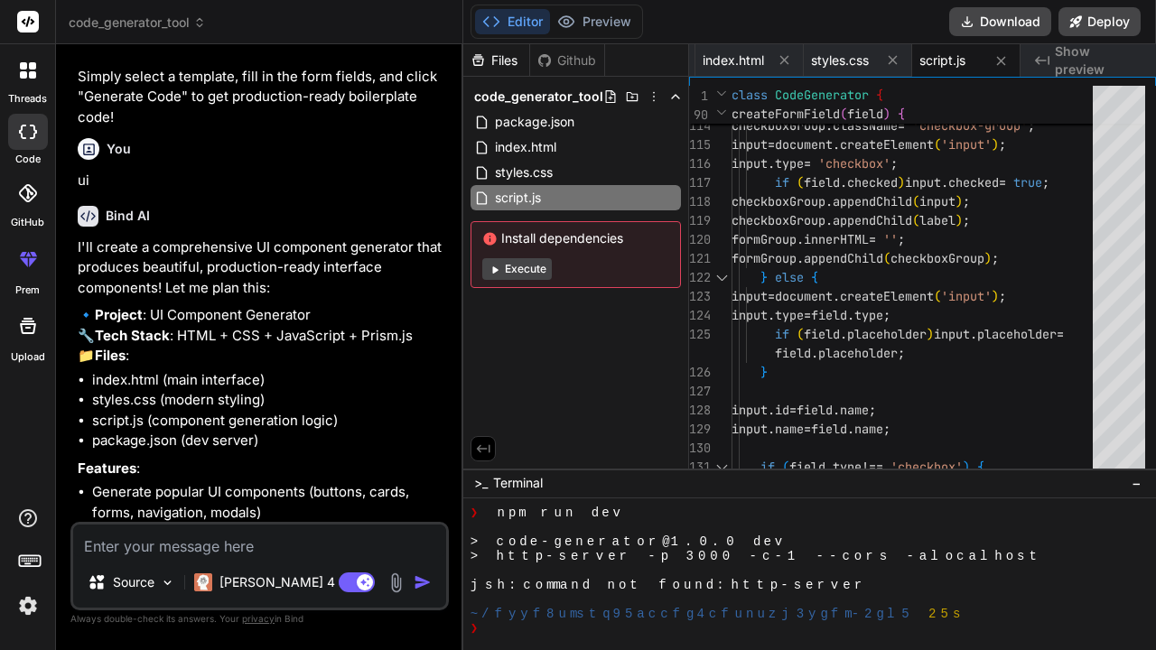
scroll to position [1463, 0]
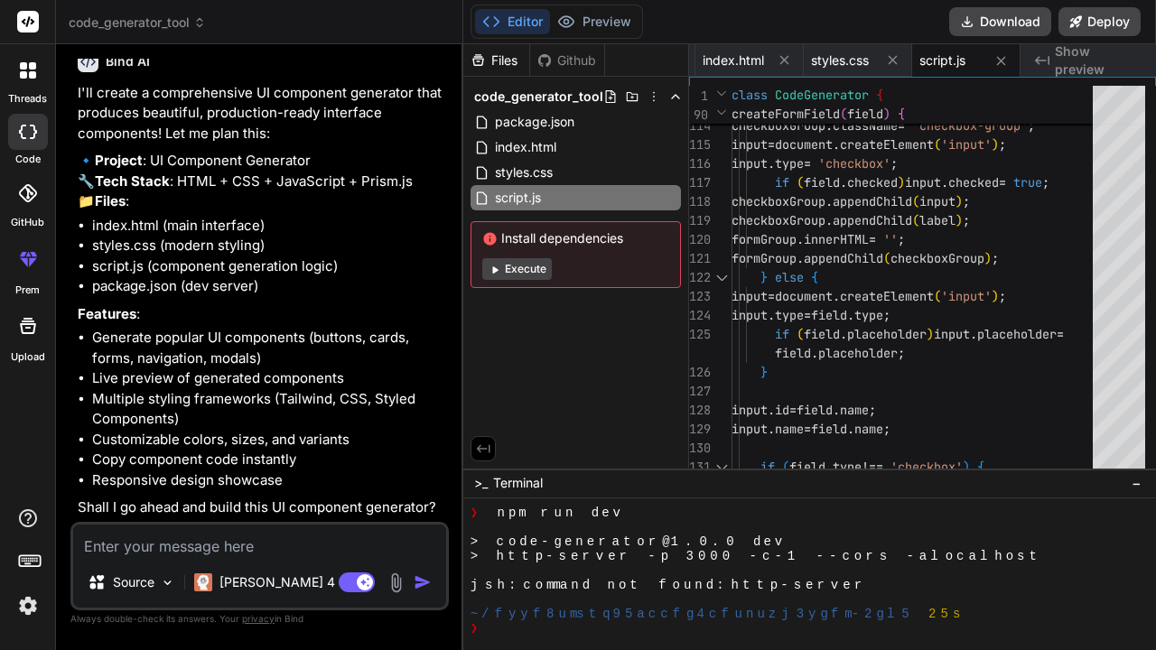
click at [307, 538] on textarea at bounding box center [259, 541] width 373 height 33
type textarea "y"
type textarea "x"
type textarea "ye"
type textarea "x"
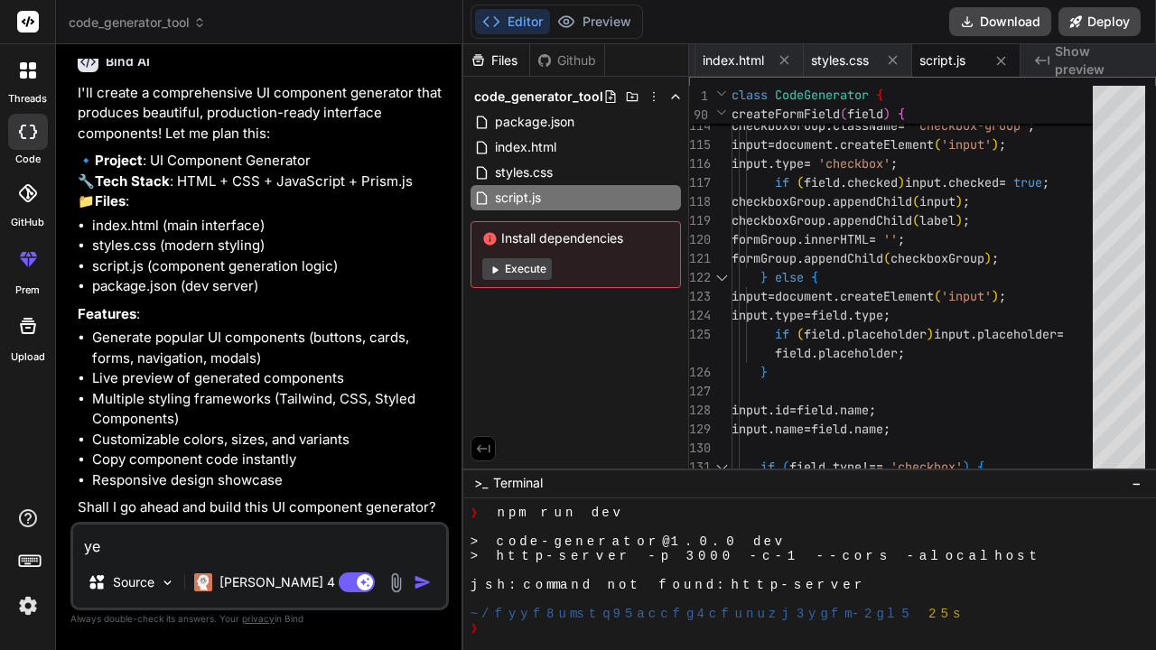
type textarea "yes"
type textarea "x"
type textarea "yes"
click at [416, 585] on img "button" at bounding box center [423, 583] width 18 height 18
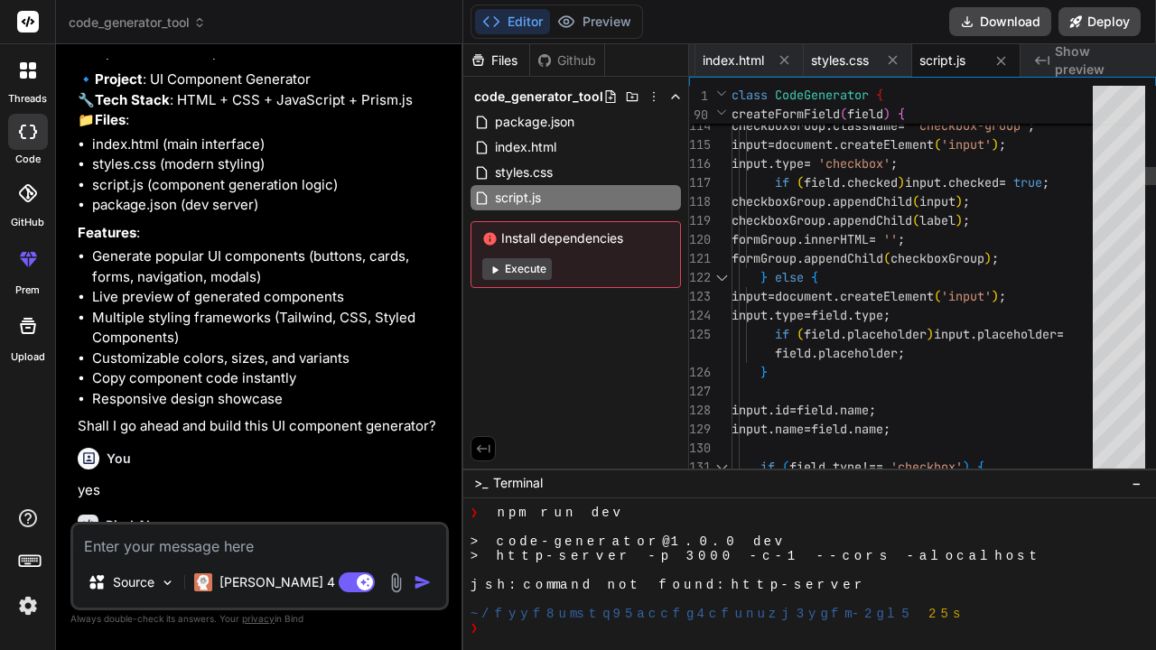
scroll to position [1650, 0]
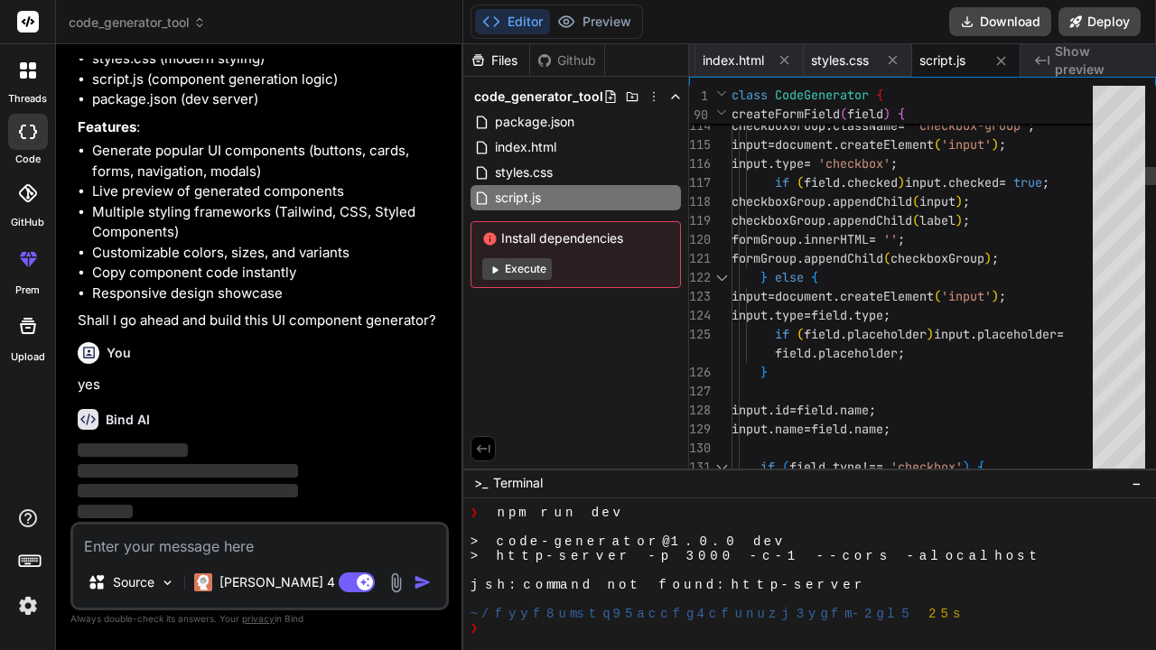
click at [1112, 188] on div at bounding box center [1119, 182] width 52 height 37
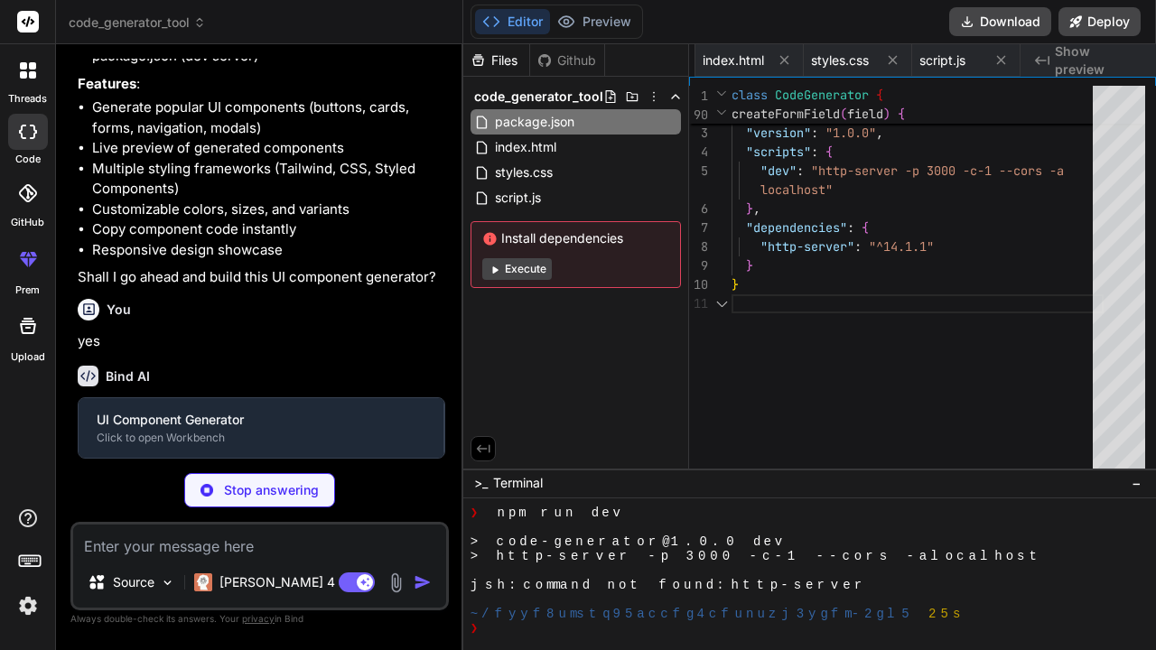
type textarea "x"
type textarea "}"
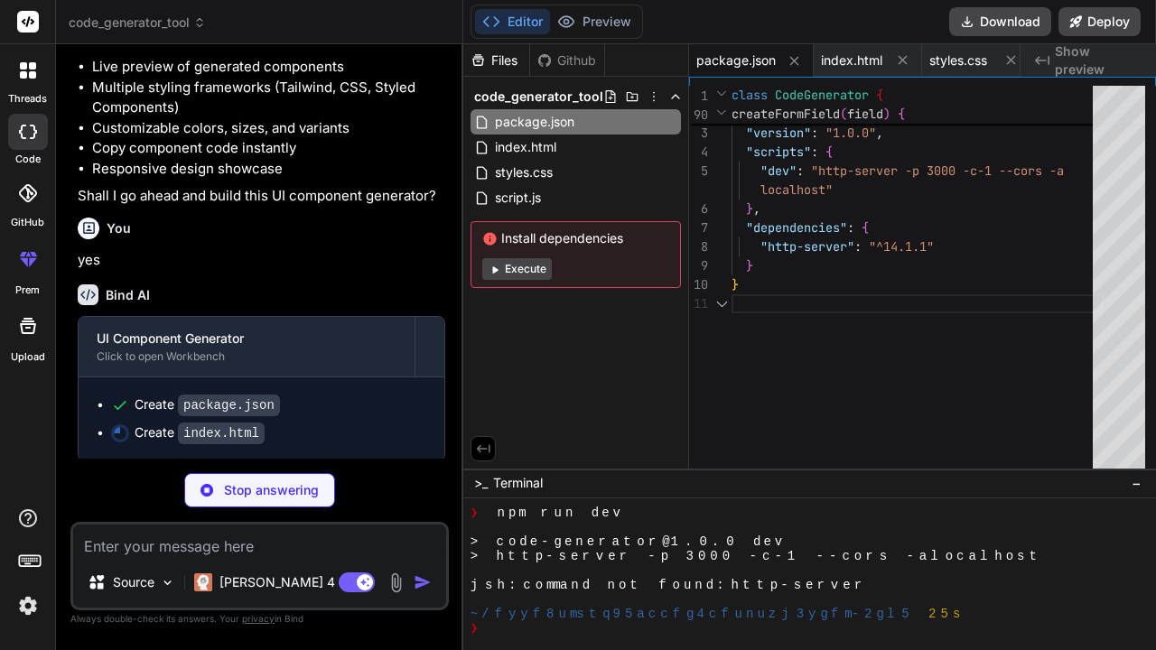
scroll to position [1777, 0]
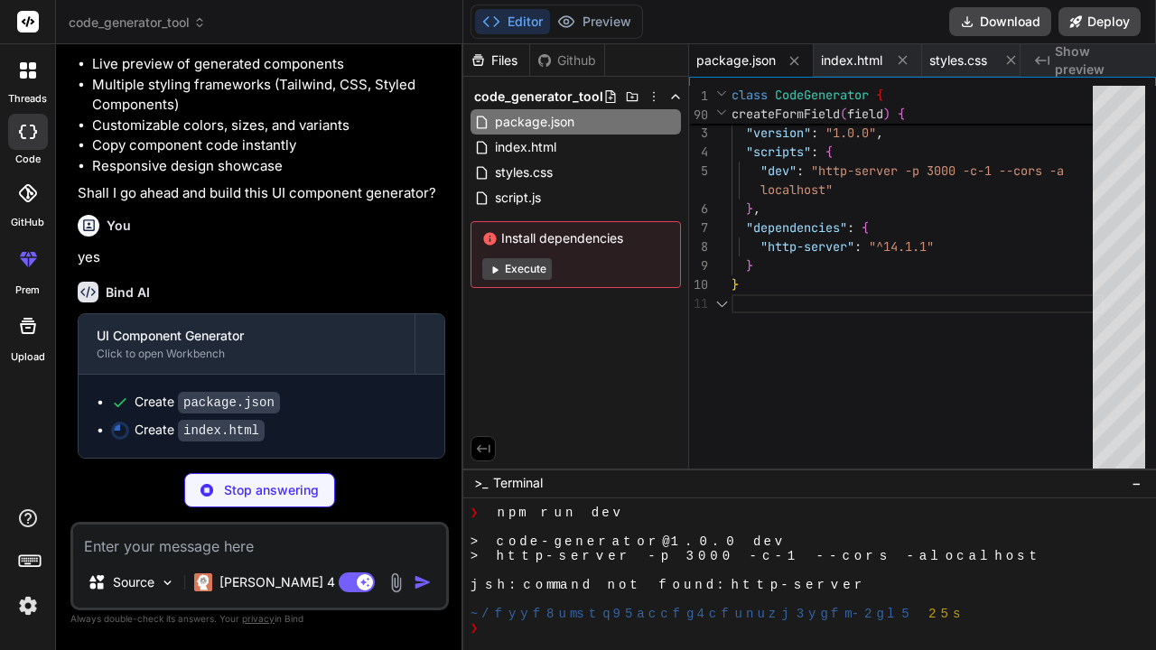
click at [359, 344] on div "UI Component Generator" at bounding box center [247, 336] width 300 height 18
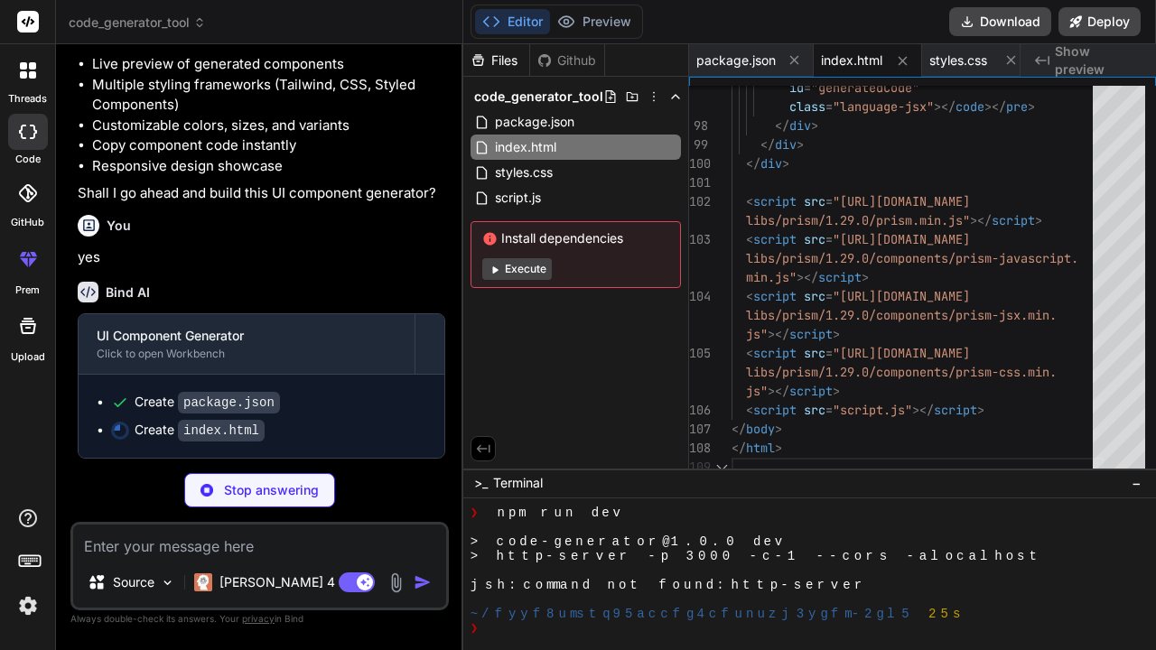
type textarea "x"
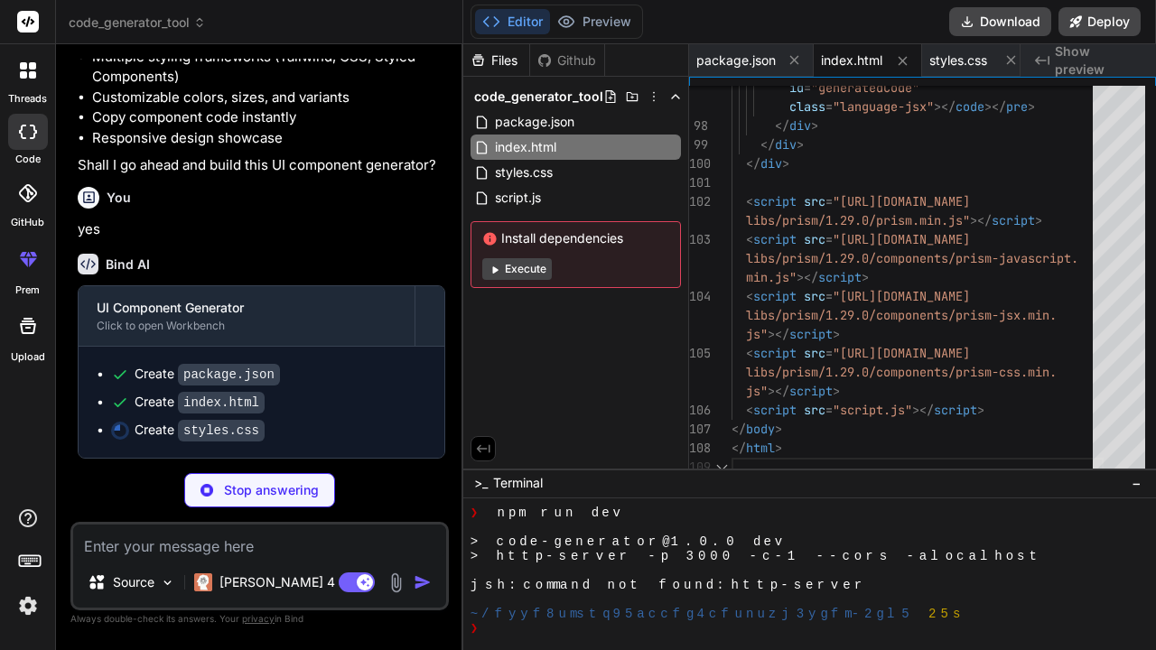
scroll to position [1805, 0]
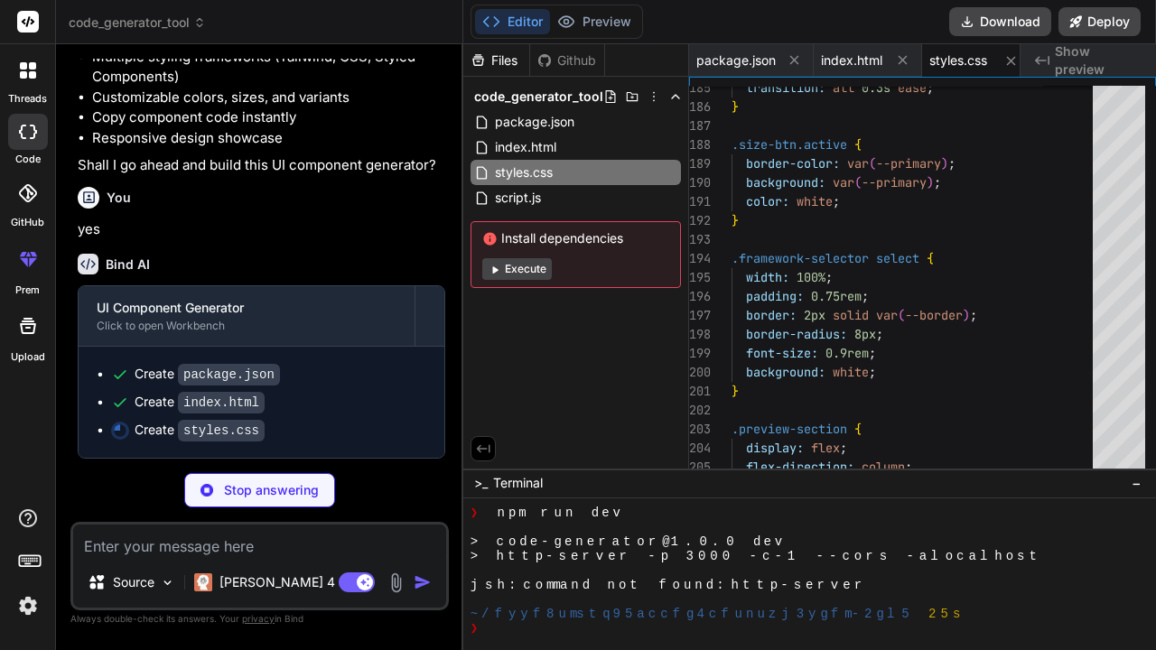
type textarea "x"
type textarea ".component-btn .icon { font-size: 1.2rem; } }"
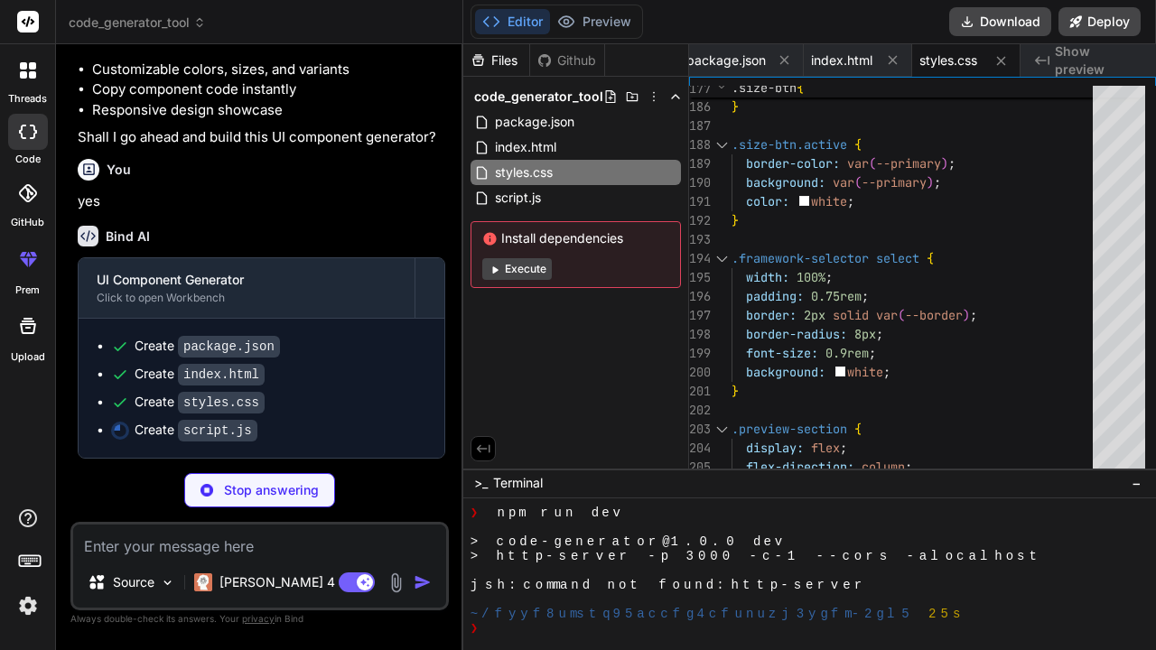
scroll to position [1833, 0]
click at [28, 68] on icon at bounding box center [28, 70] width 16 height 16
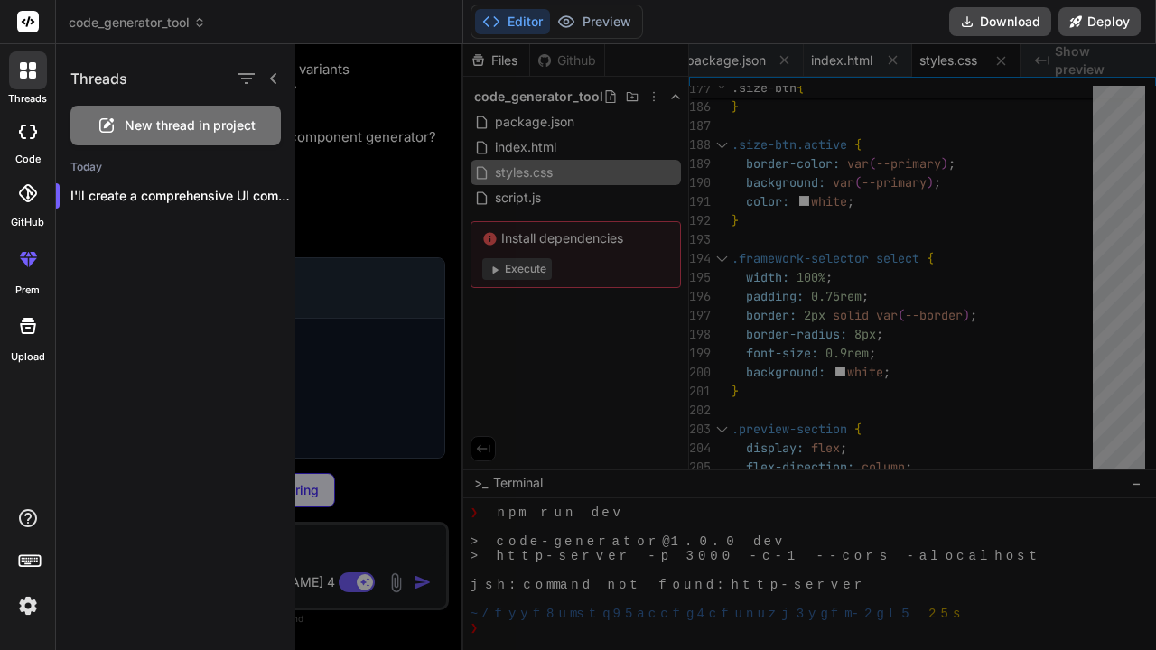
click at [26, 135] on icon at bounding box center [28, 132] width 18 height 14
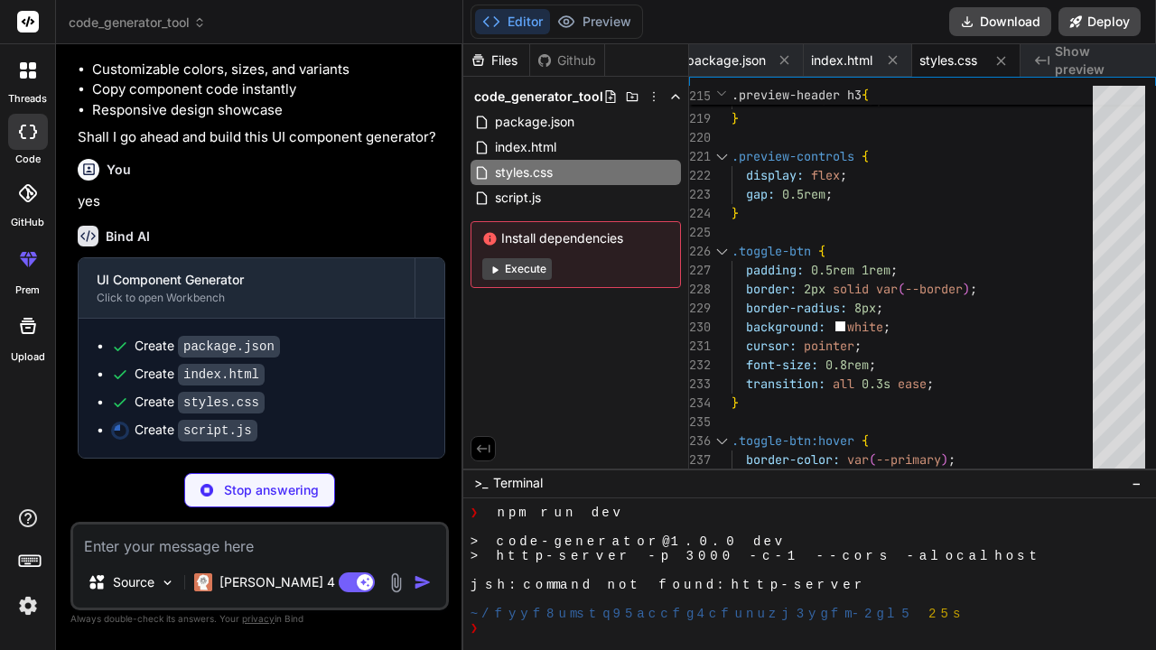
click at [1012, 18] on button "Download" at bounding box center [1000, 21] width 102 height 29
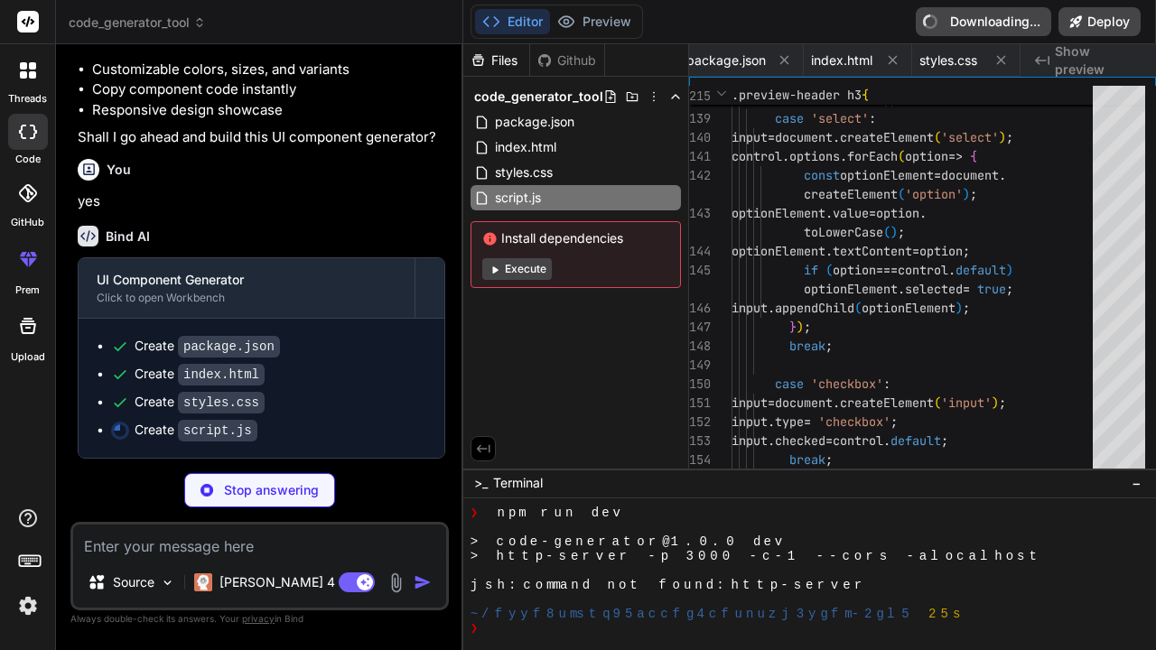
type textarea "x"
type textarea "} // Initialize the UI Component Generator document.addEventListener('DOMConten…"
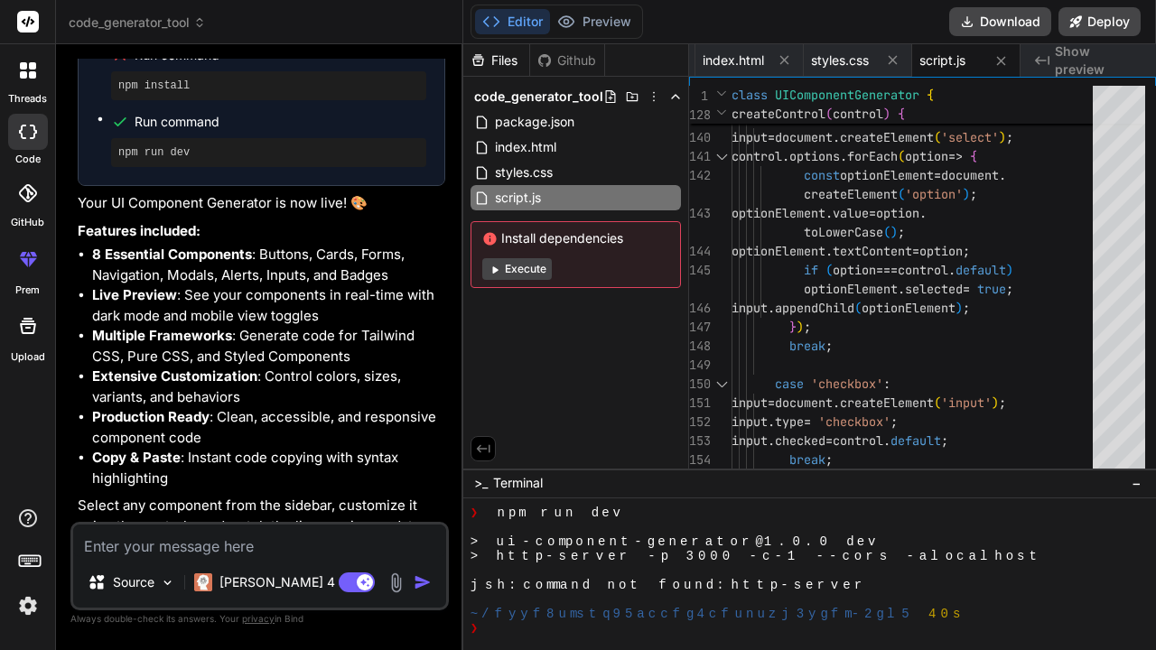
scroll to position [2299, 0]
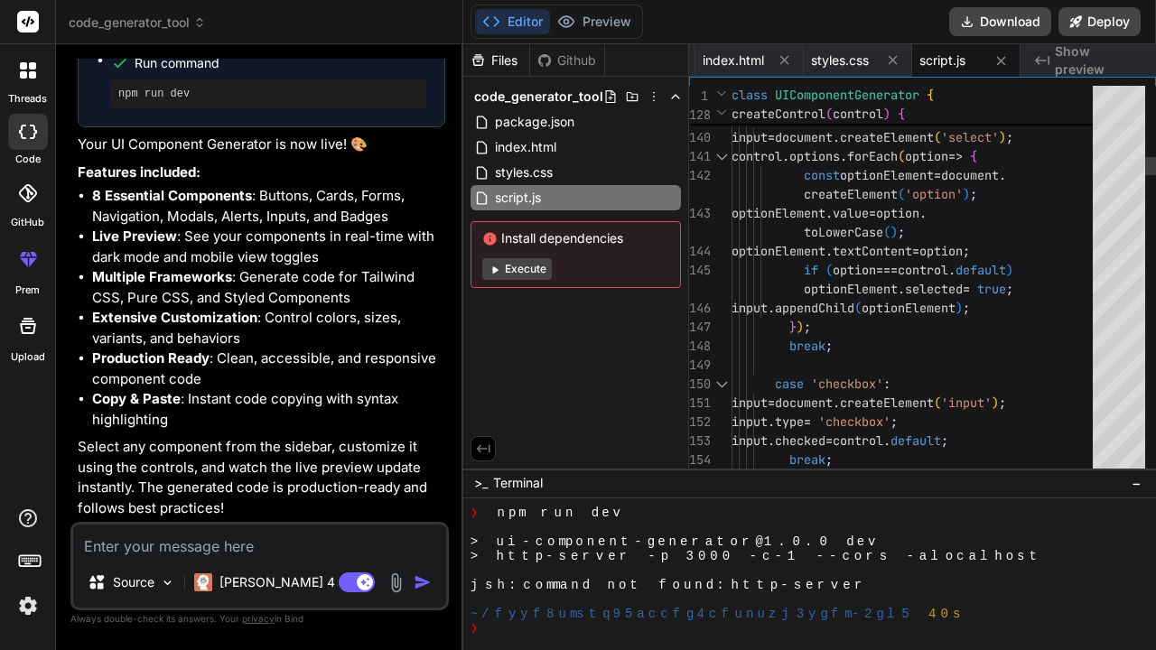
click at [1131, 59] on span "Show preview" at bounding box center [1098, 60] width 87 height 36
click at [1084, 59] on span "Show preview" at bounding box center [1098, 60] width 87 height 36
click at [1058, 59] on span "Show preview" at bounding box center [1098, 60] width 87 height 36
click at [1083, 26] on button "Deploy" at bounding box center [1100, 21] width 82 height 29
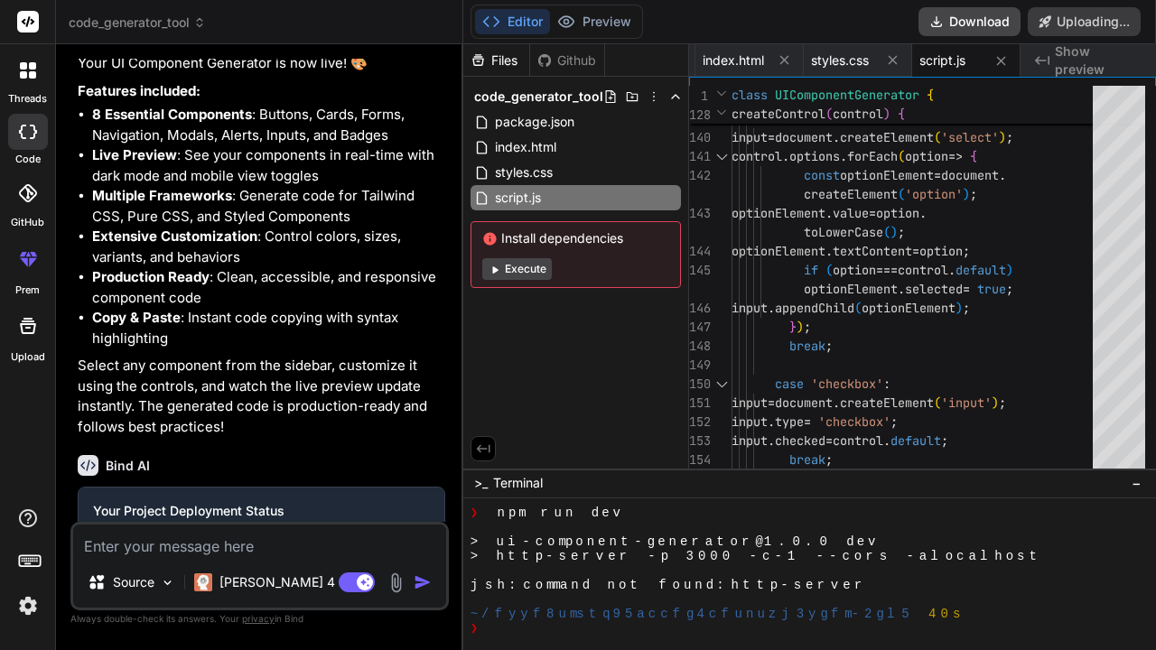
scroll to position [1986, 0]
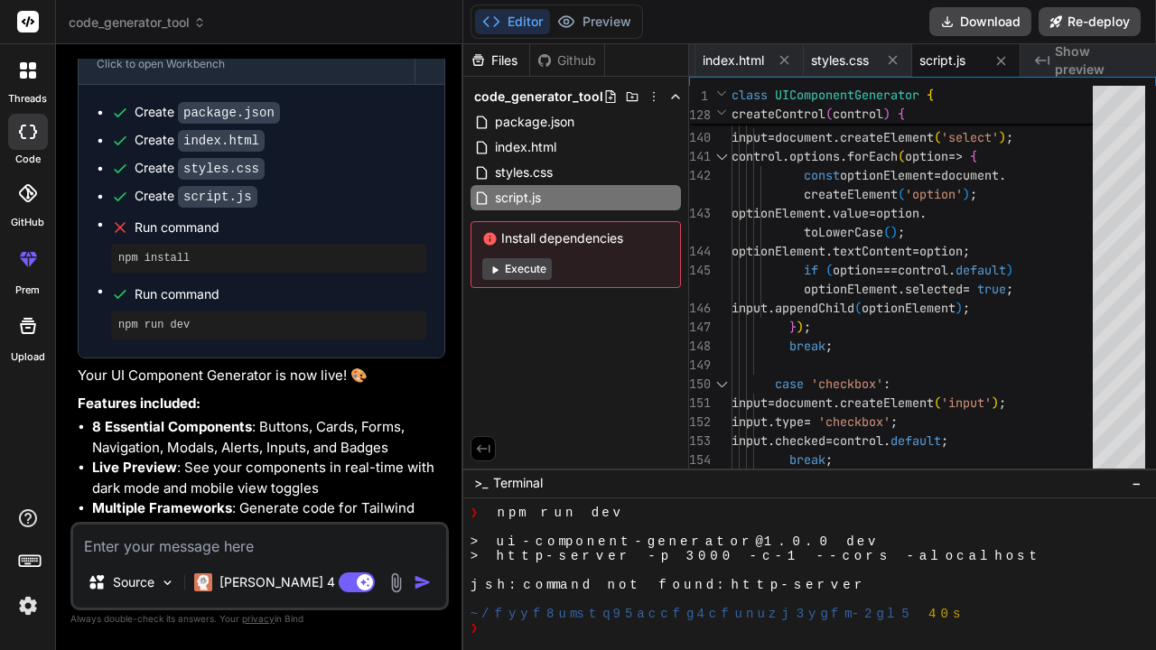
type textarea "x"
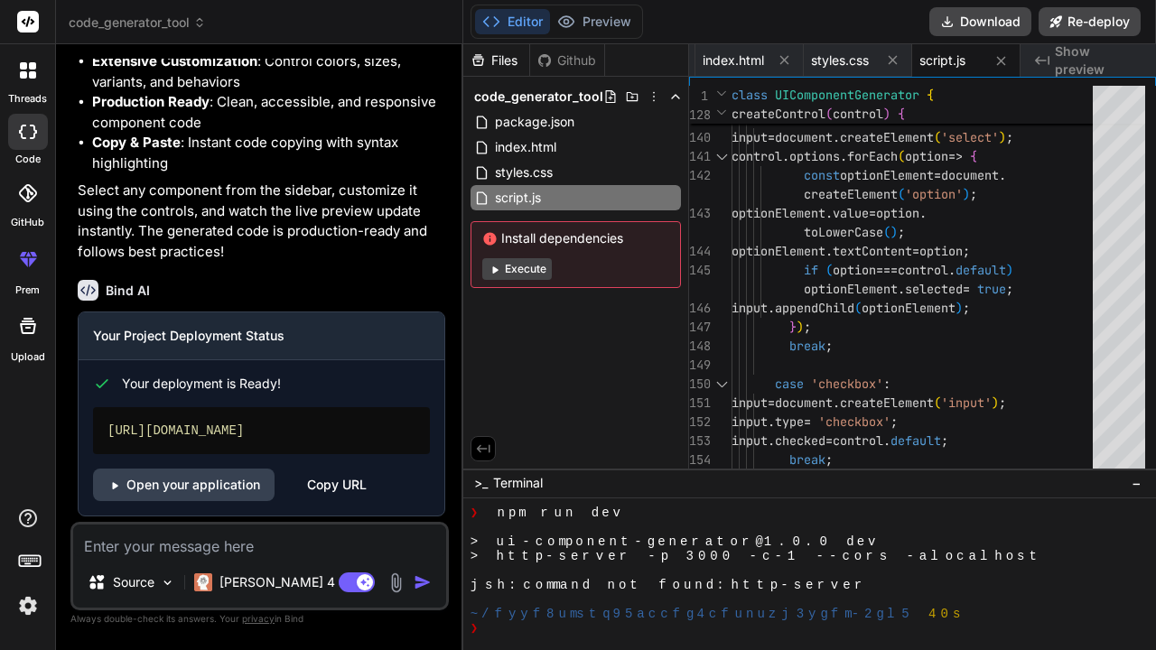
scroll to position [2564, 0]
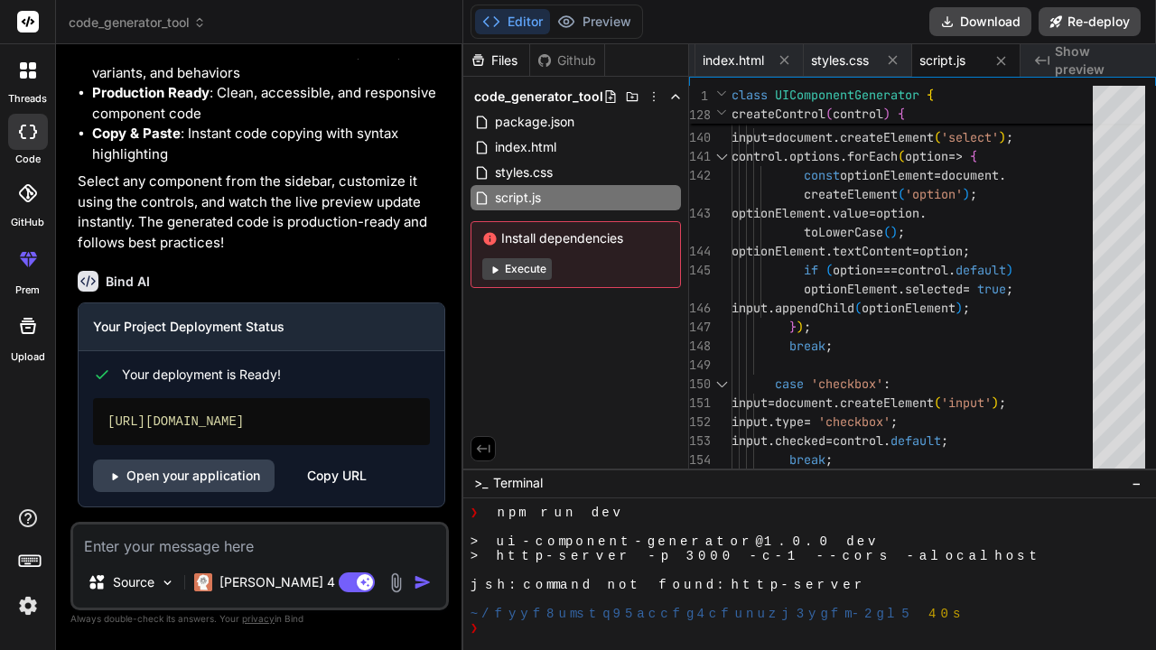
click at [319, 532] on textarea at bounding box center [259, 541] width 373 height 33
click at [173, 476] on link "Open your application" at bounding box center [184, 476] width 182 height 33
click at [191, 479] on link "Open your application" at bounding box center [184, 476] width 182 height 33
